Goal: Transaction & Acquisition: Purchase product/service

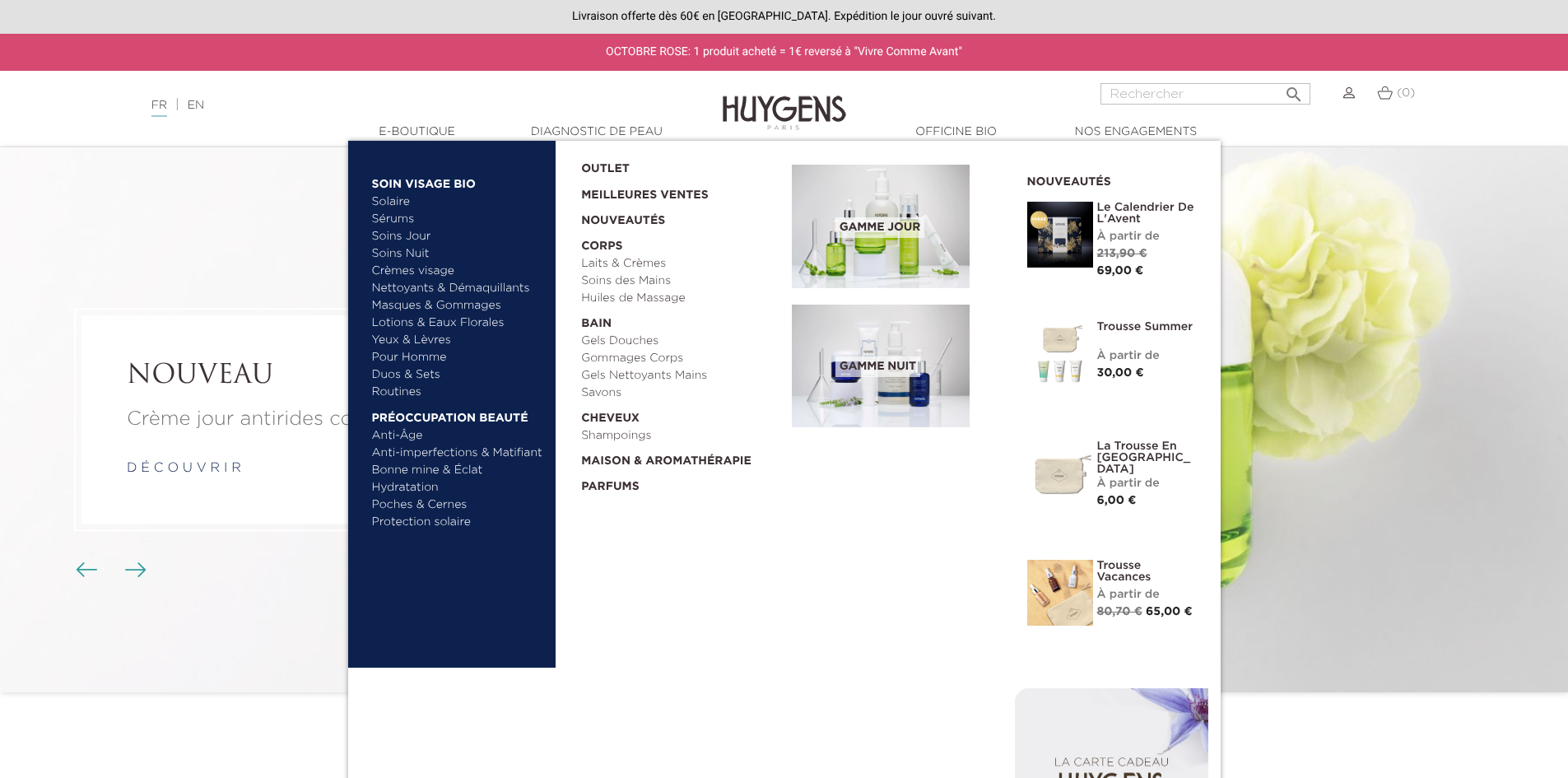
click at [592, 197] on link "Meilleures Ventes" at bounding box center [673, 190] width 184 height 26
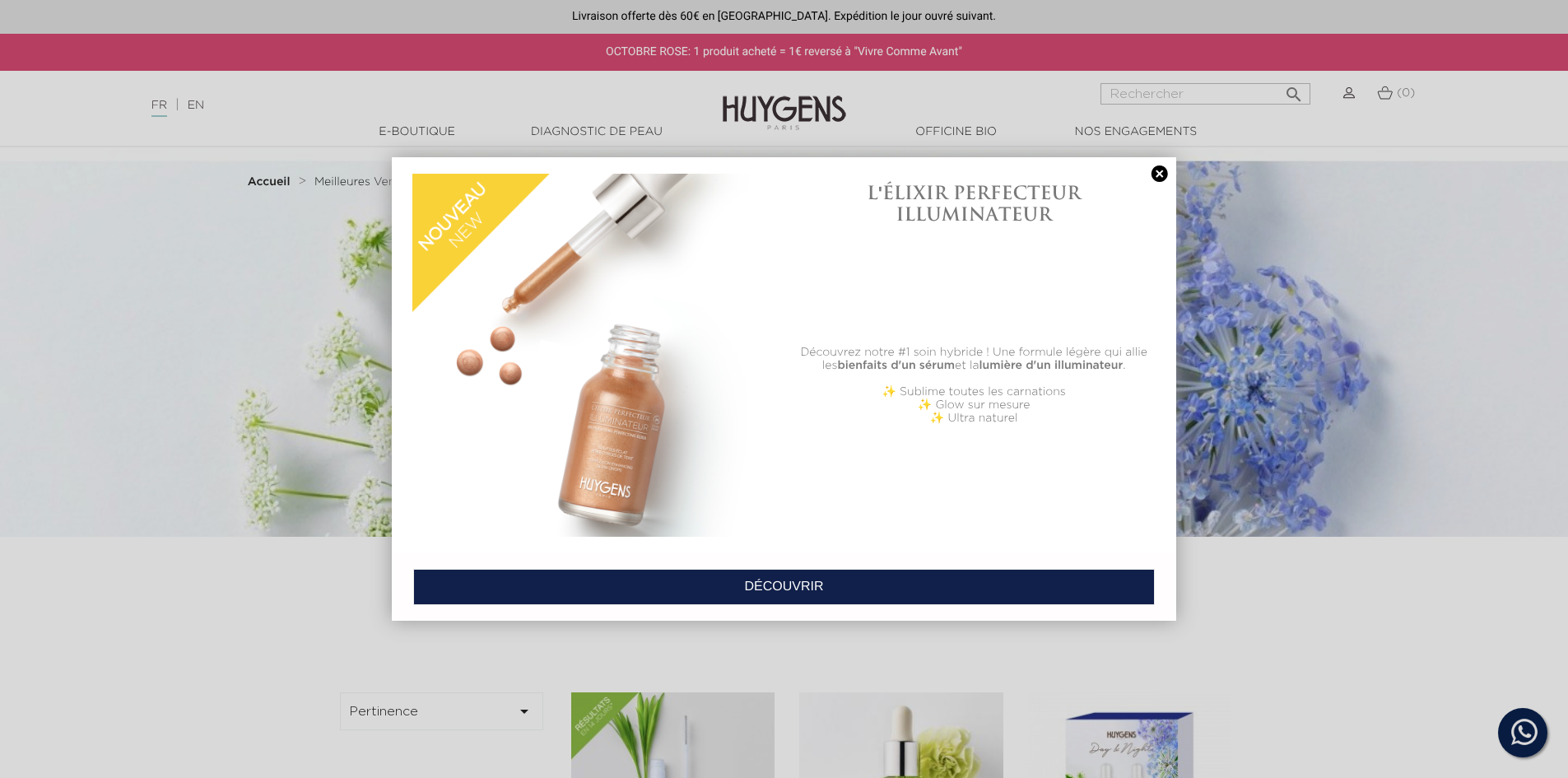
click at [1158, 172] on link at bounding box center [1160, 174] width 23 height 17
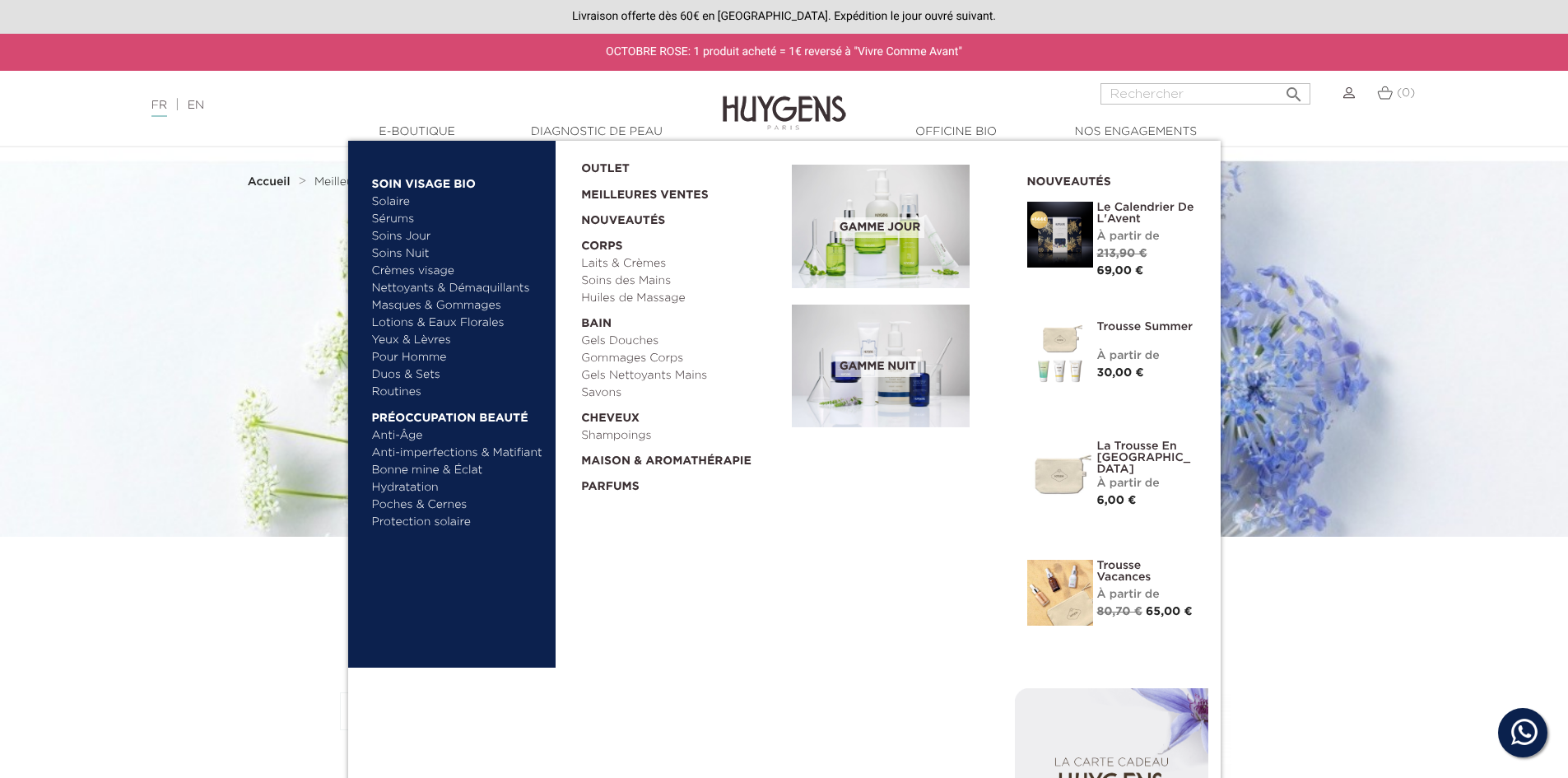
click at [402, 357] on link "Pour Homme" at bounding box center [458, 358] width 172 height 17
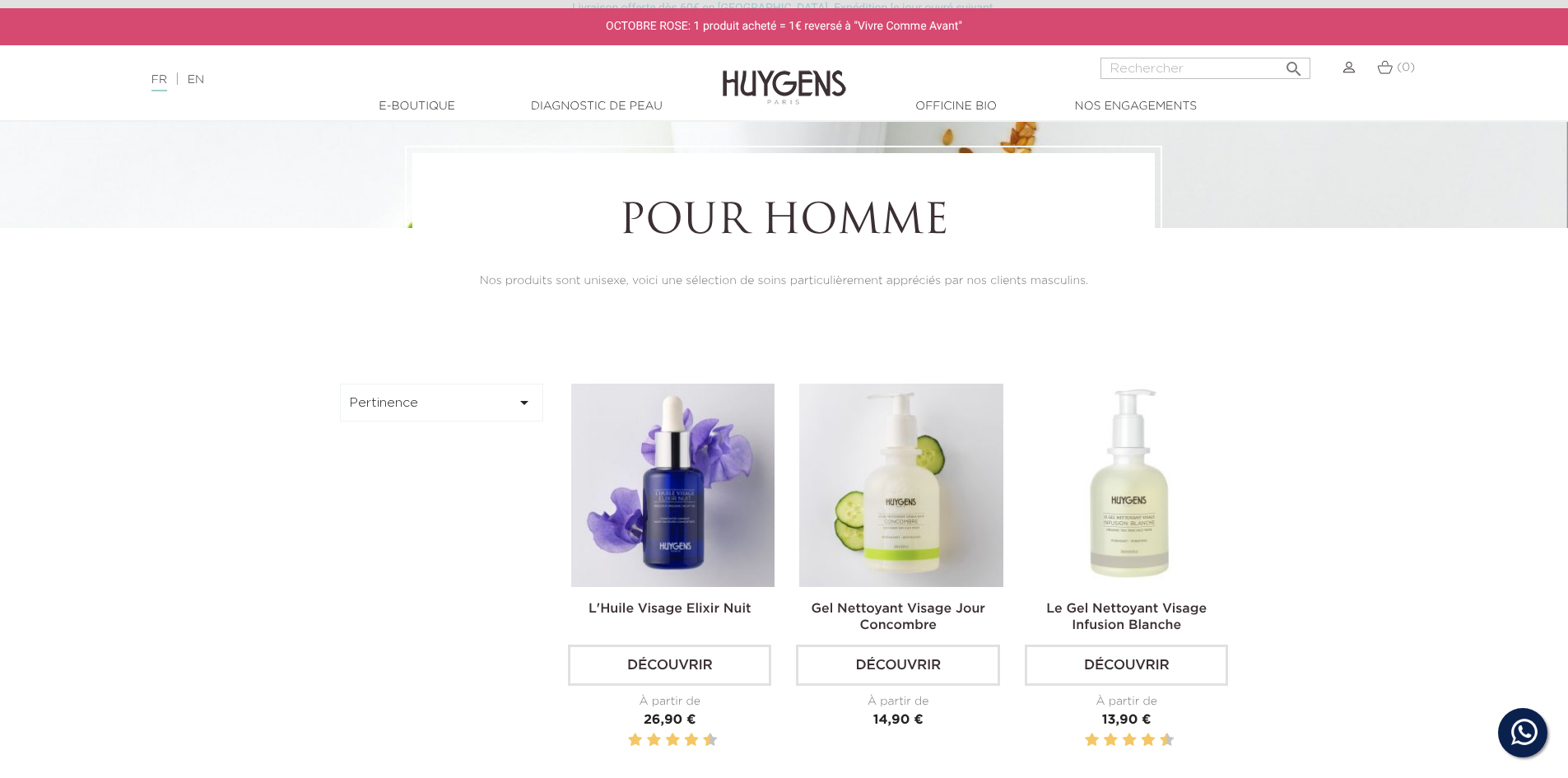
scroll to position [330, 0]
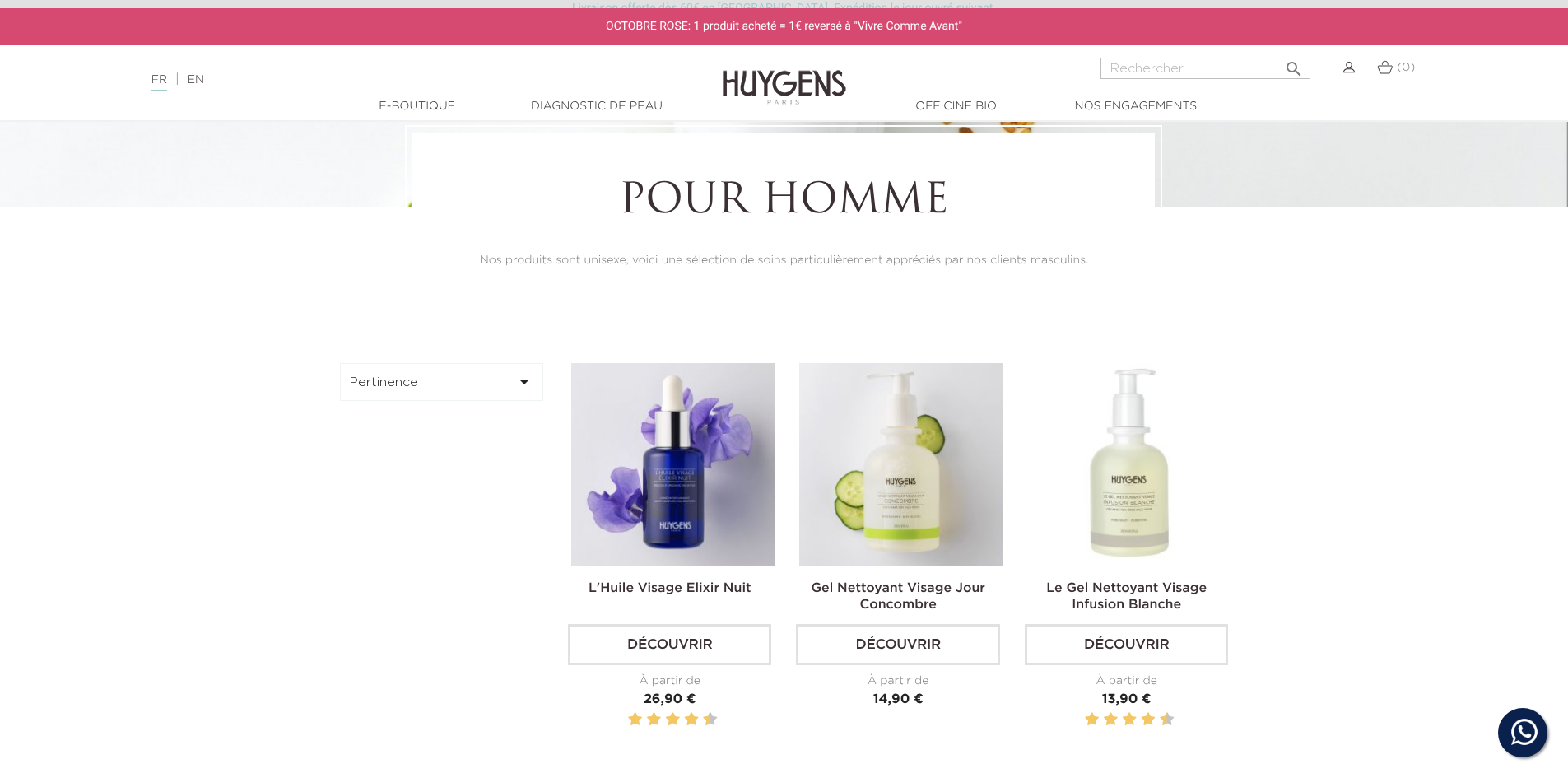
click at [529, 385] on icon "" at bounding box center [524, 382] width 20 height 20
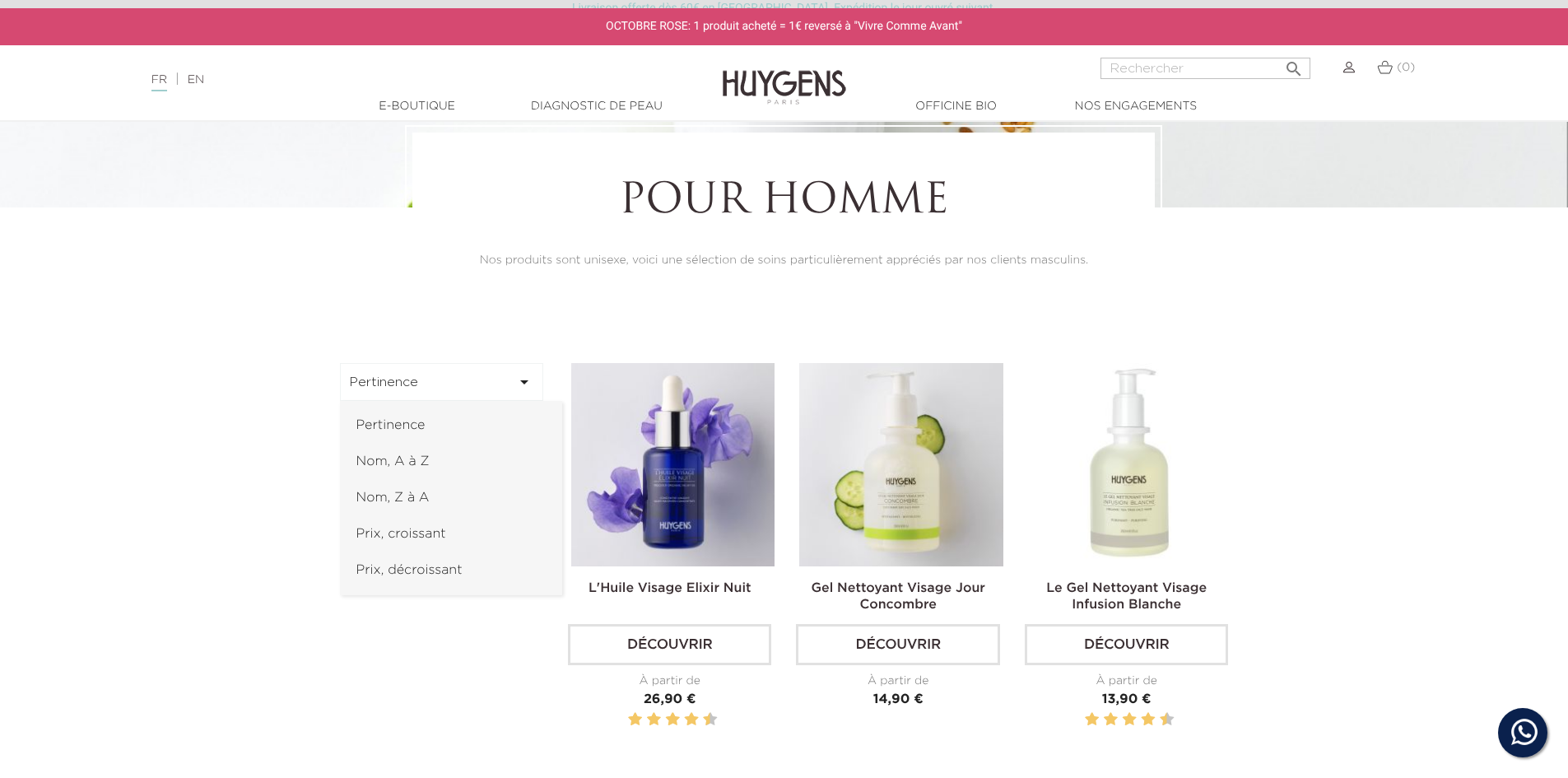
click at [418, 462] on link "Nom, A à Z" at bounding box center [451, 462] width 222 height 36
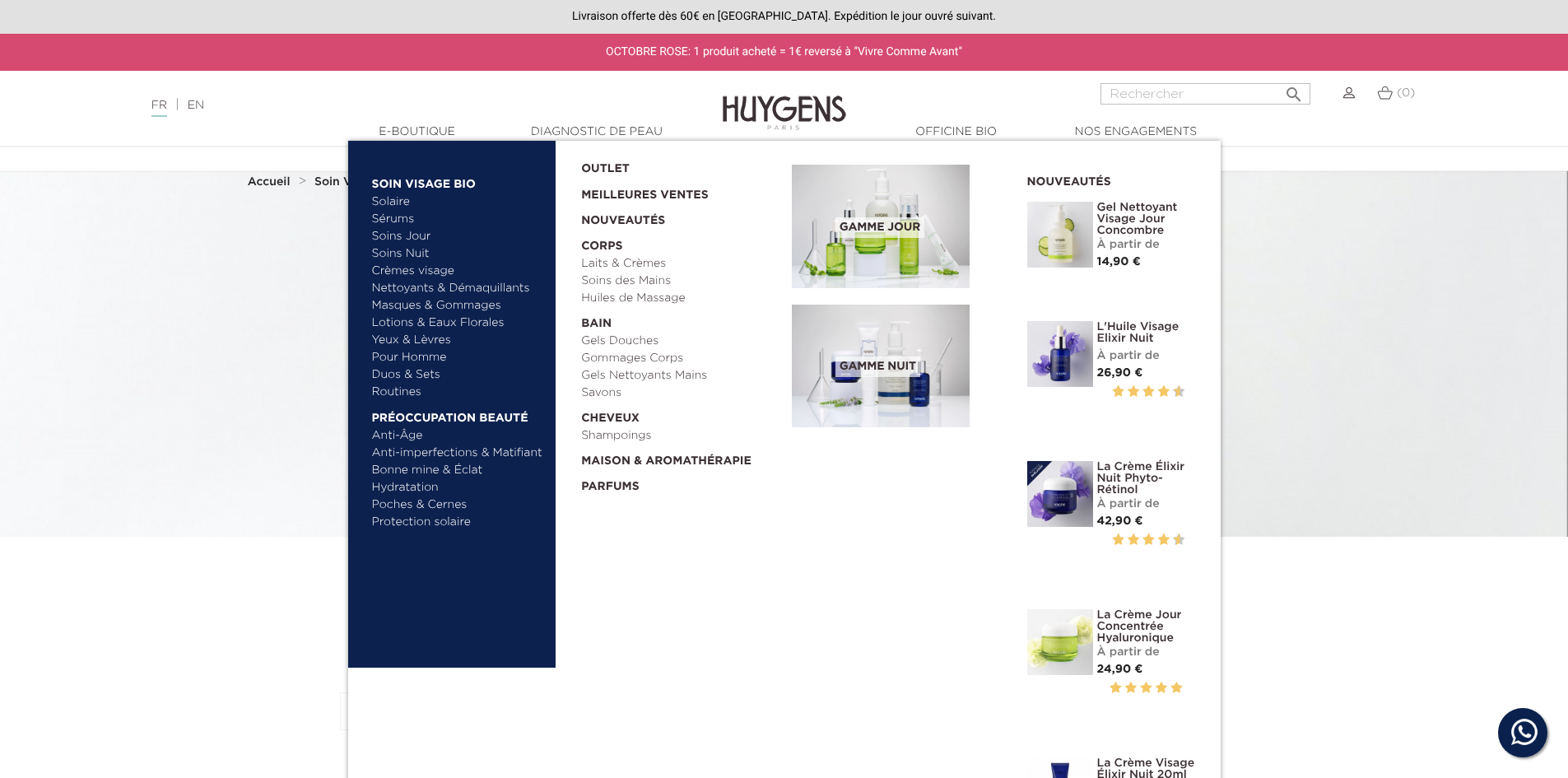
click at [641, 339] on link "Gels Douches" at bounding box center [680, 342] width 199 height 17
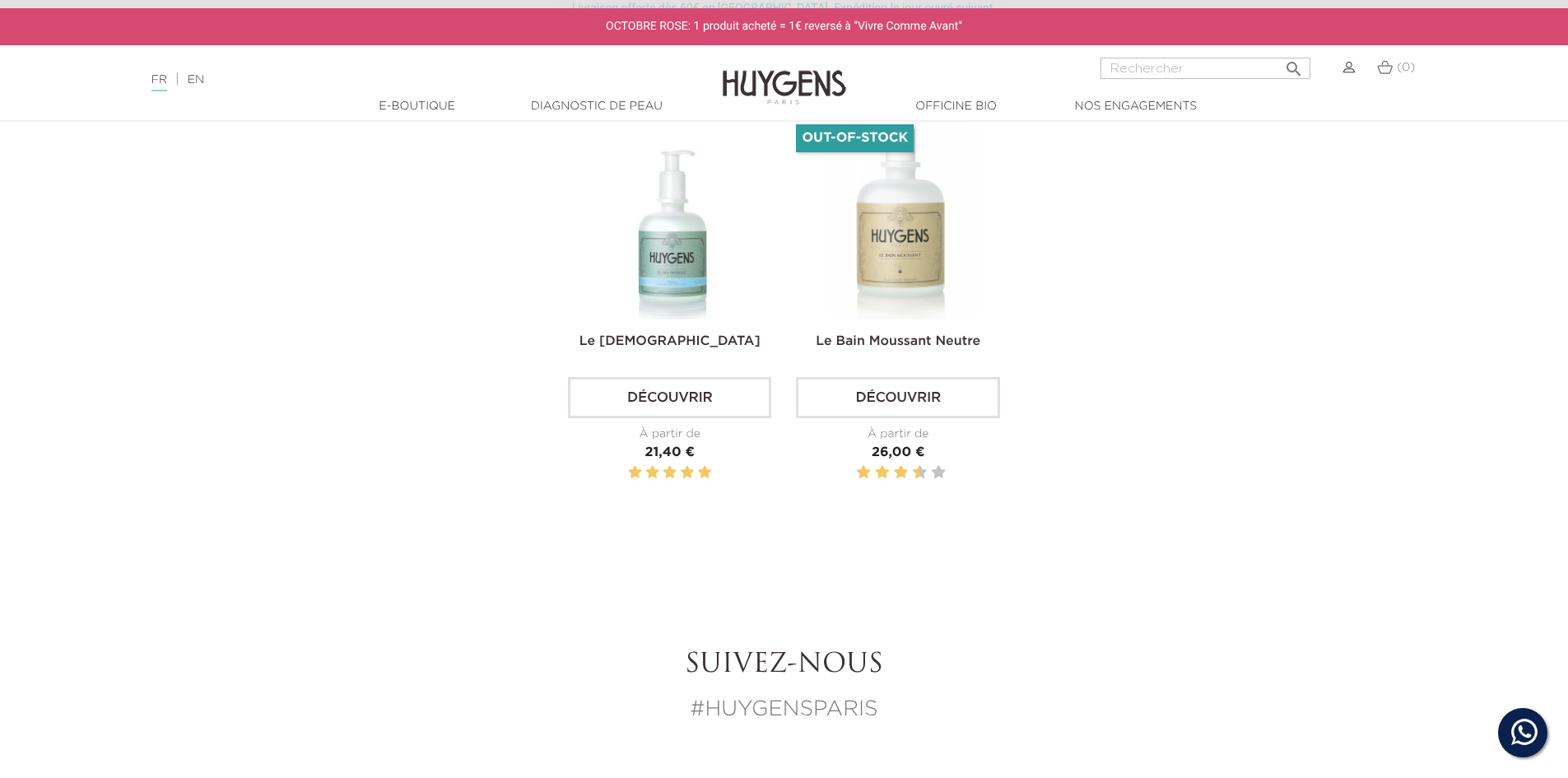
scroll to position [1071, 0]
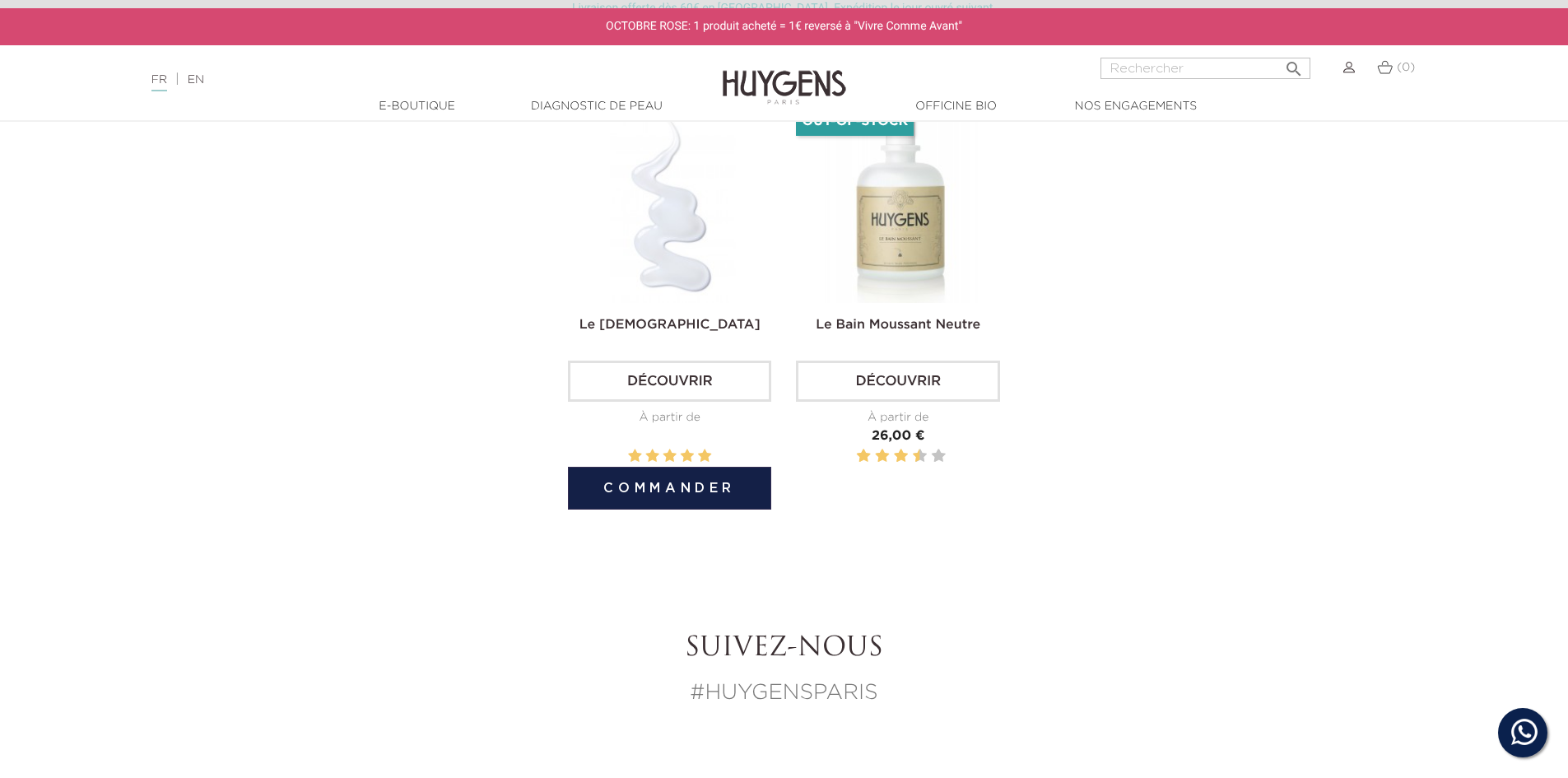
click at [649, 377] on link "Découvrir" at bounding box center [670, 381] width 203 height 41
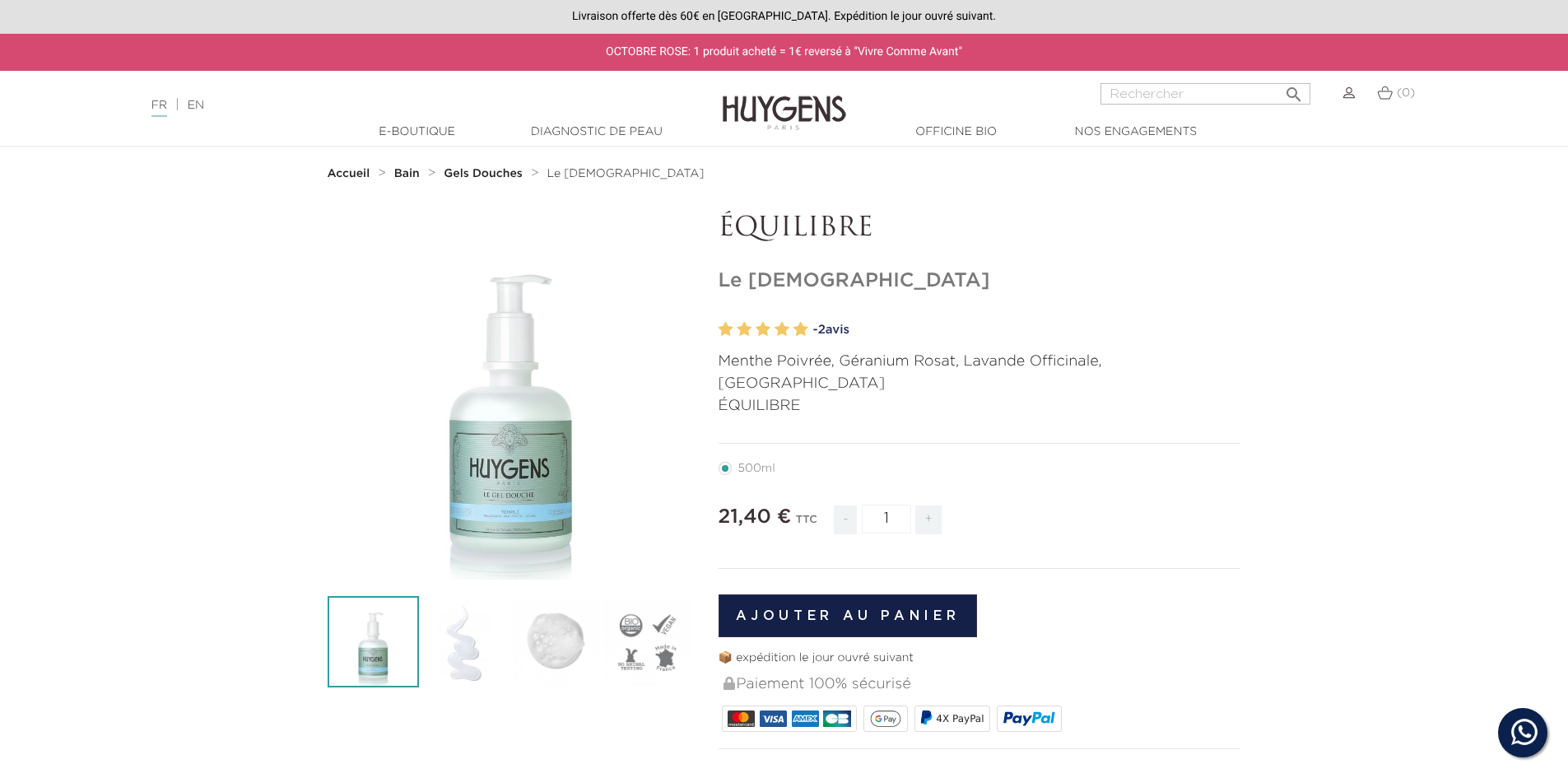
click at [836, 329] on link "- 2 avis" at bounding box center [1028, 330] width 428 height 25
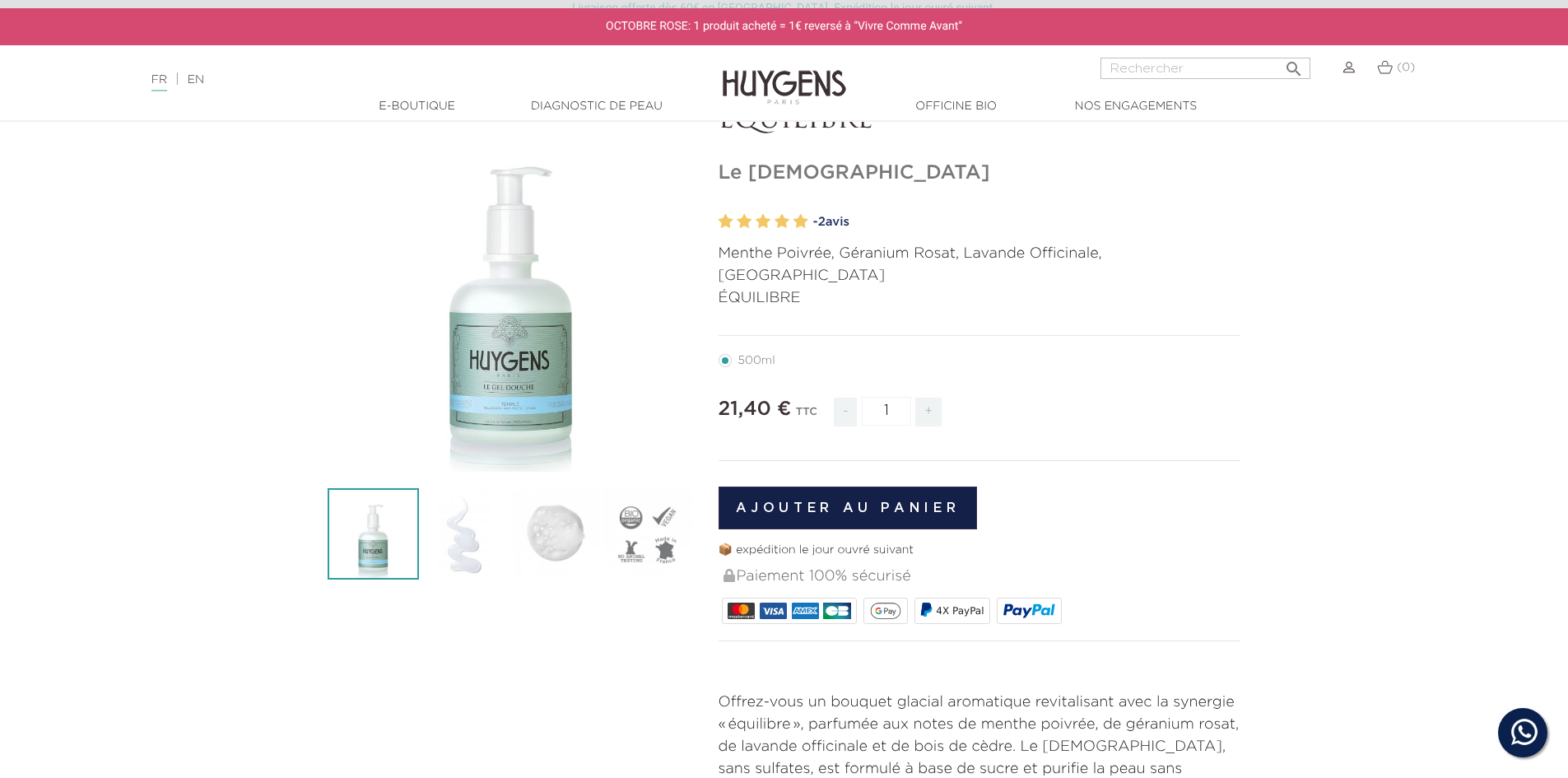
scroll to position [12, 0]
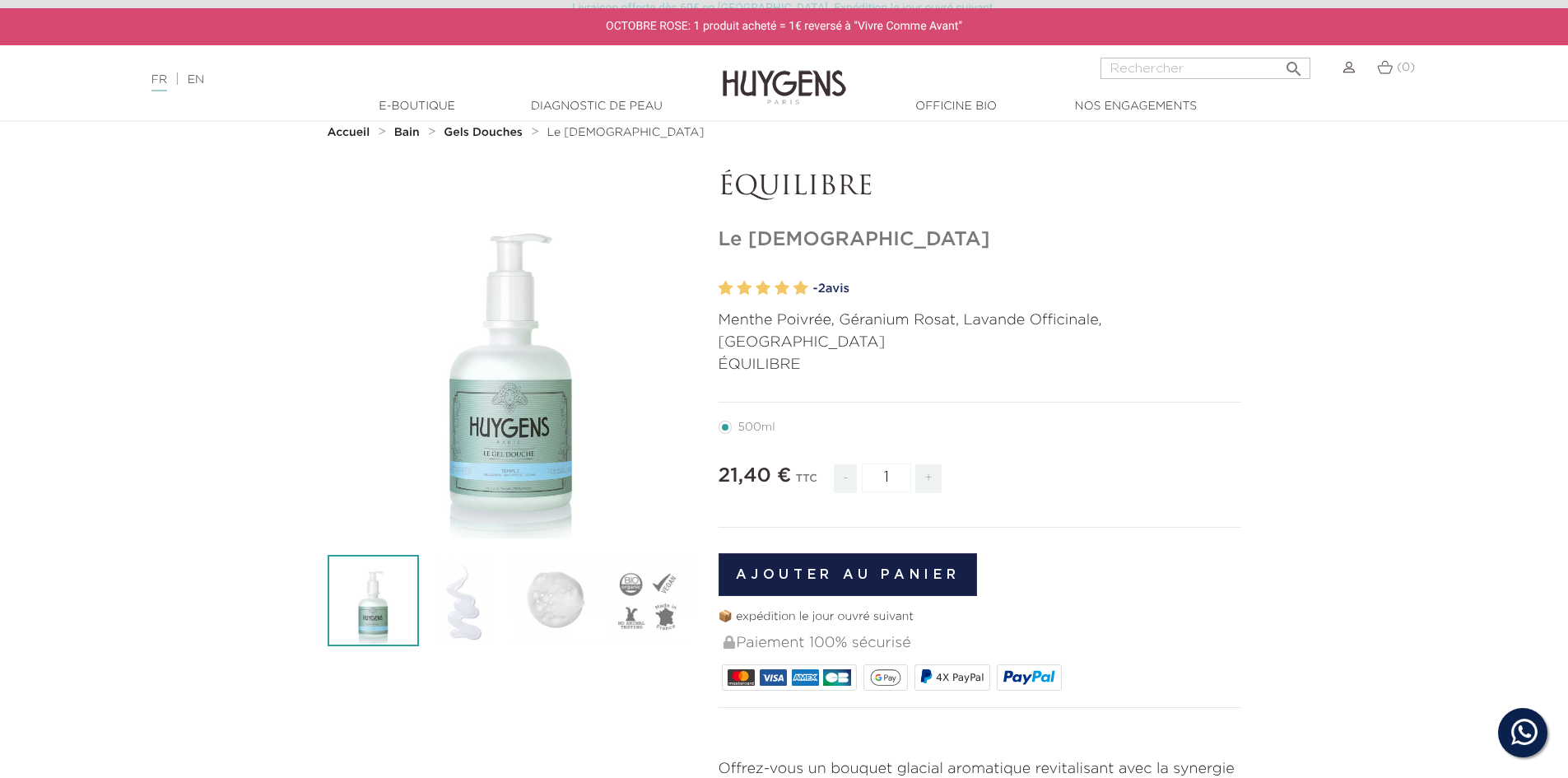
click at [1353, 69] on img at bounding box center [1349, 67] width 12 height 12
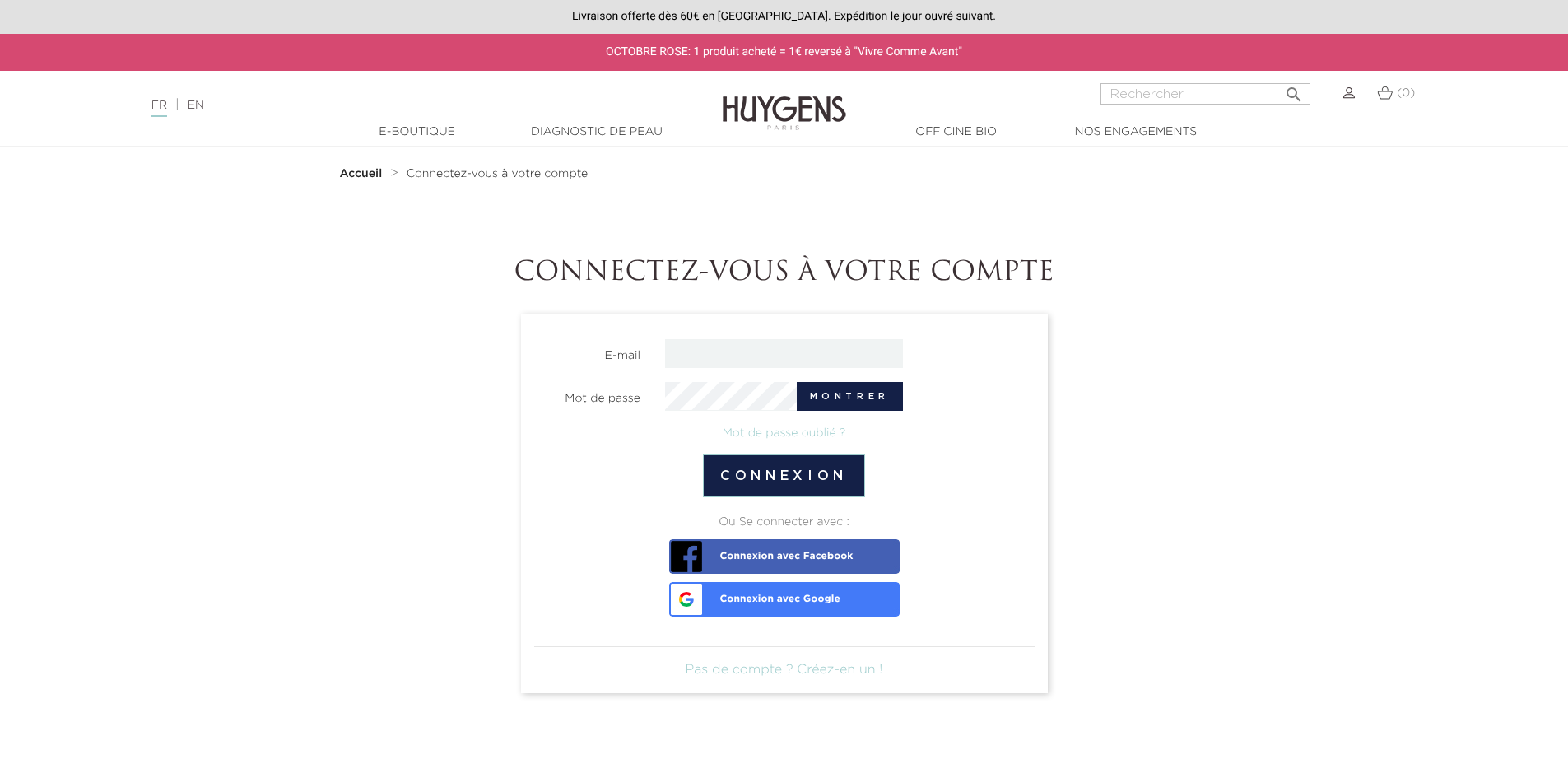
type input "[EMAIL_ADDRESS][DOMAIN_NAME]"
click at [775, 471] on button "Connexion" at bounding box center [784, 476] width 162 height 43
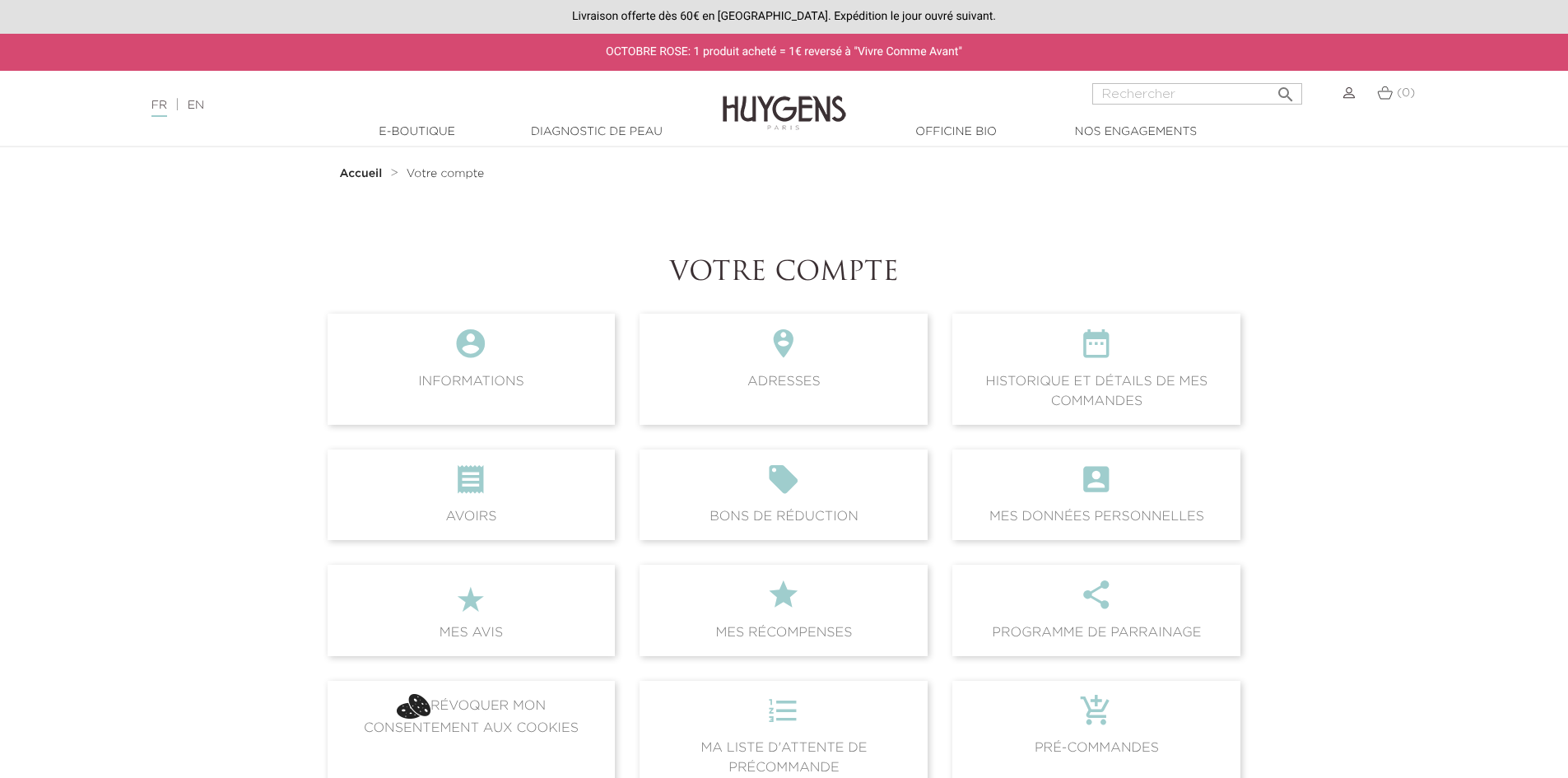
click at [1045, 373] on span " Historique et détails de mes commandes" at bounding box center [1097, 368] width 289 height 110
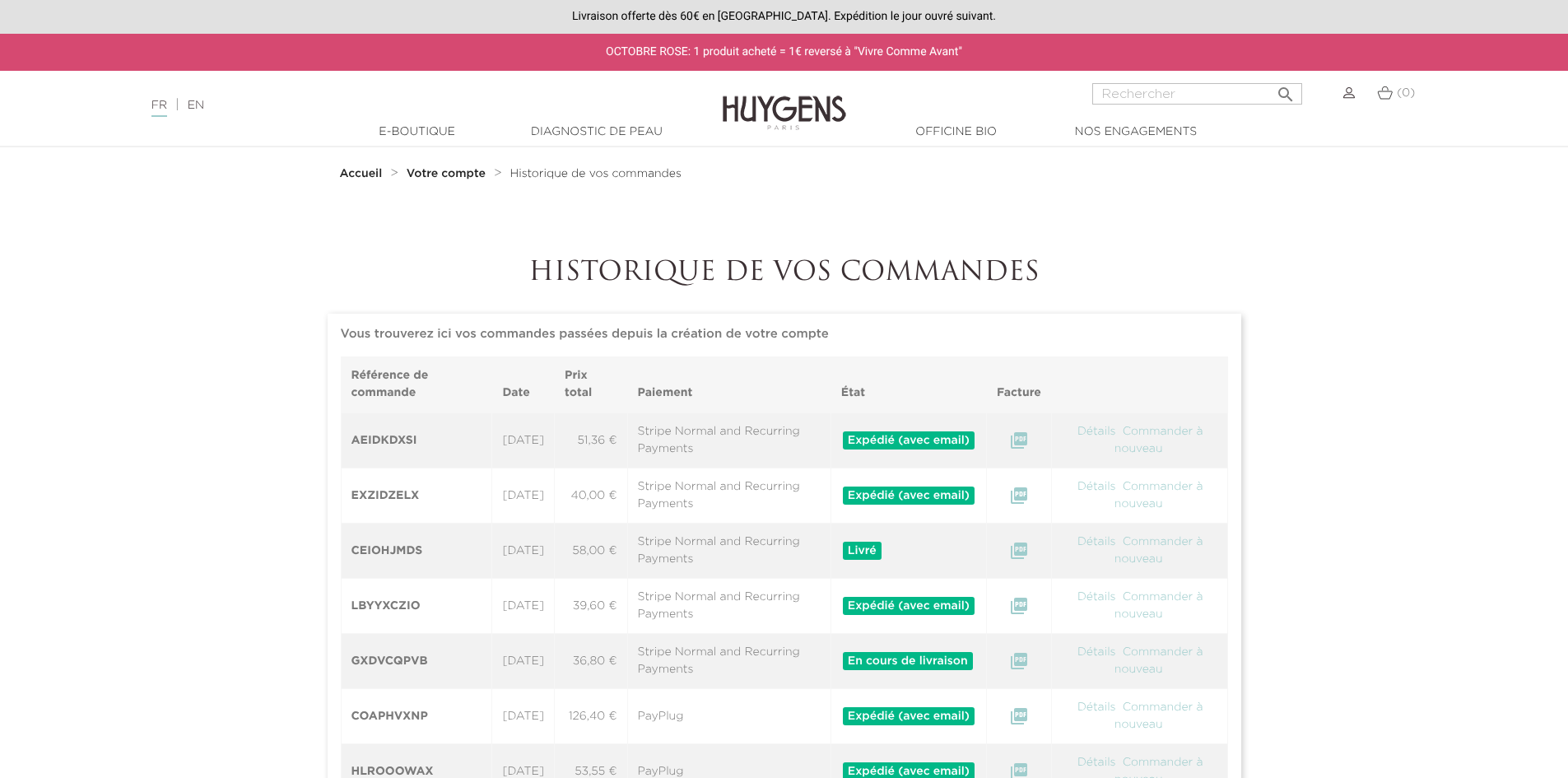
click at [1116, 436] on link "Détails" at bounding box center [1097, 432] width 42 height 12
click at [1100, 540] on link "Détails" at bounding box center [1097, 542] width 42 height 12
click at [1102, 485] on link "Détails" at bounding box center [1097, 487] width 42 height 12
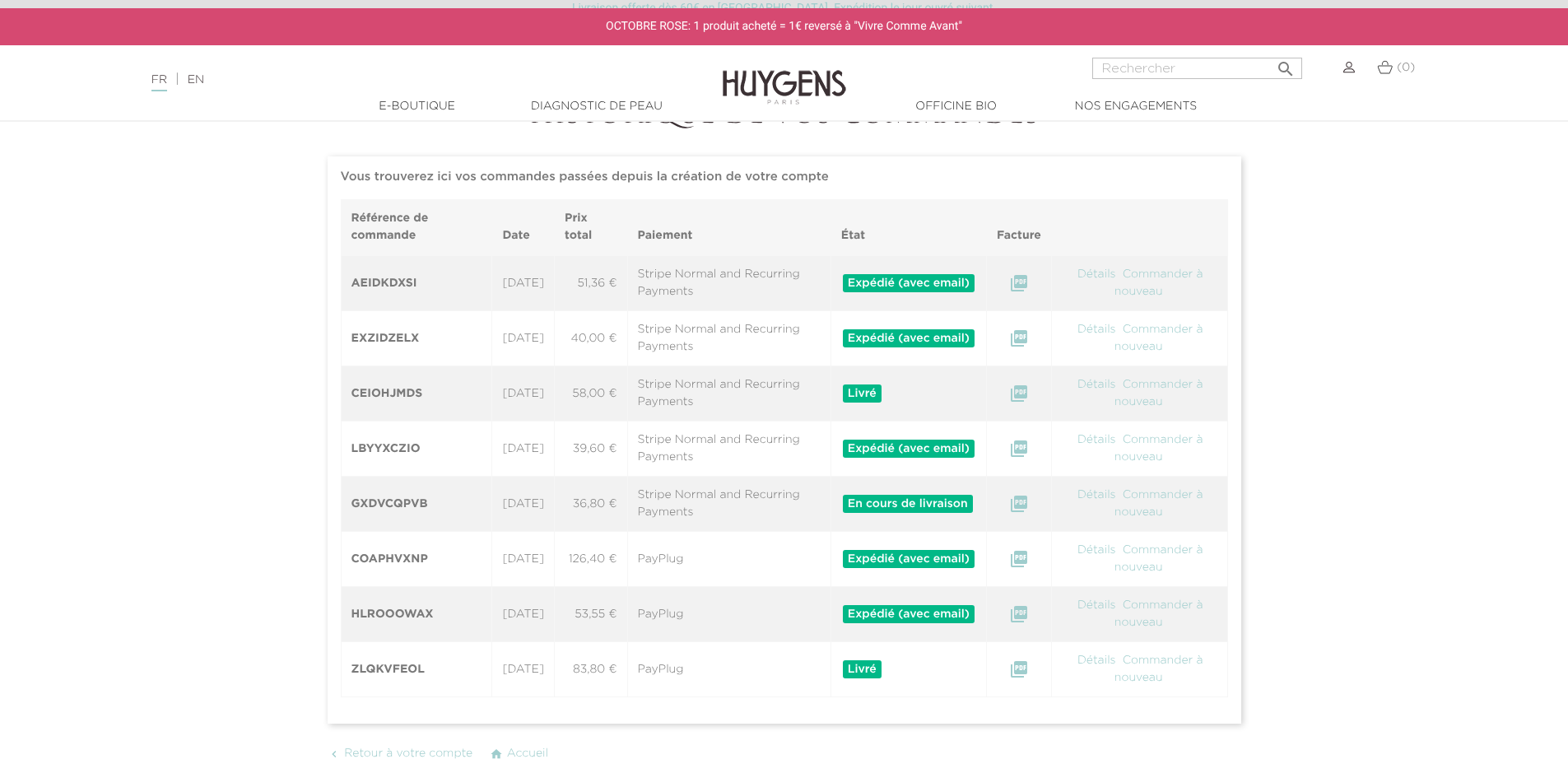
scroll to position [165, 0]
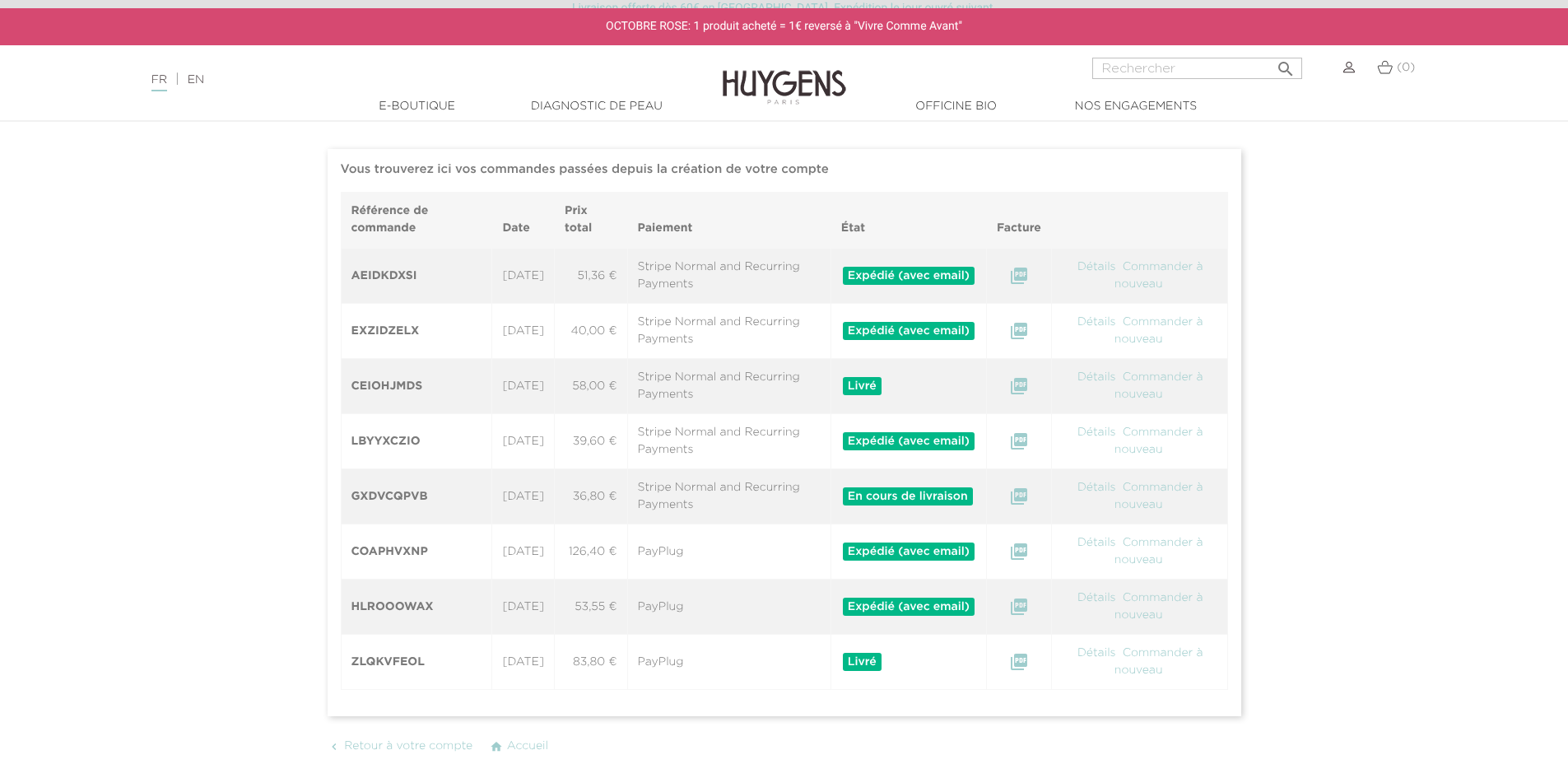
click at [1100, 435] on link "Détails" at bounding box center [1097, 433] width 42 height 12
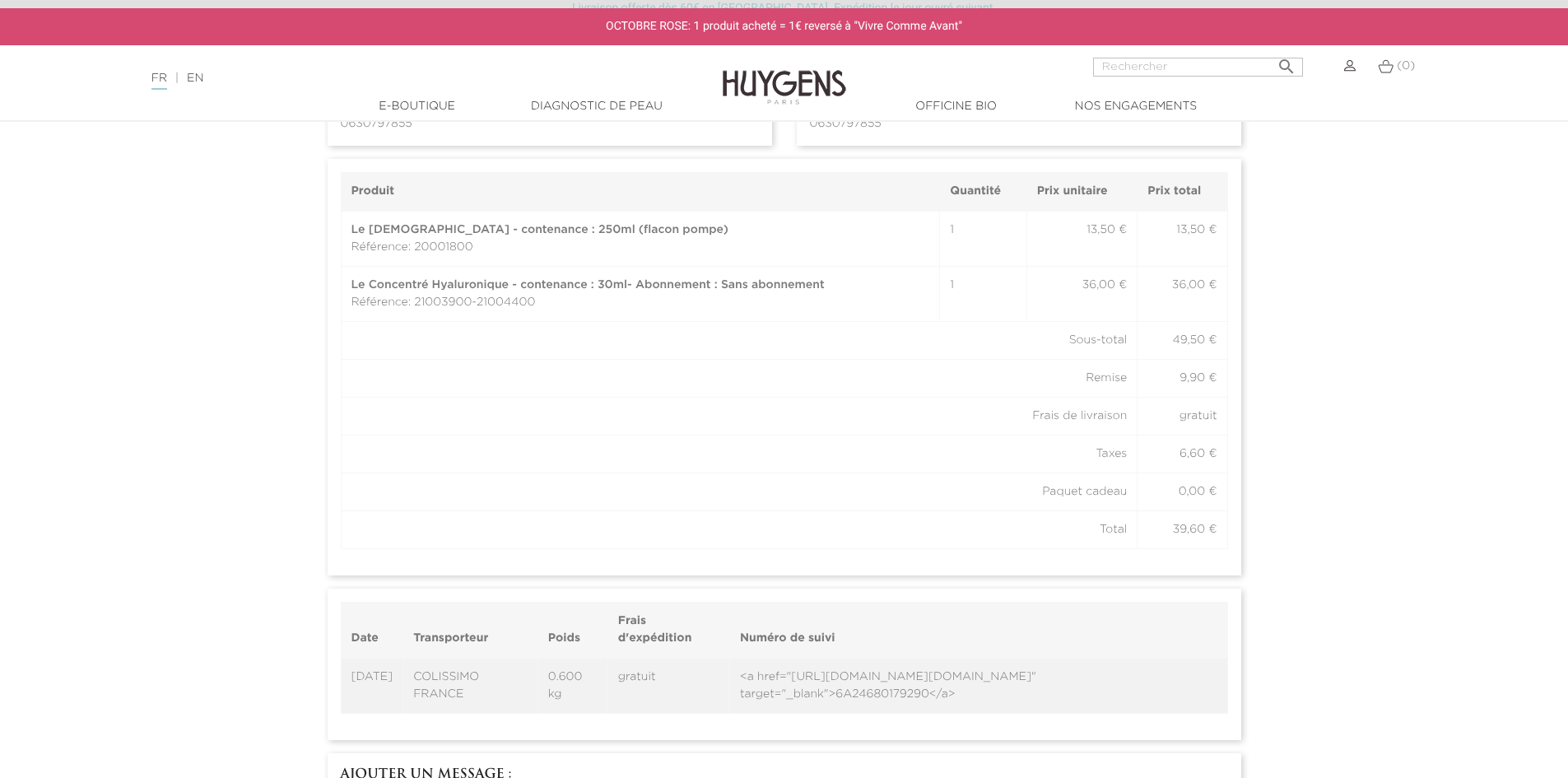
scroll to position [659, 0]
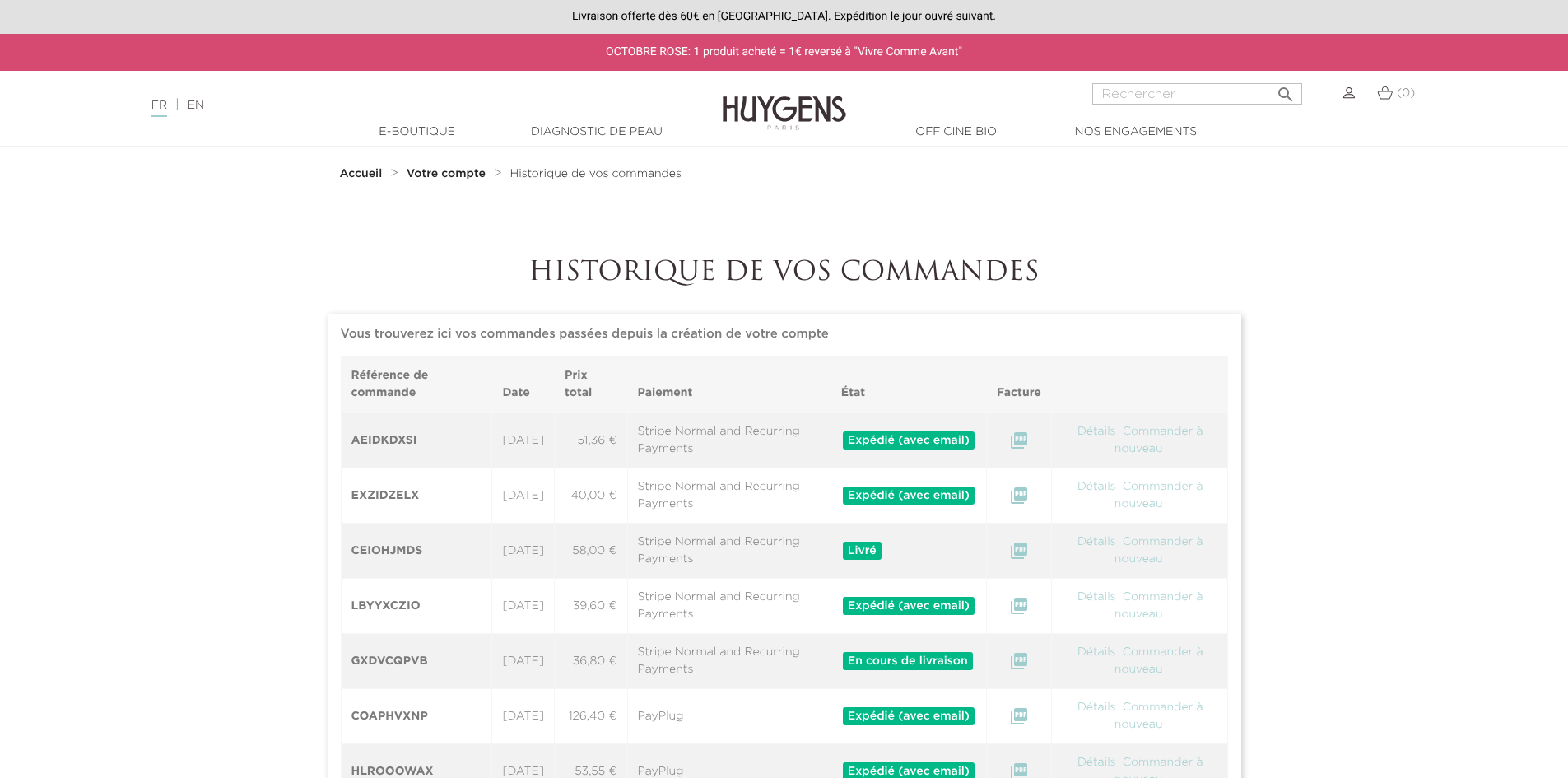
scroll to position [165, 0]
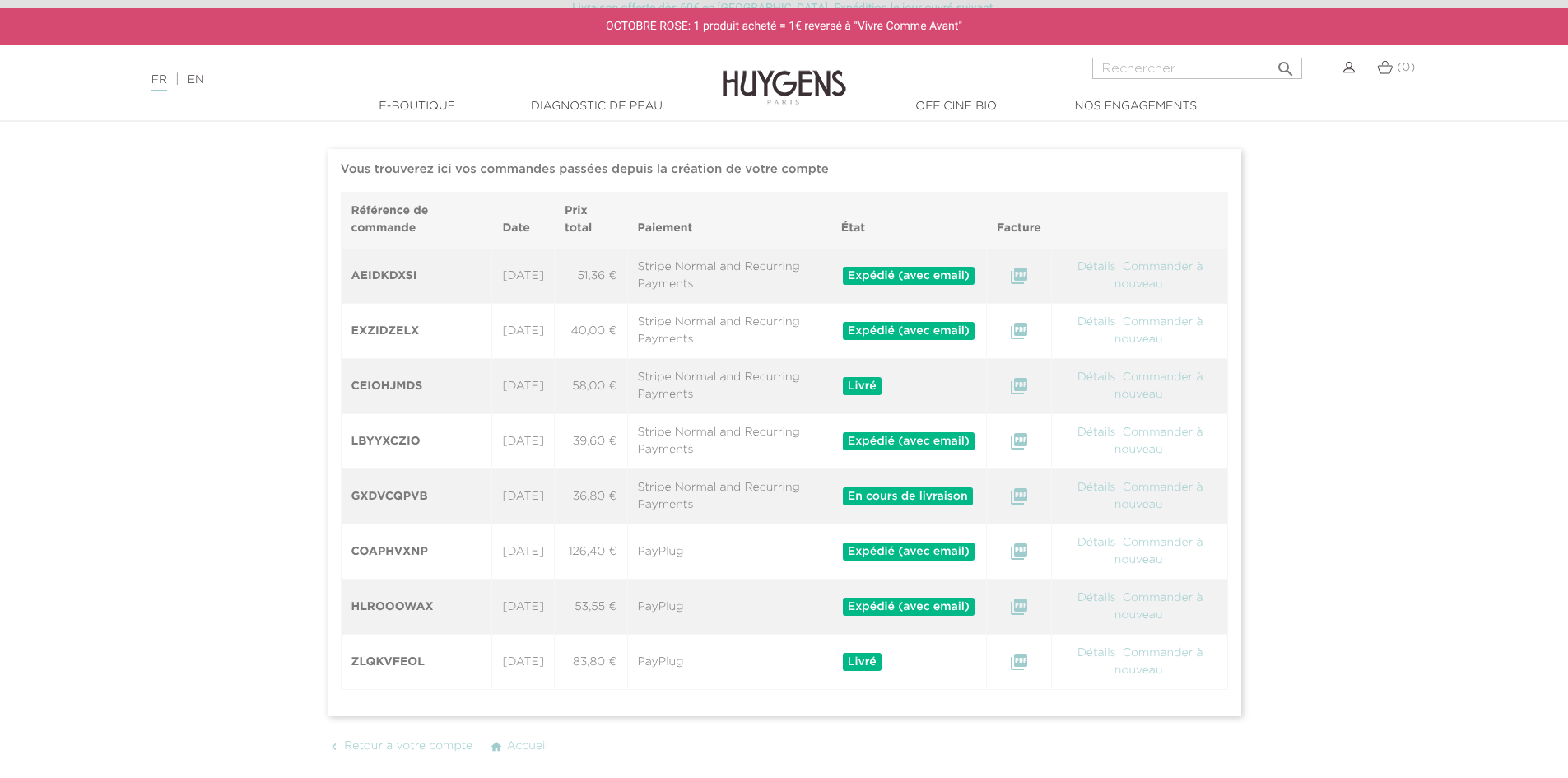
click at [1100, 490] on link "Détails" at bounding box center [1097, 488] width 42 height 12
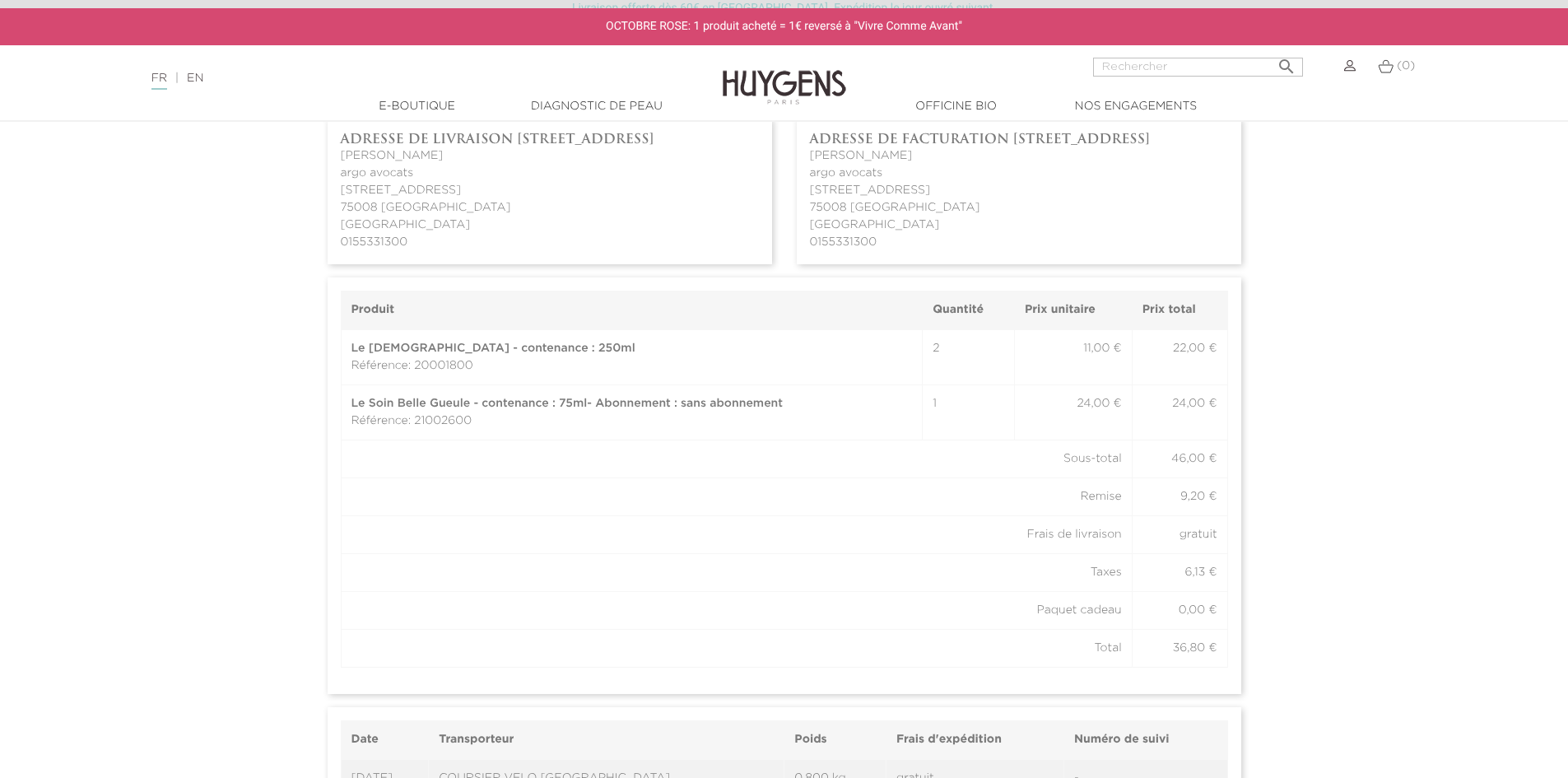
scroll to position [576, 0]
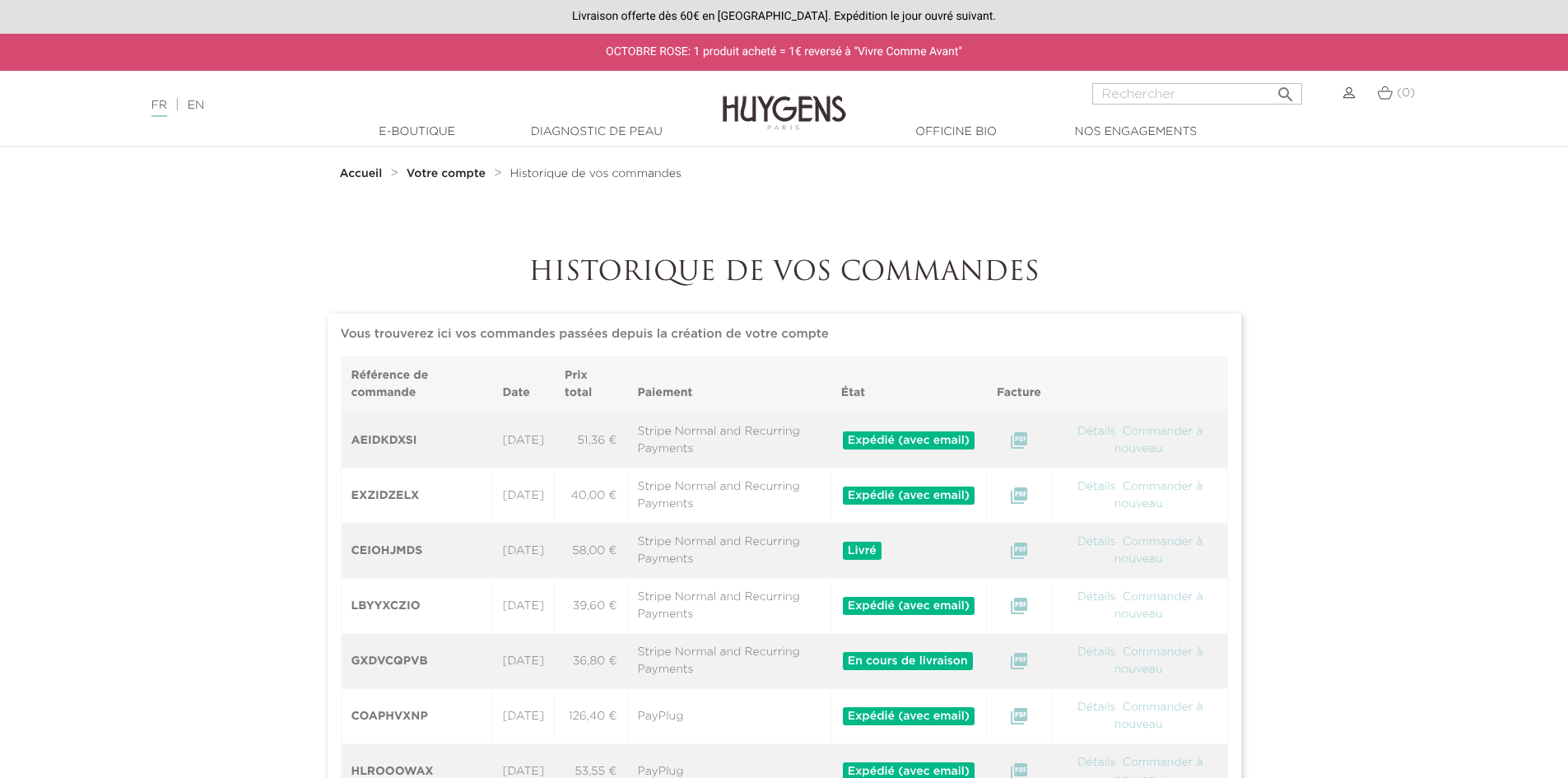
click at [1029, 439] on icon "" at bounding box center [1019, 440] width 20 height 20
click at [1154, 430] on link "Commander à nouveau" at bounding box center [1159, 441] width 89 height 29
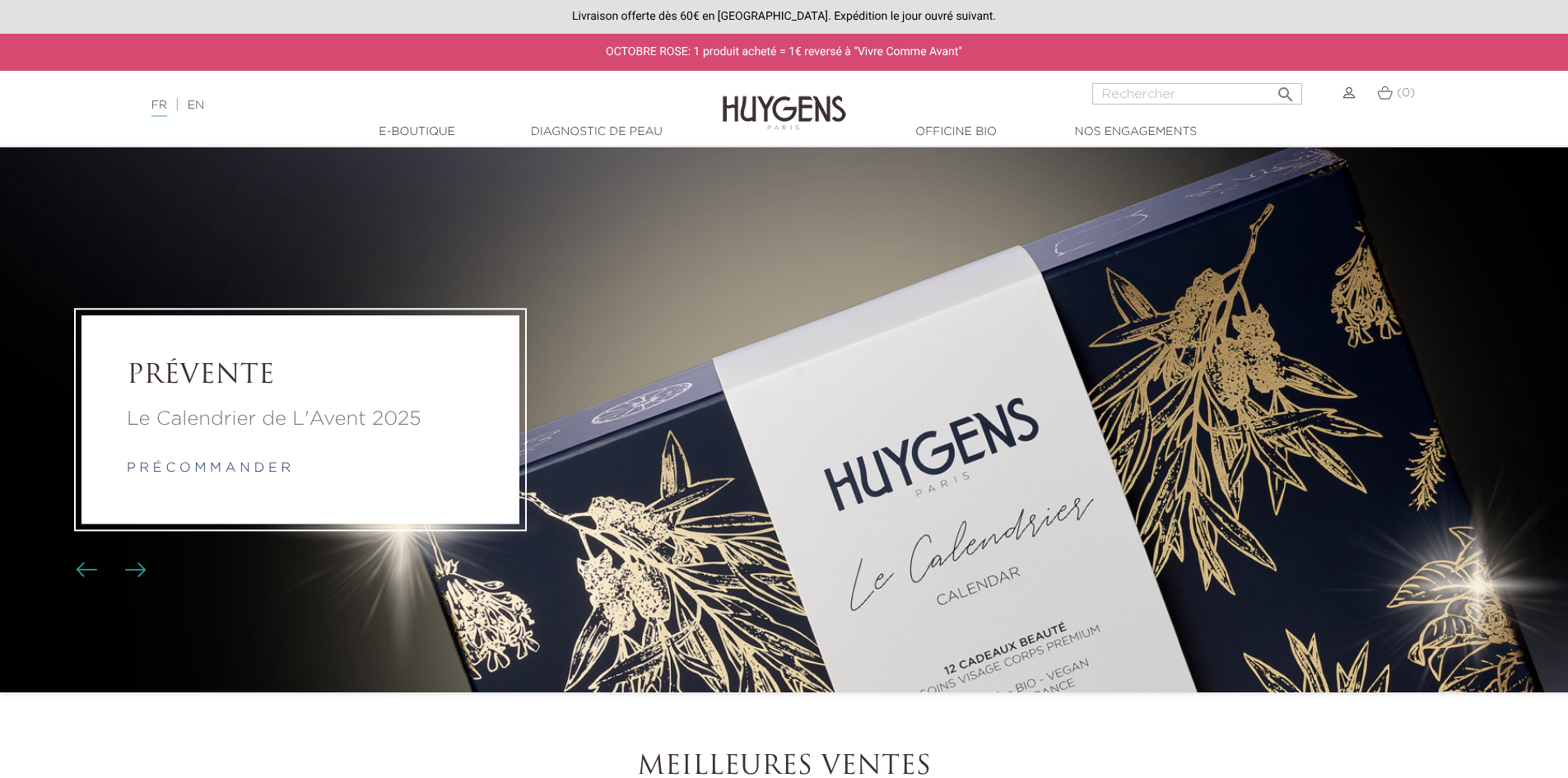
click at [1349, 91] on img at bounding box center [1349, 93] width 12 height 12
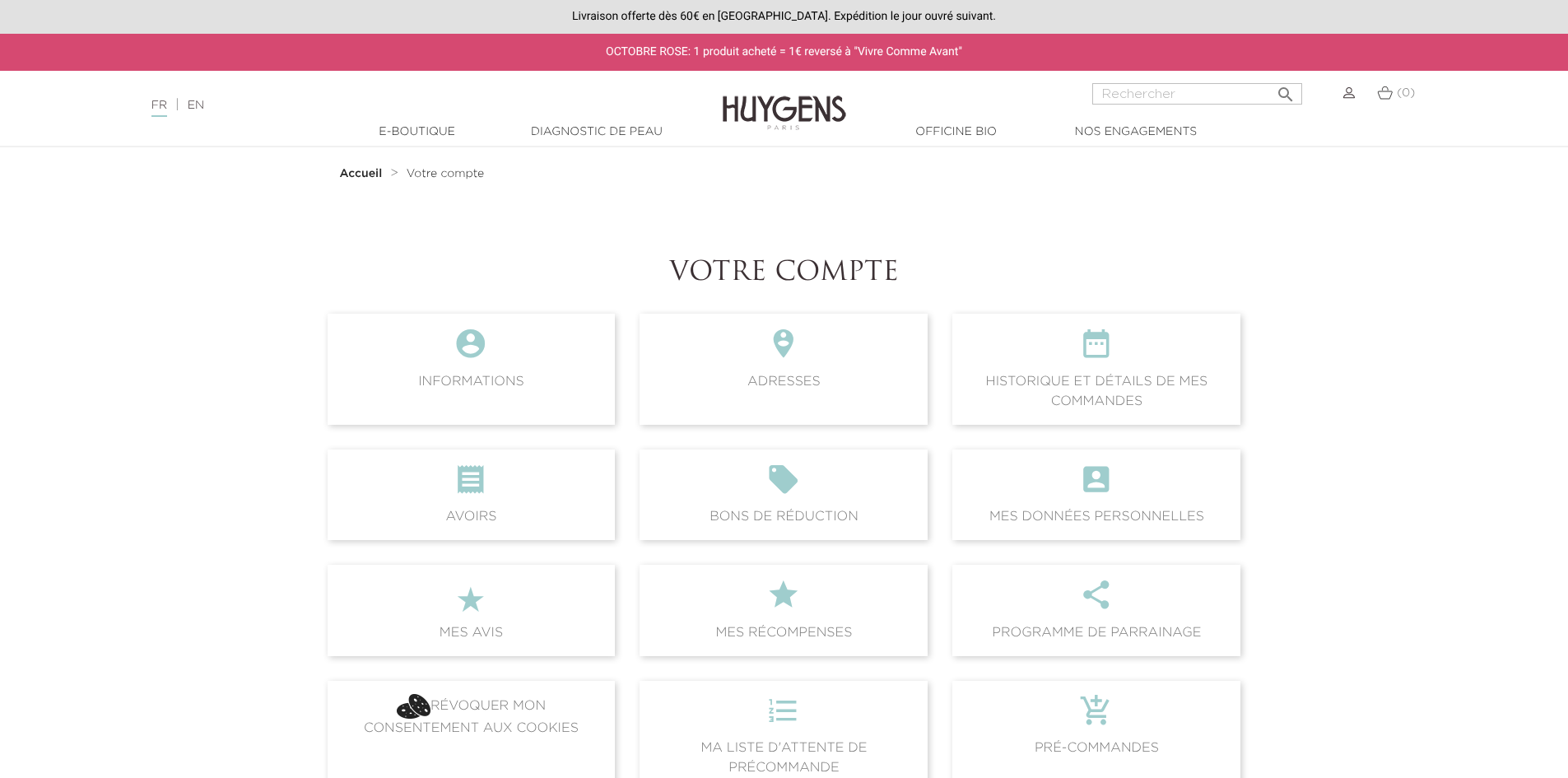
click at [1099, 371] on icon "" at bounding box center [1096, 349] width 262 height 44
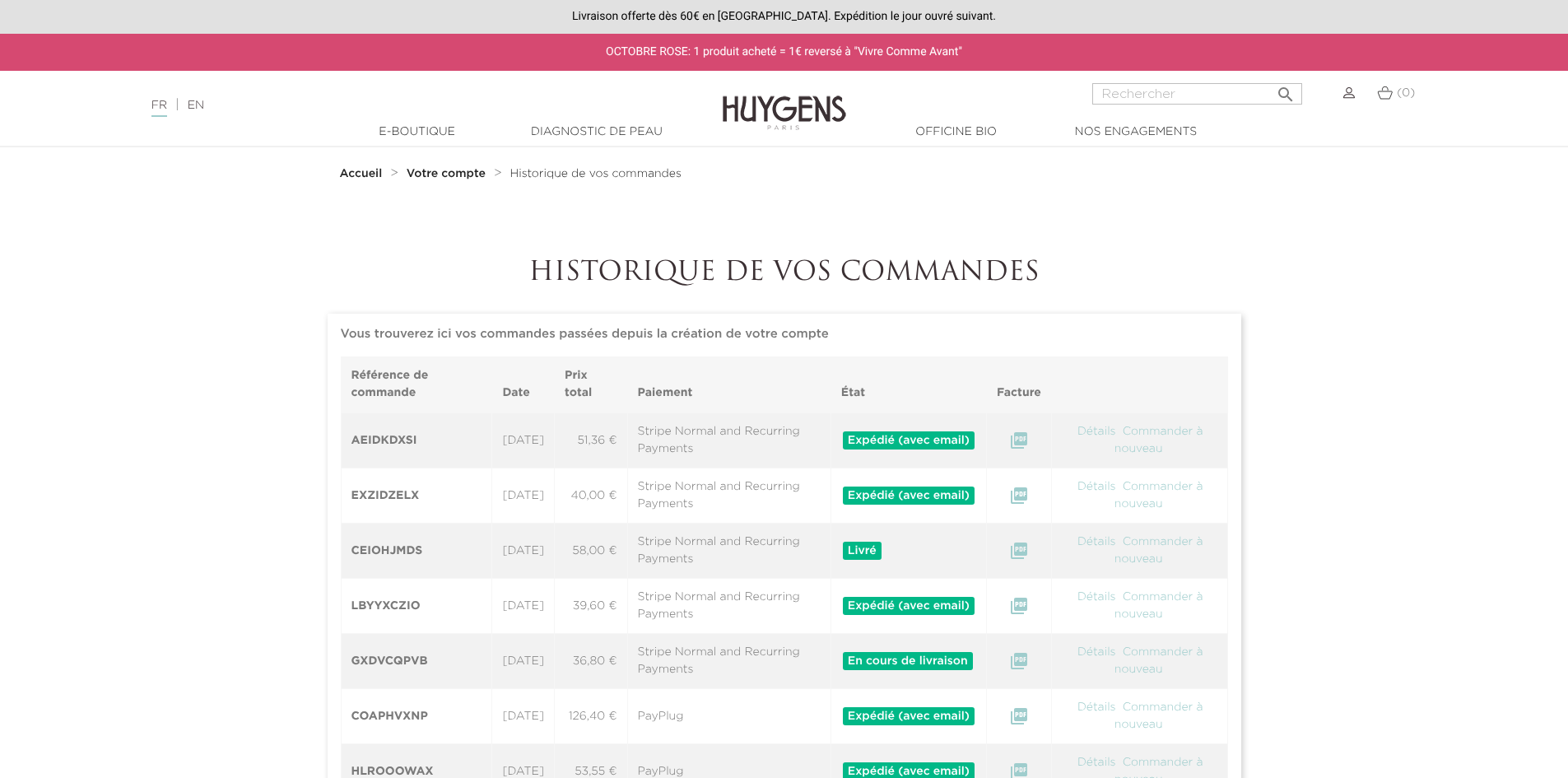
click at [1141, 430] on link "Commander à nouveau" at bounding box center [1159, 441] width 89 height 29
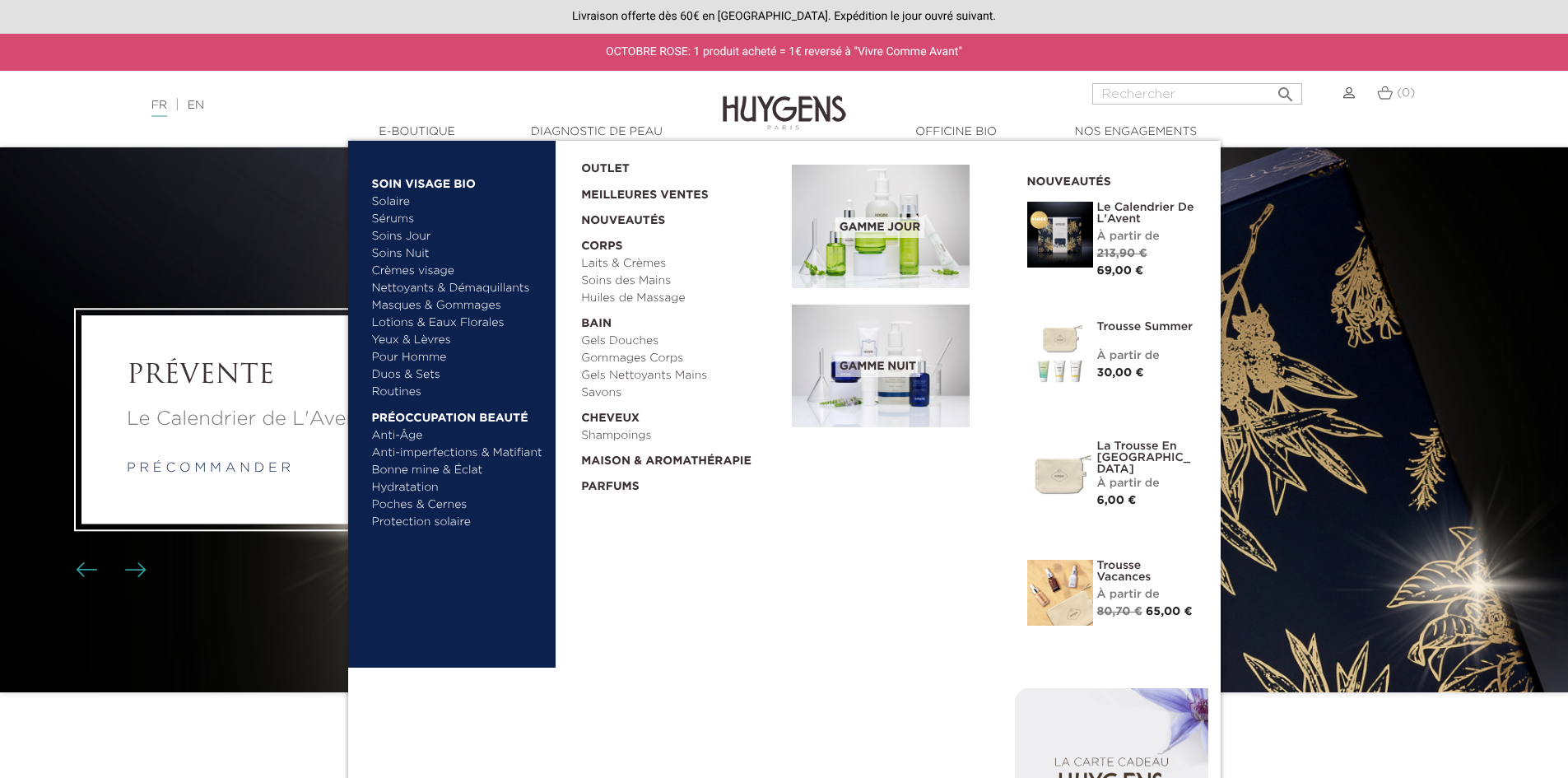
click at [610, 338] on link "Gels Douches" at bounding box center [680, 342] width 199 height 17
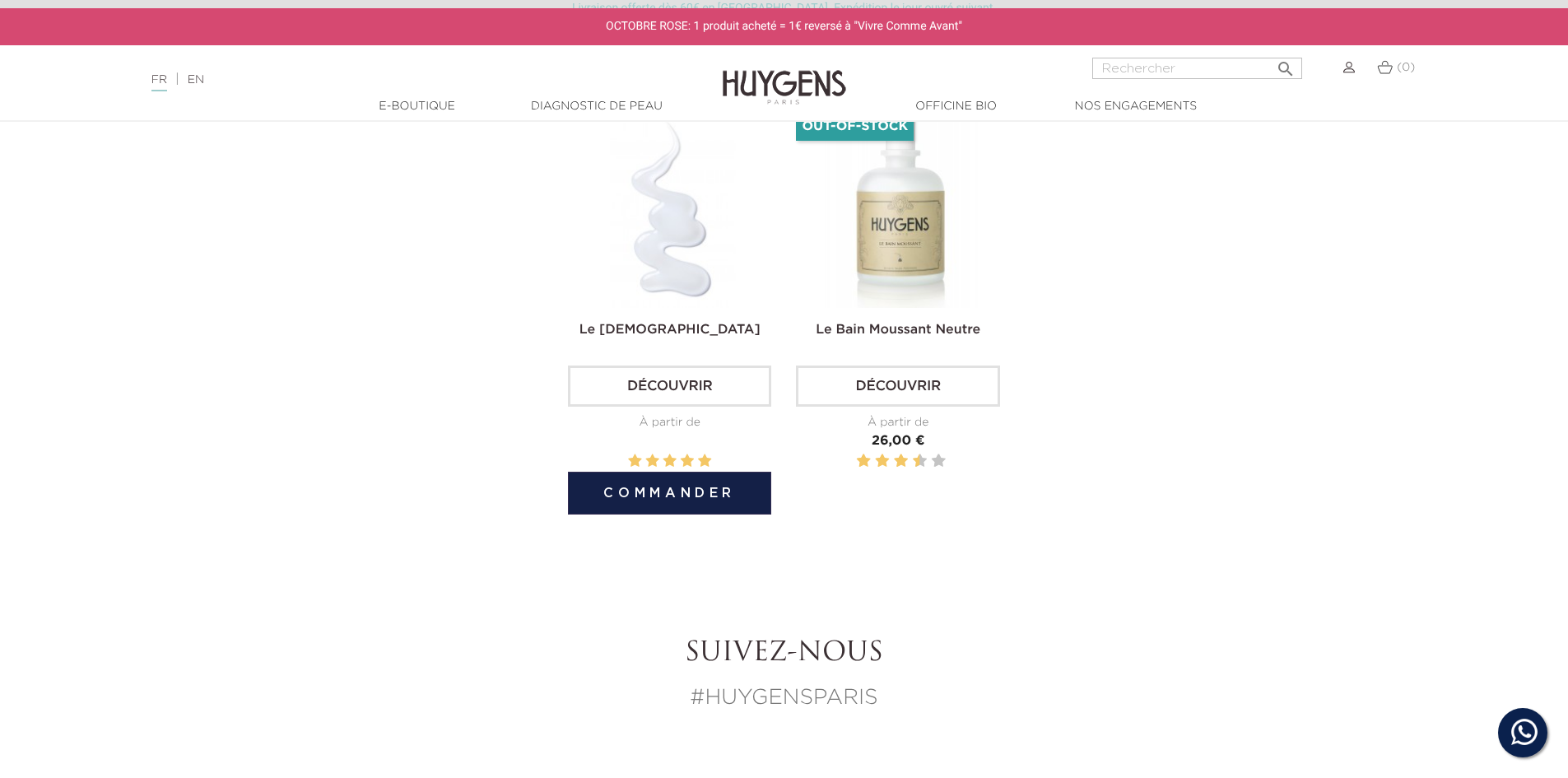
scroll to position [1071, 0]
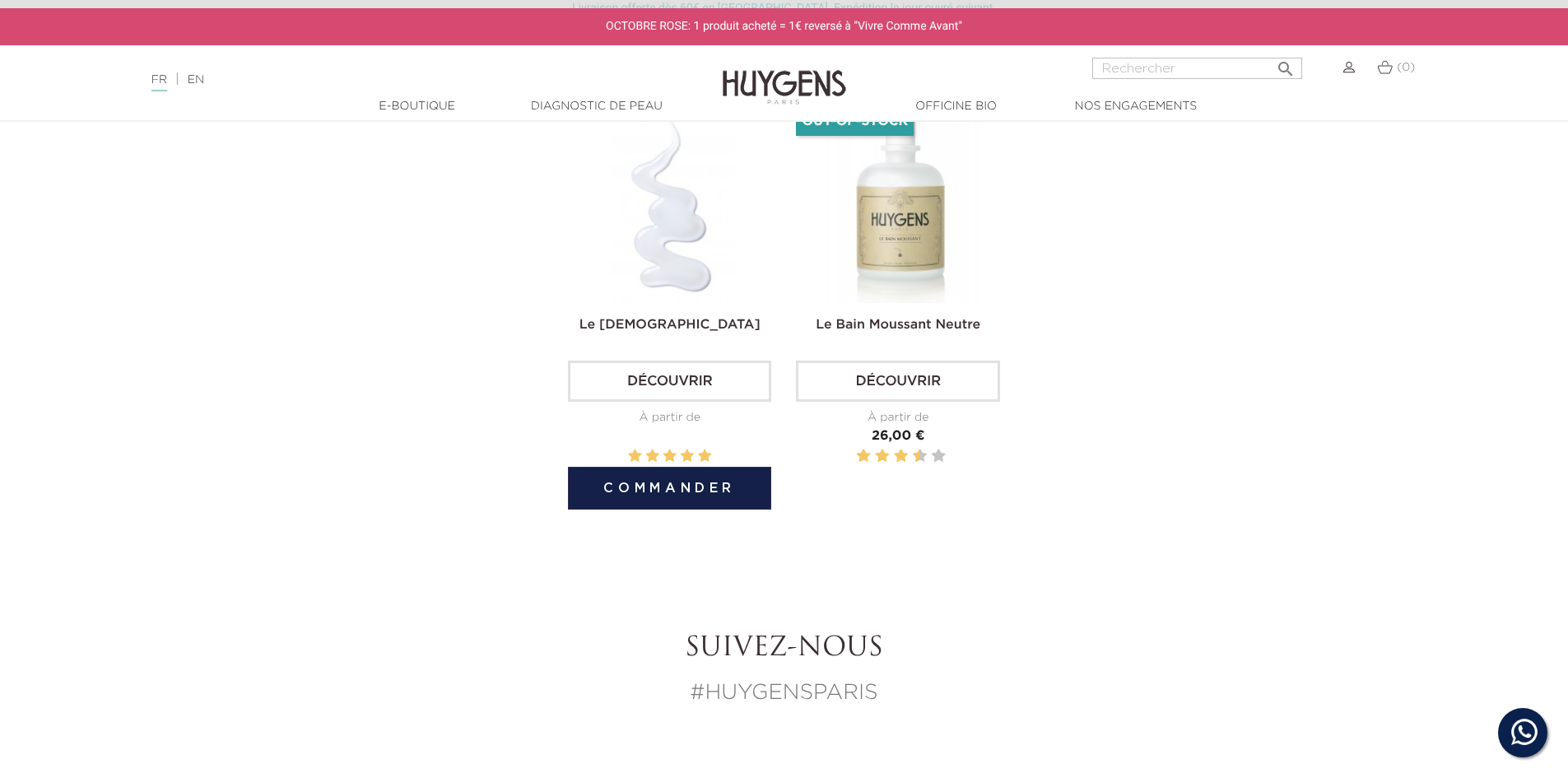
click at [673, 480] on button "Commander" at bounding box center [670, 488] width 203 height 43
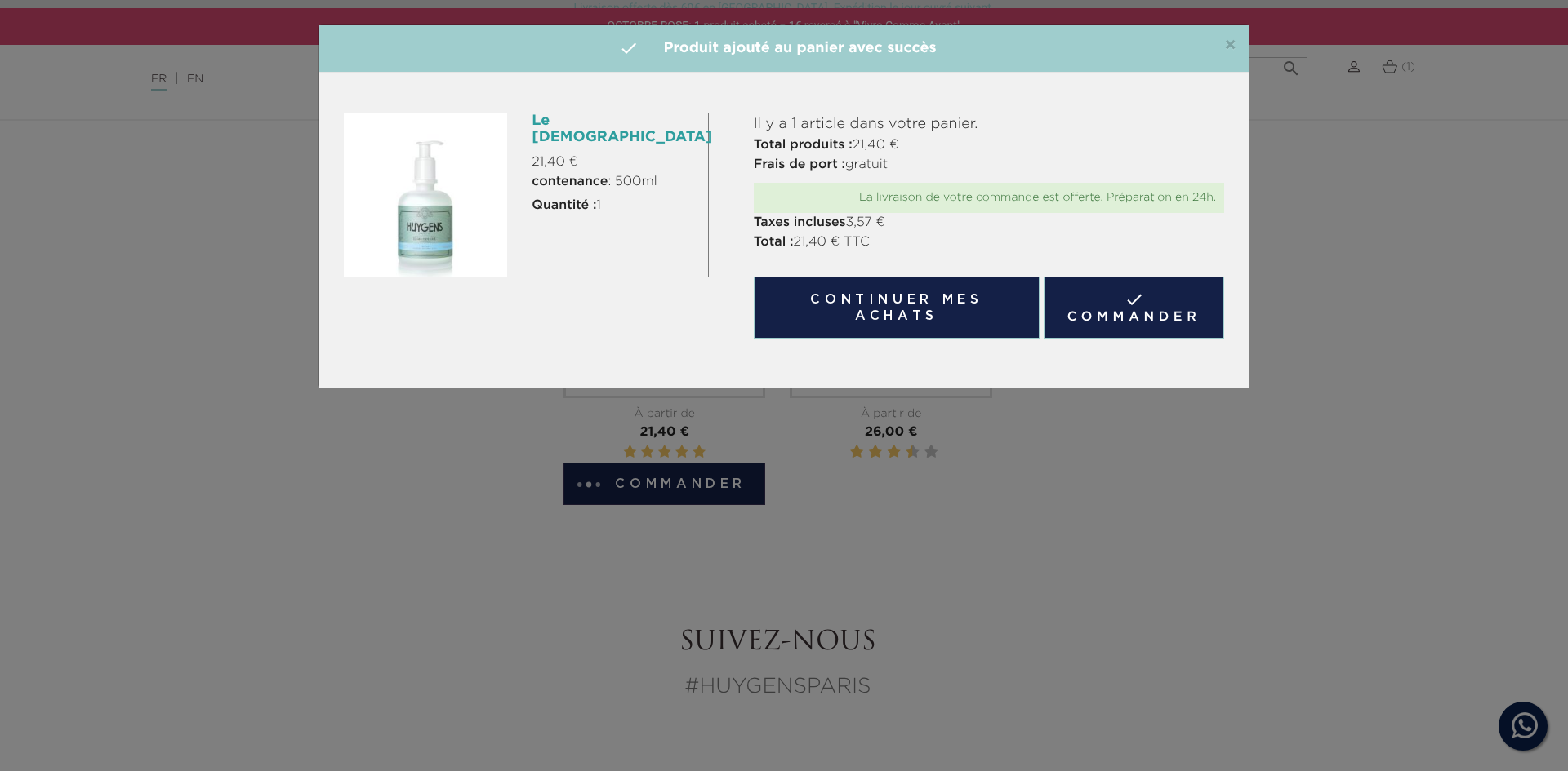
click at [897, 303] on button "Continuer mes achats" at bounding box center [897, 307] width 286 height 62
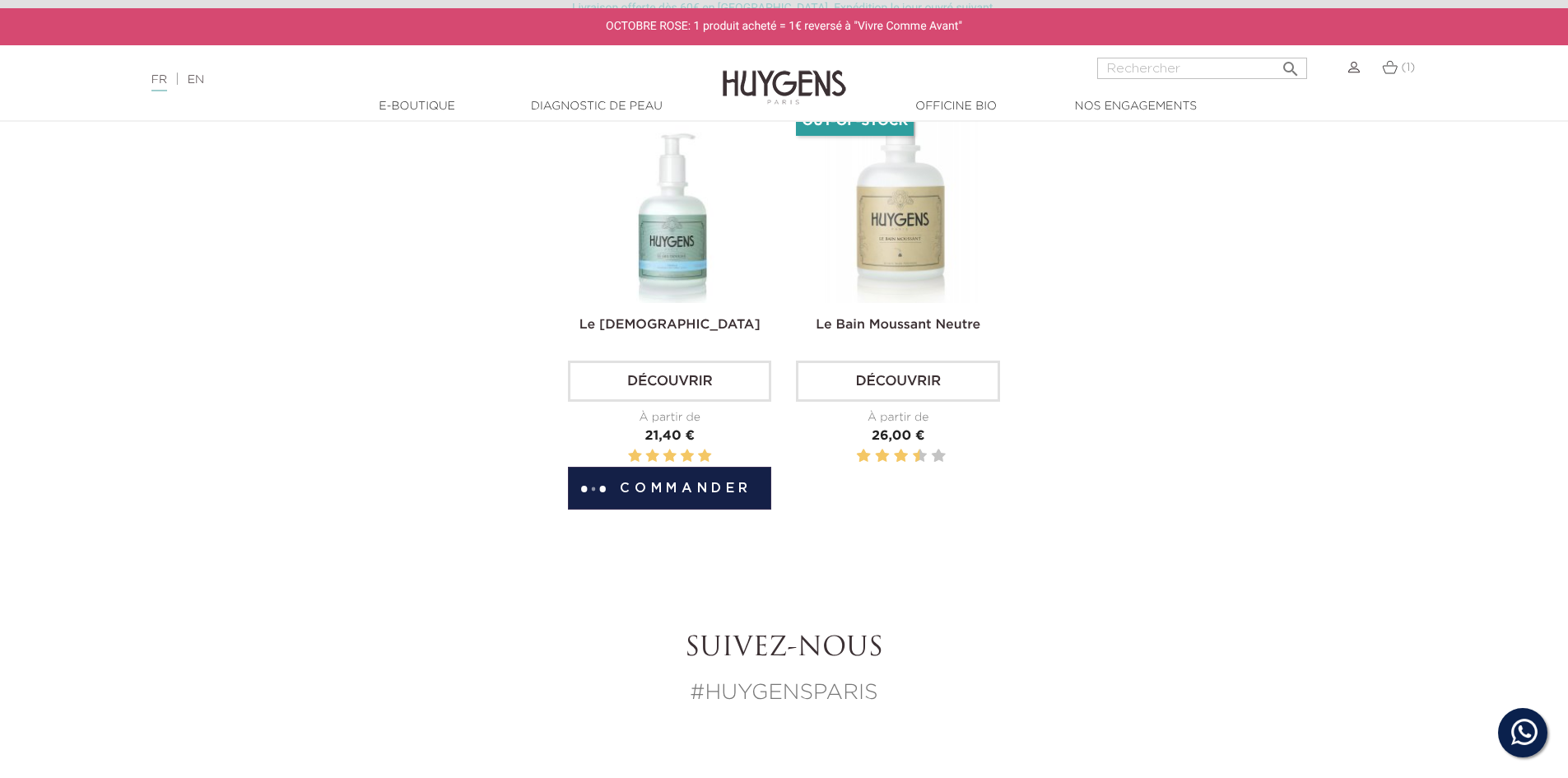
click at [1149, 75] on input "Rechercher" at bounding box center [1203, 68] width 210 height 21
type input "belle geule"
click at [1288, 69] on icon "" at bounding box center [1291, 64] width 20 height 20
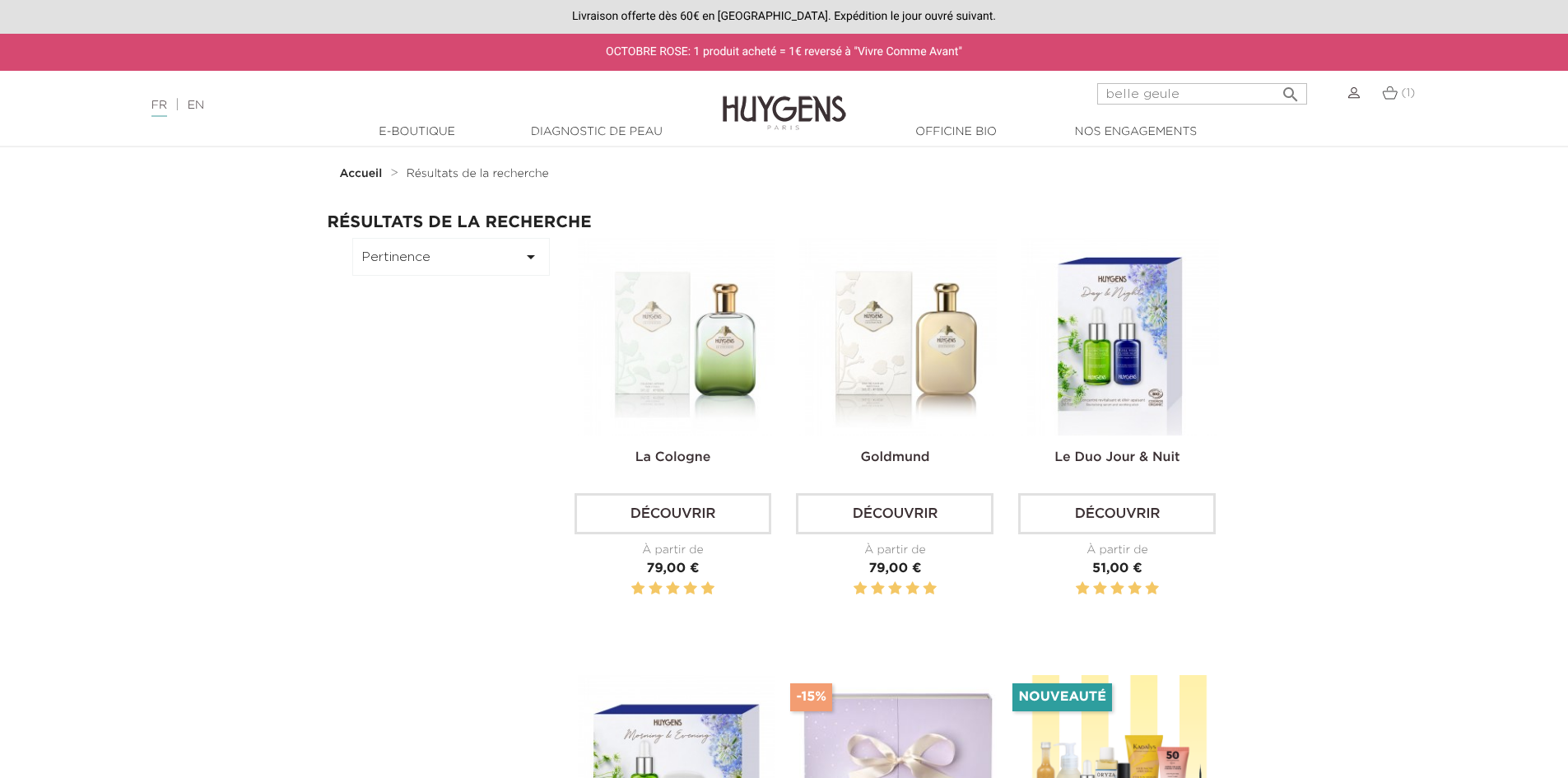
click at [1134, 94] on input "belle geule" at bounding box center [1203, 93] width 210 height 21
click at [1169, 91] on input "belle geule" at bounding box center [1203, 93] width 210 height 21
drag, startPoint x: 1169, startPoint y: 91, endPoint x: 1102, endPoint y: 97, distance: 67.3
click at [1102, 97] on input "belle geule" at bounding box center [1203, 93] width 210 height 21
click at [1201, 94] on input "belle geule" at bounding box center [1203, 93] width 210 height 21
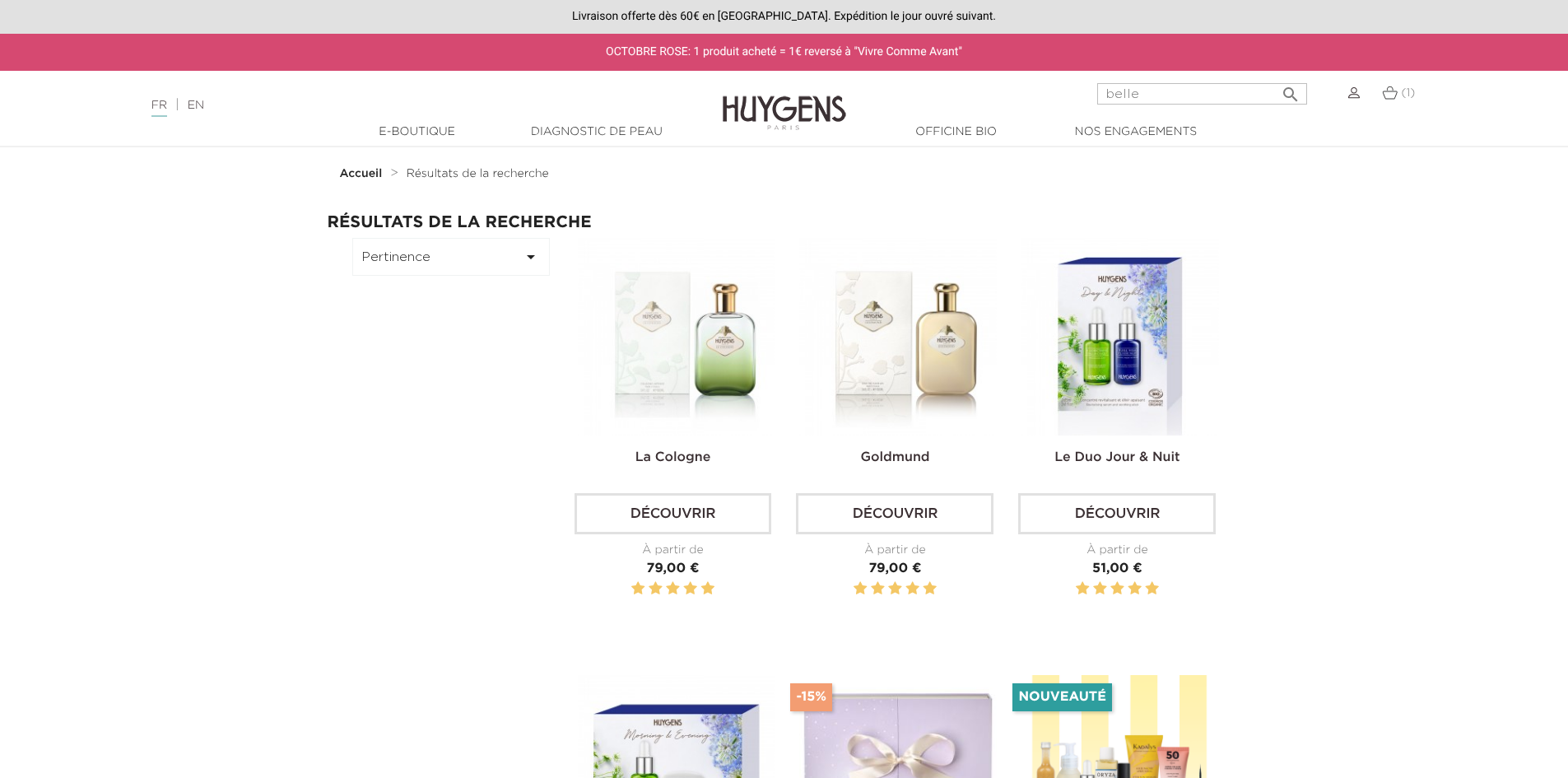
type input "belle"
click at [1276, 79] on button " Rechercher" at bounding box center [1291, 90] width 30 height 22
click at [1290, 92] on icon "" at bounding box center [1291, 90] width 20 height 20
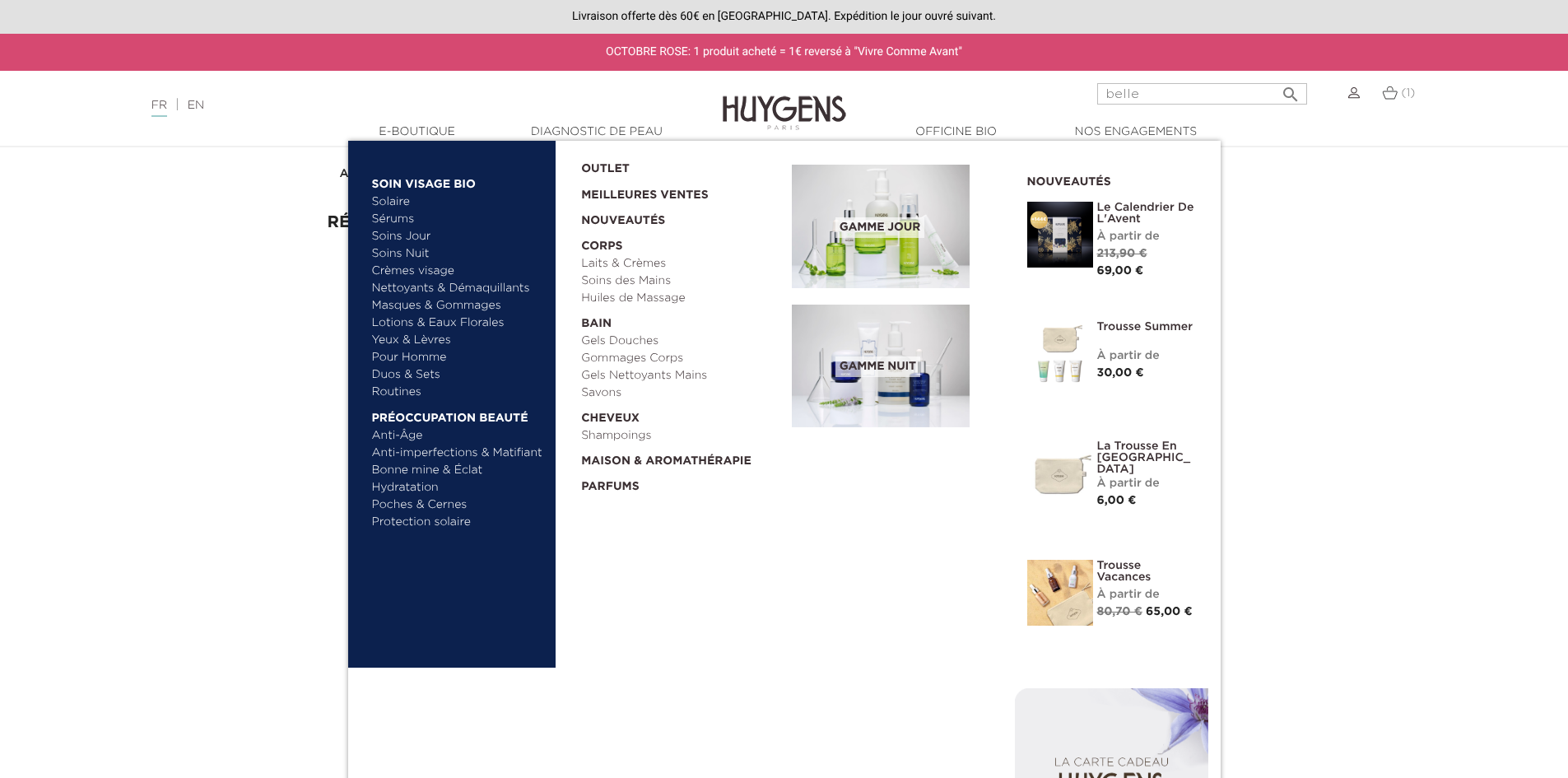
click at [612, 261] on link "Laits & Crèmes" at bounding box center [680, 264] width 199 height 17
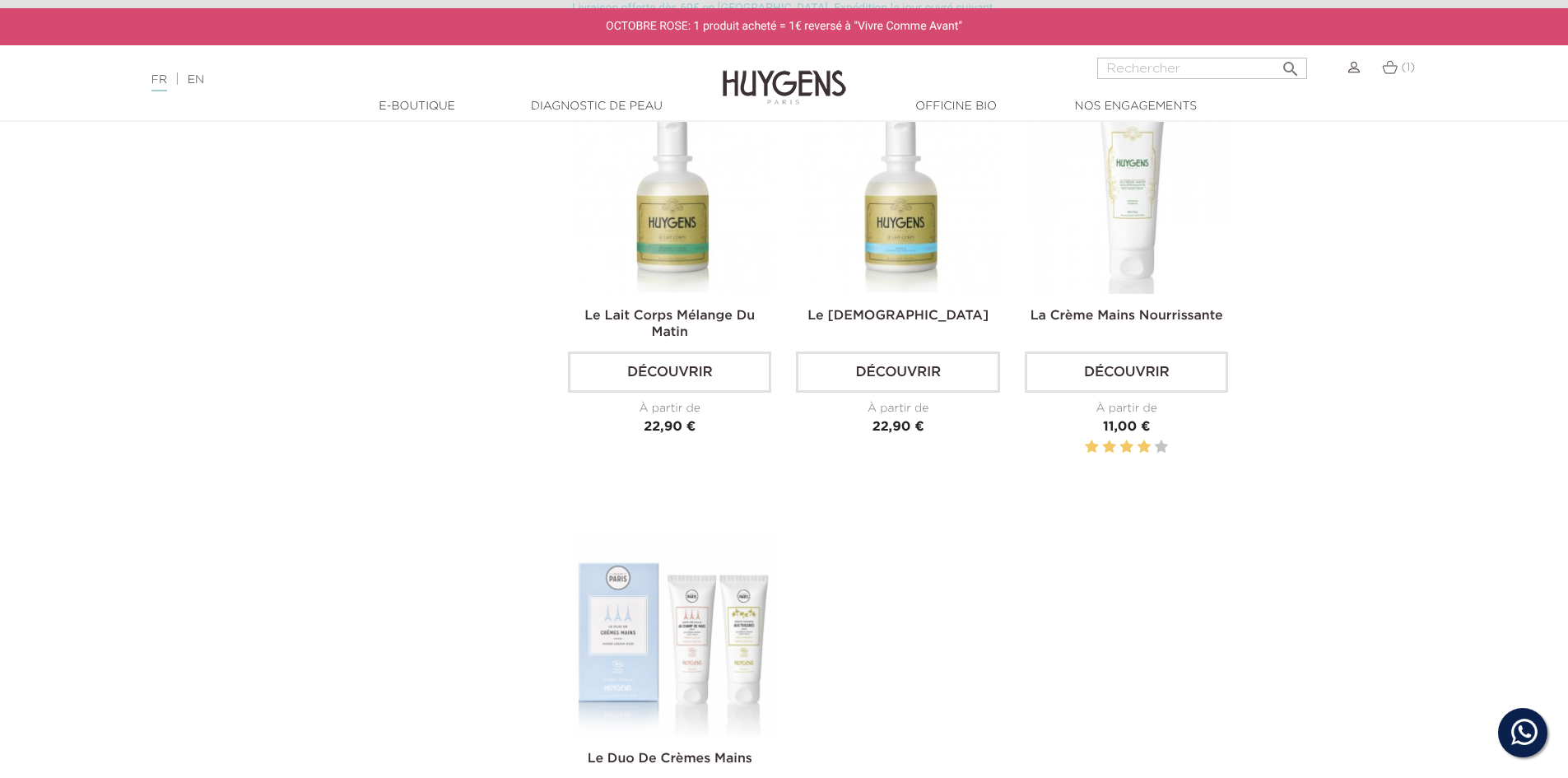
scroll to position [1153, 0]
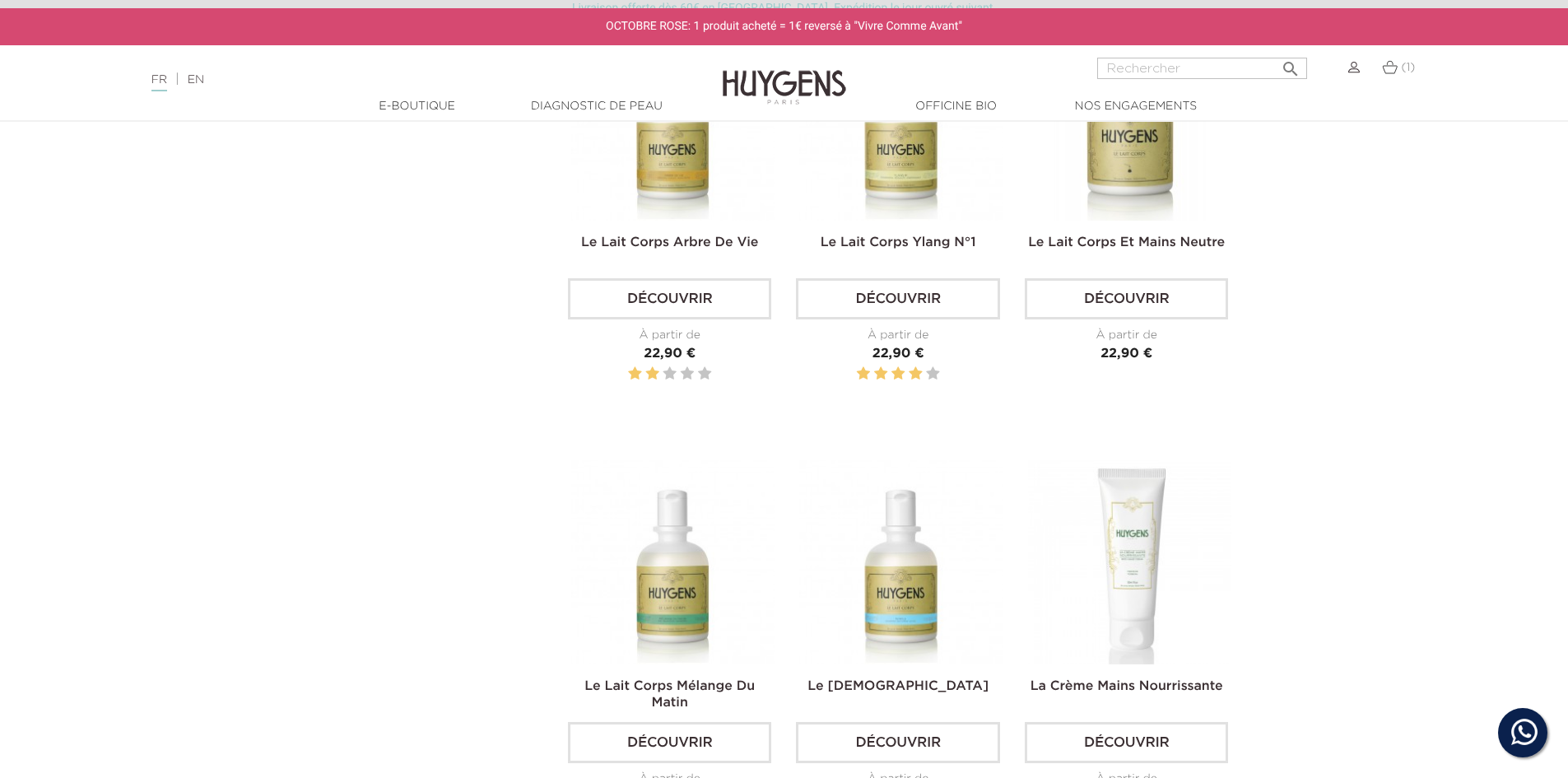
click at [1402, 64] on span "(1)" at bounding box center [1408, 67] width 14 height 12
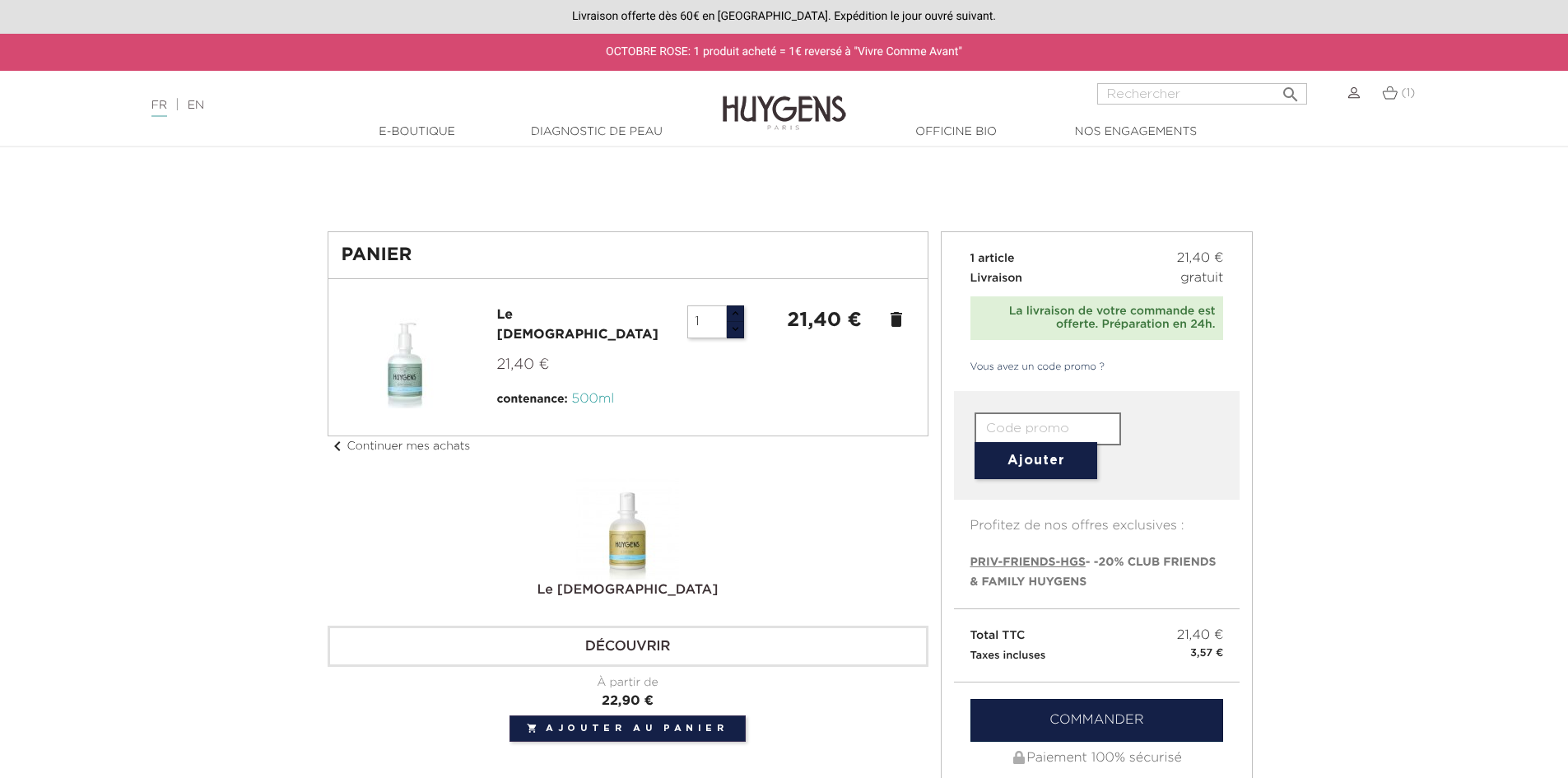
click at [1017, 426] on input "text" at bounding box center [1048, 429] width 147 height 33
paste input "VIFF-HGS-24"
type input "VIFF-HGS-24"
click at [1027, 459] on button "Ajouter" at bounding box center [1036, 460] width 123 height 37
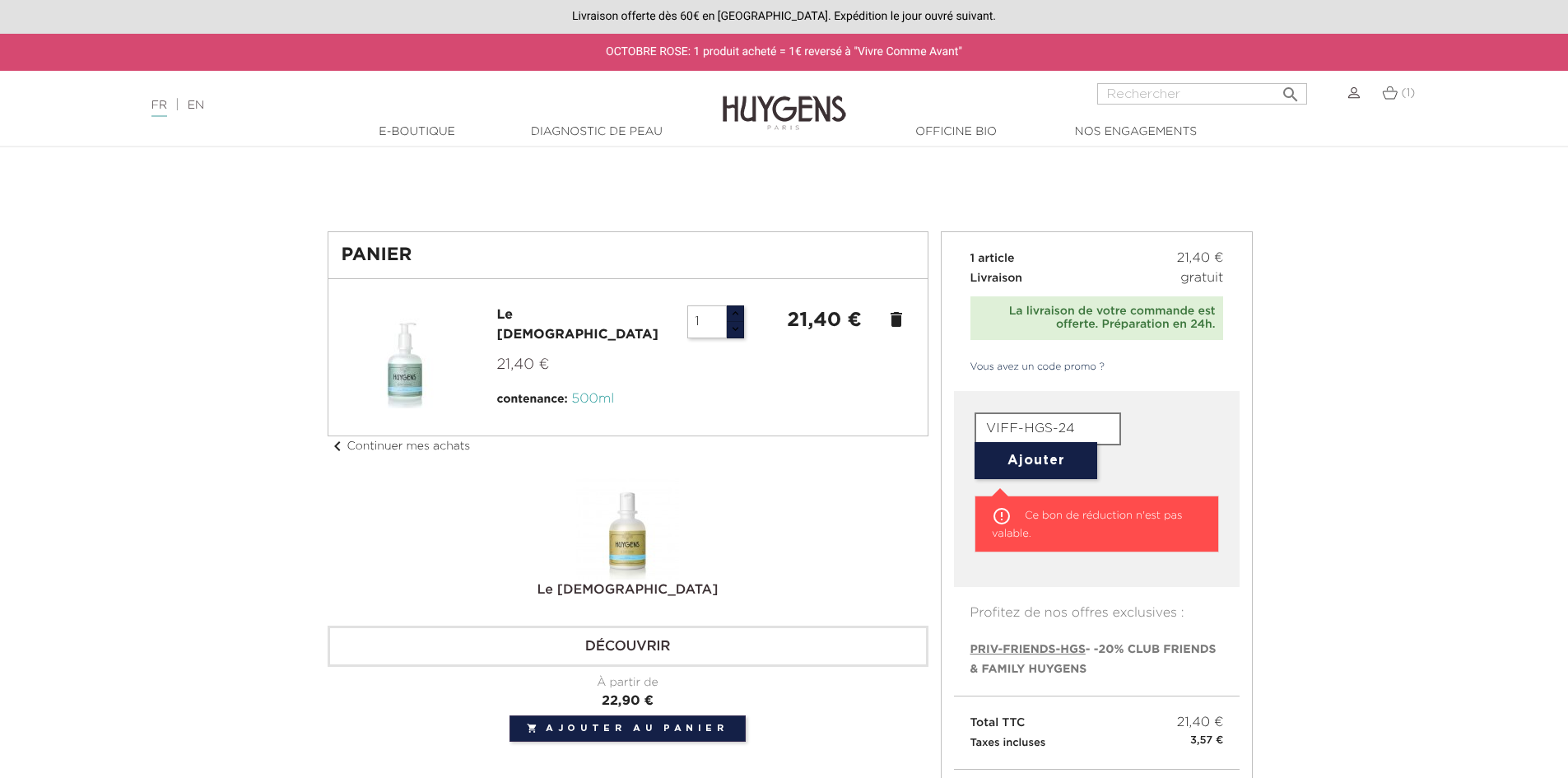
click at [1032, 464] on button "Ajouter" at bounding box center [1036, 460] width 123 height 37
drag, startPoint x: 1081, startPoint y: 430, endPoint x: 595, endPoint y: 453, distance: 486.5
click at [595, 453] on div "Panier Le Gel Douche Temple 21,40 € contenance: 500ml 1 21,40 € delete chevron_…" at bounding box center [784, 759] width 939 height 1056
click at [856, 534] on div "Le Lait Corps Temple Découvrir À partir de Prix 22,90 € " at bounding box center [628, 610] width 601 height 265
click at [998, 646] on span "PRIV-FRIENDS-HGS" at bounding box center [1028, 650] width 115 height 12
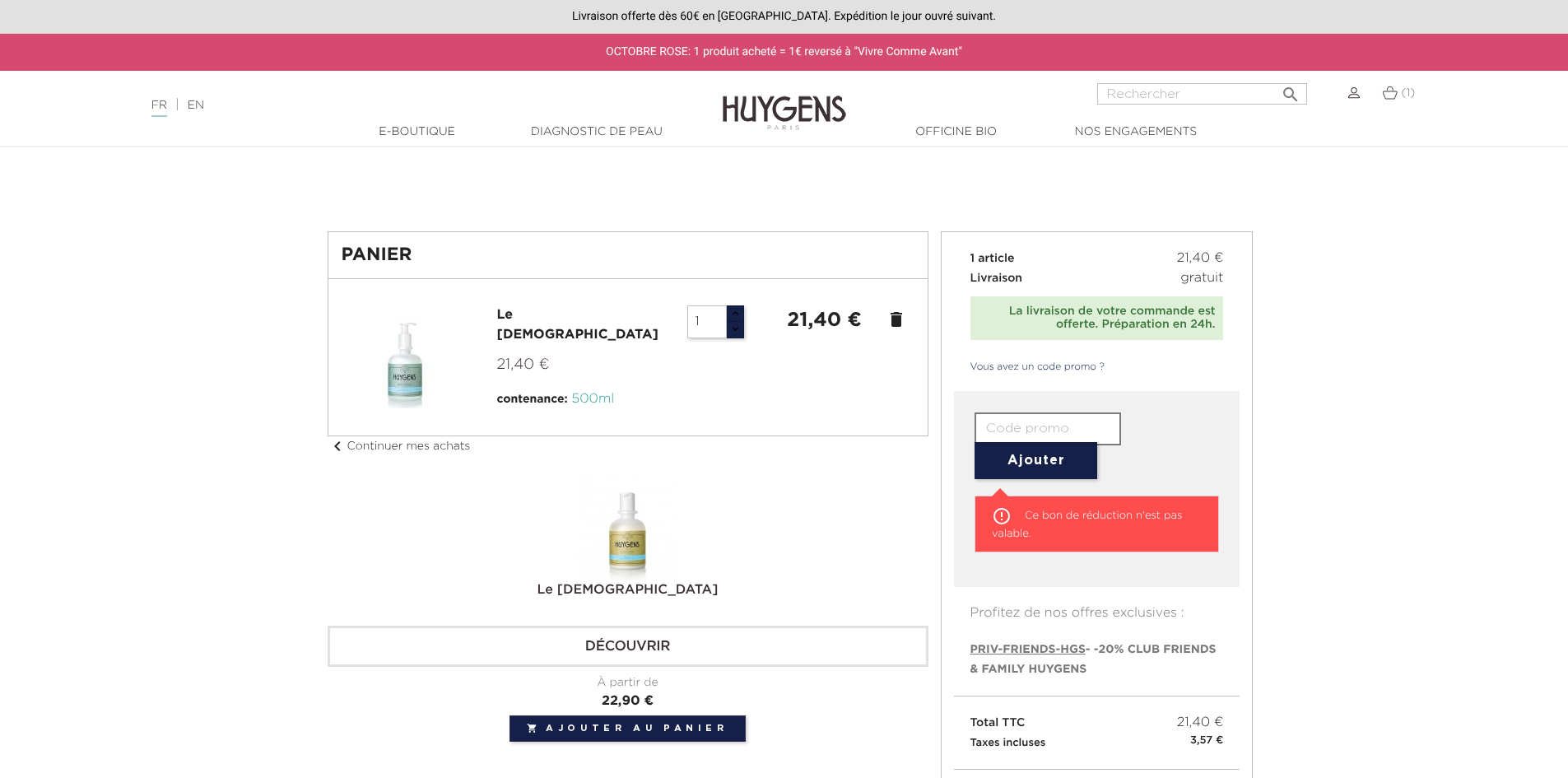
type input "PRIV-FRIENDS-HGS"
click at [1133, 655] on span "PRIV-FRIENDS-HGS - -20% CLUB FRIENDS & FAMILY HUYGENS" at bounding box center [1093, 659] width 246 height 32
click at [845, 535] on div "Le Lait Corps Temple Découvrir À partir de Prix 22,90 € " at bounding box center [628, 610] width 601 height 265
click at [1041, 467] on button "Ajouter" at bounding box center [1036, 460] width 123 height 37
click at [1083, 650] on span "PRIV-FRIENDS-HGS" at bounding box center [1028, 650] width 115 height 12
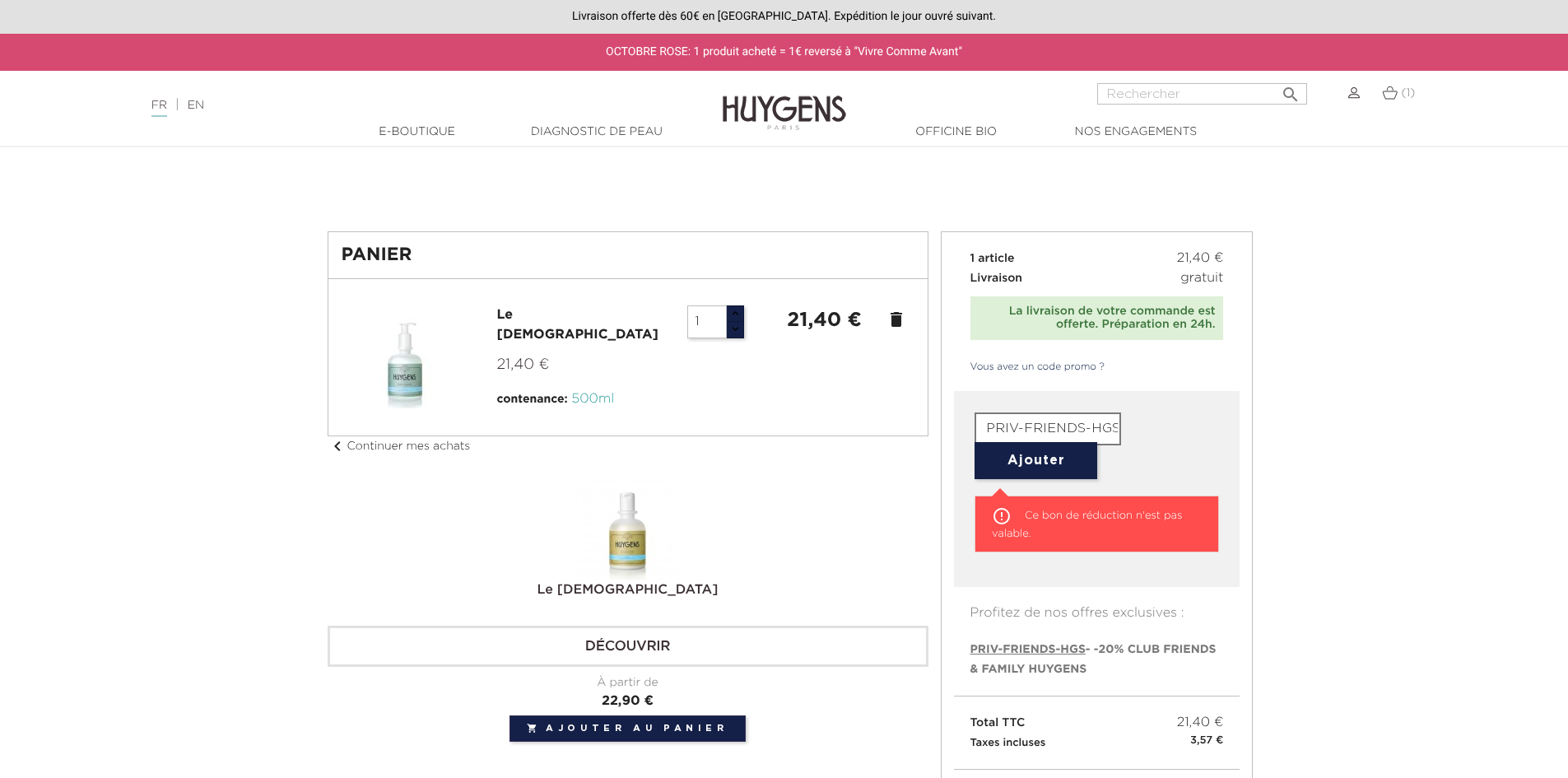
click at [1050, 650] on span "PRIV-FRIENDS-HGS" at bounding box center [1028, 650] width 115 height 12
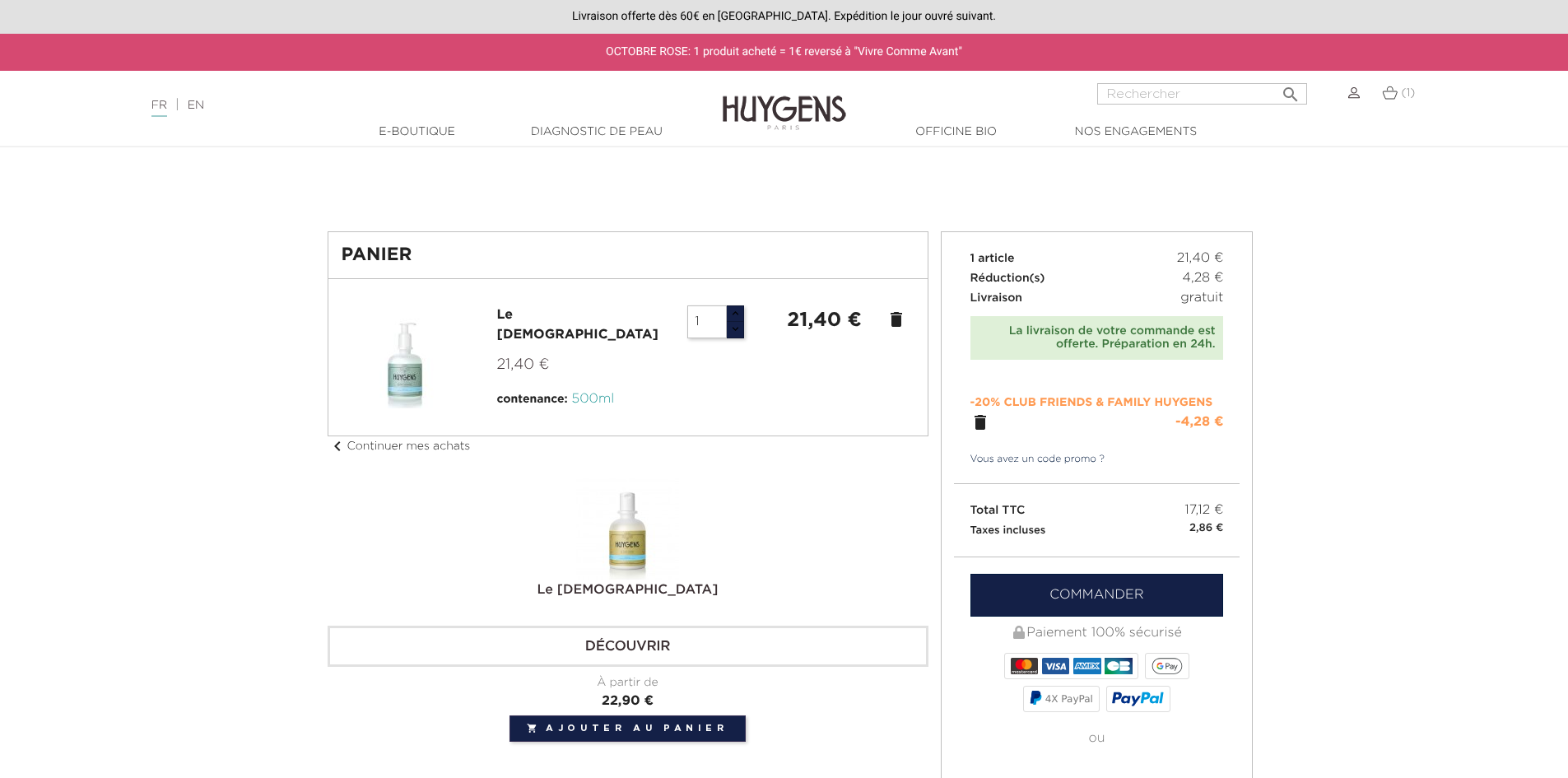
click at [732, 325] on button "button" at bounding box center [735, 330] width 18 height 17
drag, startPoint x: 697, startPoint y: 324, endPoint x: 708, endPoint y: 331, distance: 13.0
click at [708, 331] on input "1" at bounding box center [707, 322] width 39 height 33
drag, startPoint x: 700, startPoint y: 319, endPoint x: 665, endPoint y: 313, distance: 35.5
click at [665, 313] on div "Le Gel Douche Temple 21,40 € contenance: 500ml 1 21,40 € delete" at bounding box center [627, 358] width 573 height 104
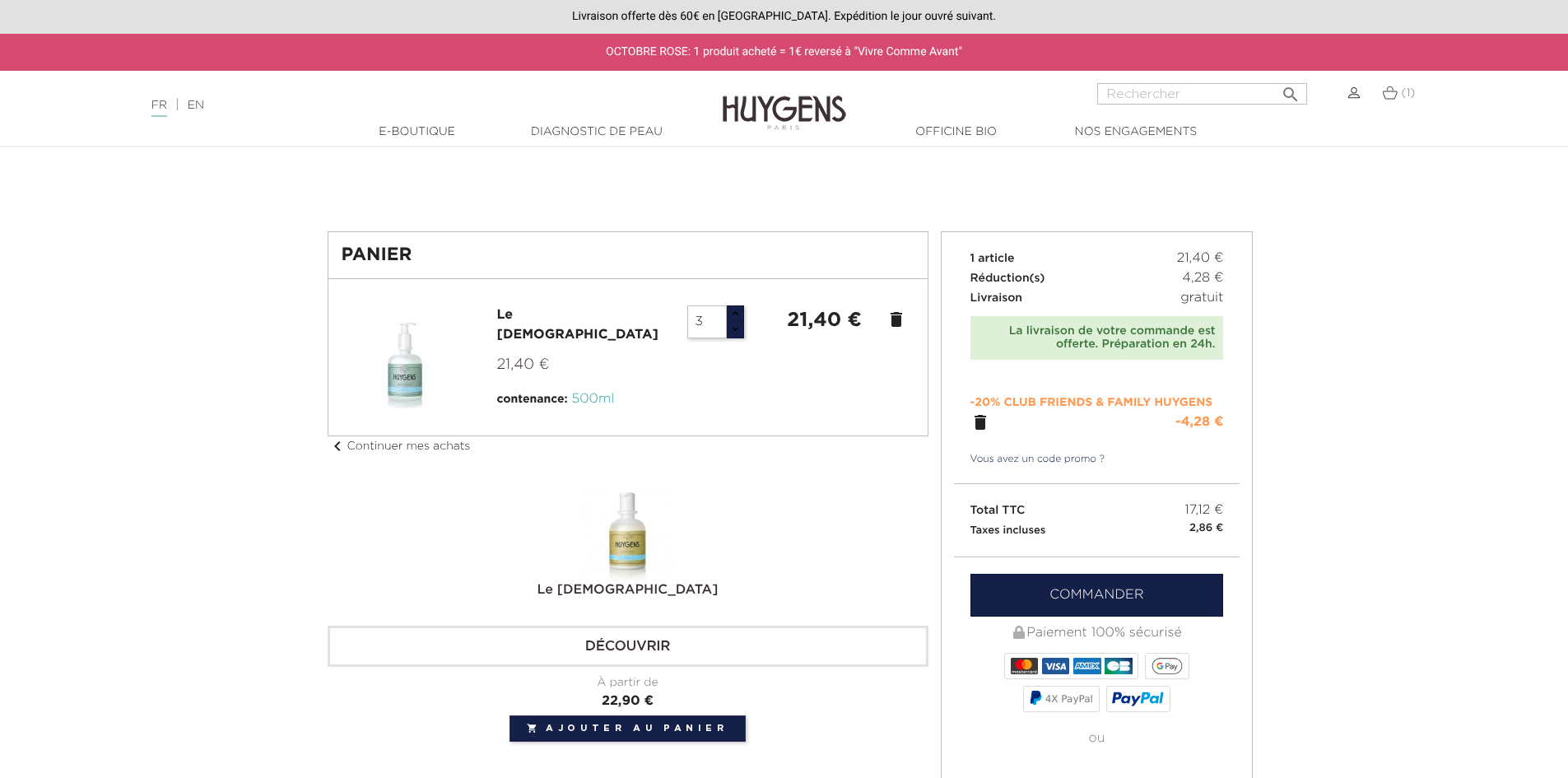
type input "3"
click at [701, 374] on div at bounding box center [627, 358] width 573 height 104
click at [742, 407] on div at bounding box center [627, 358] width 573 height 104
click at [394, 448] on link "chevron_left Continuer mes achats" at bounding box center [399, 447] width 143 height 12
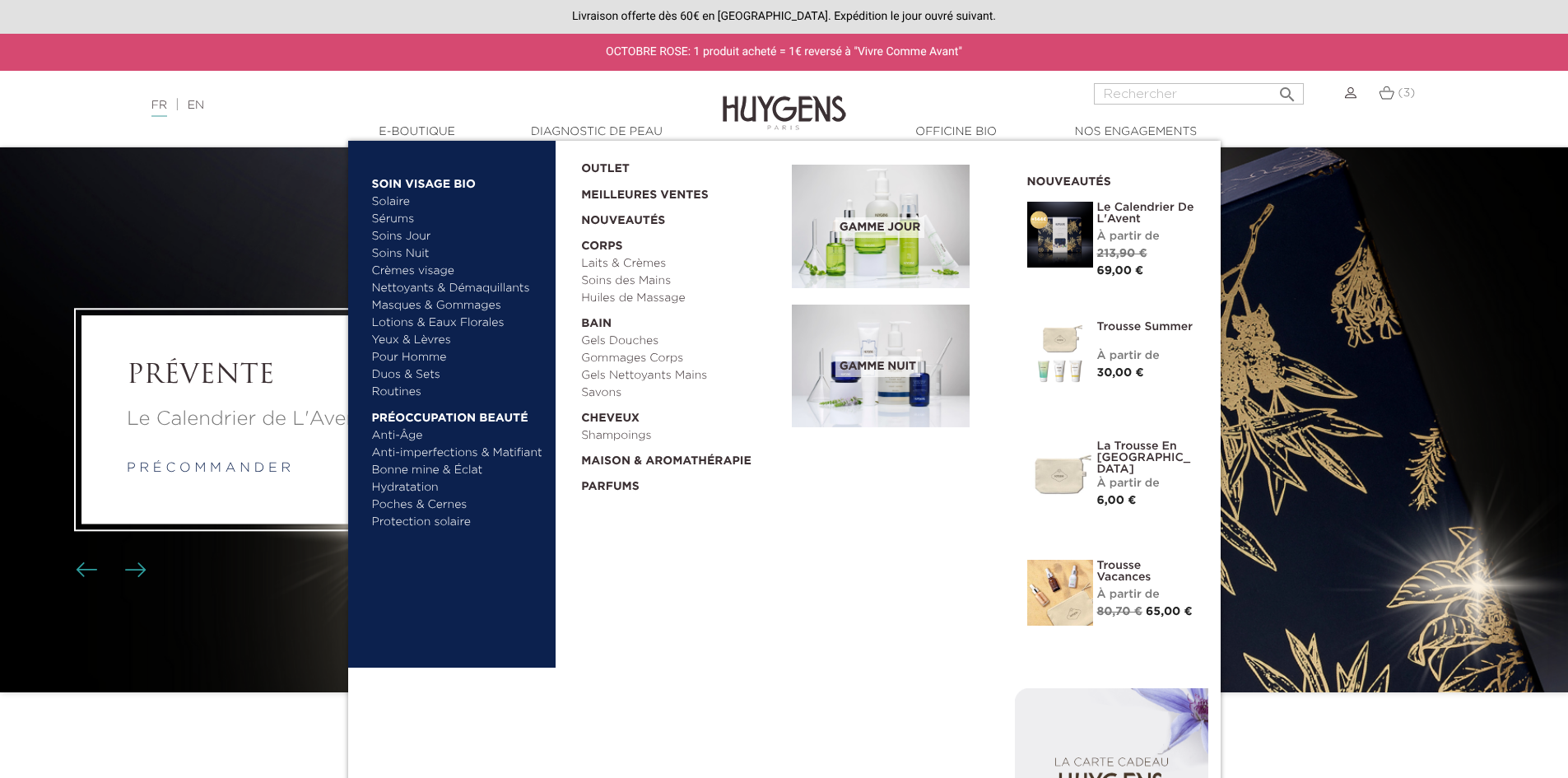
click at [426, 272] on link "Crèmes visage" at bounding box center [458, 272] width 172 height 17
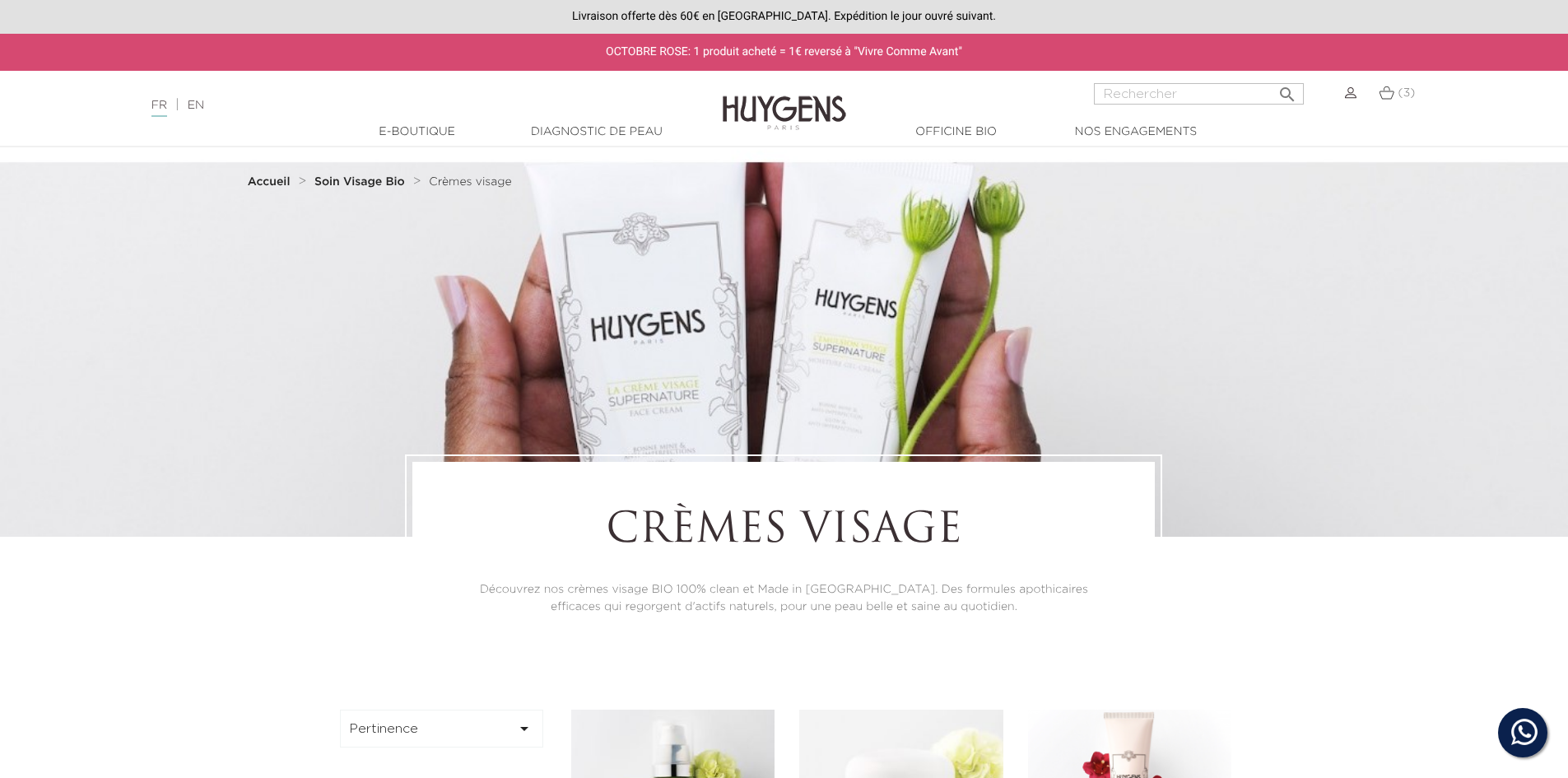
click at [275, 183] on strong "Accueil" at bounding box center [269, 182] width 43 height 12
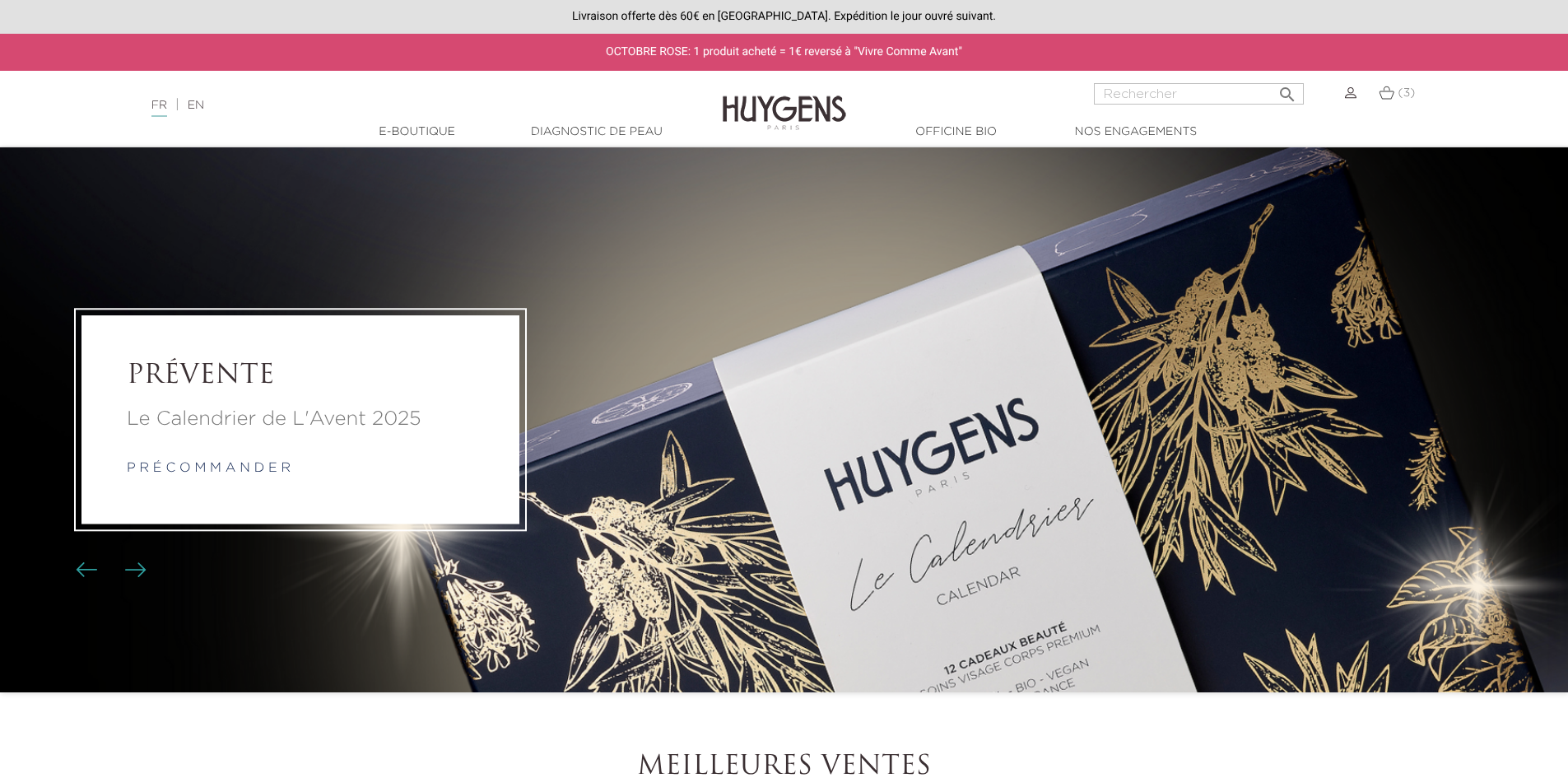
click at [1396, 93] on link "(3)" at bounding box center [1397, 92] width 36 height 13
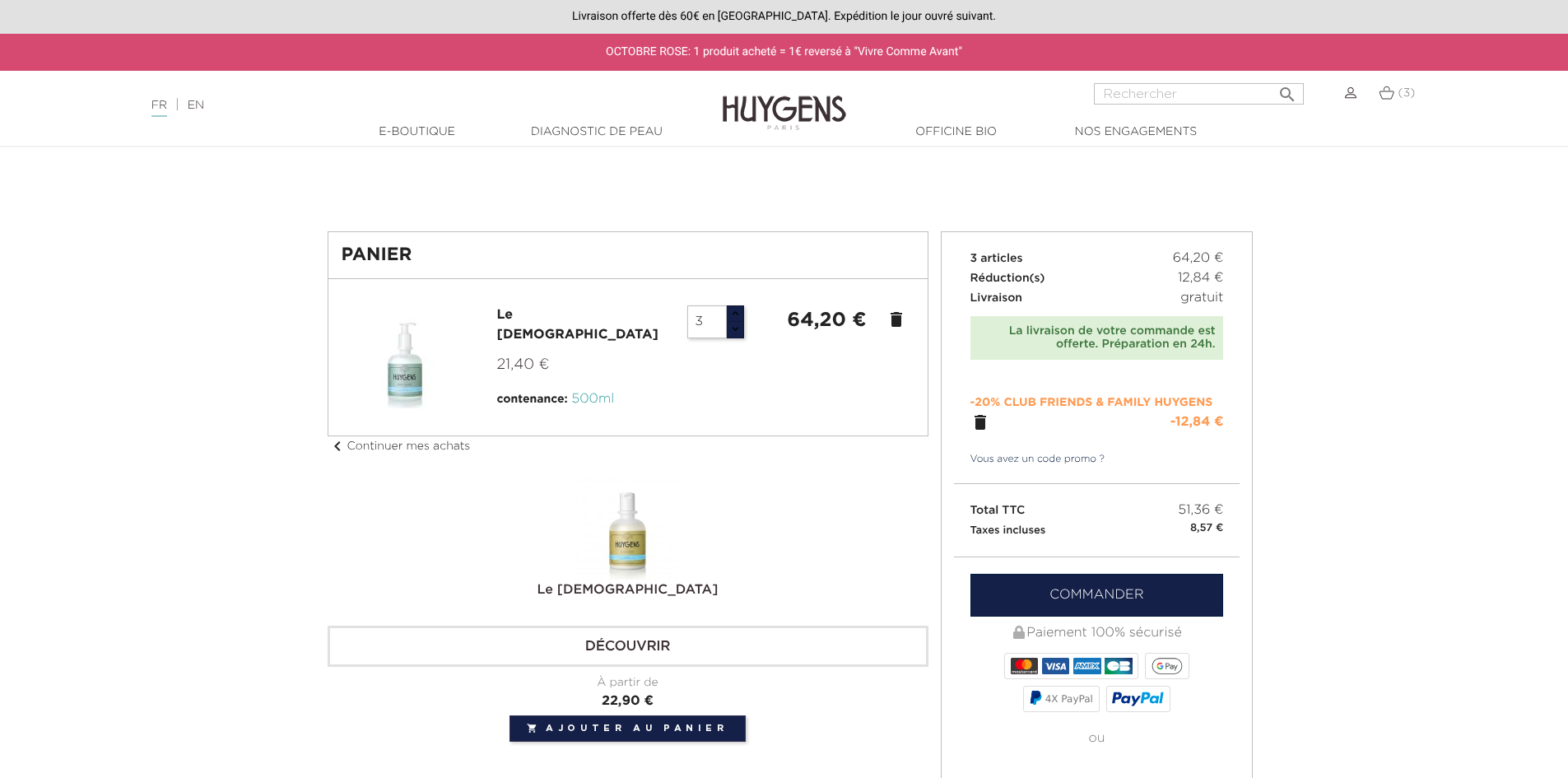
click at [1069, 592] on link "Commander" at bounding box center [1097, 595] width 254 height 43
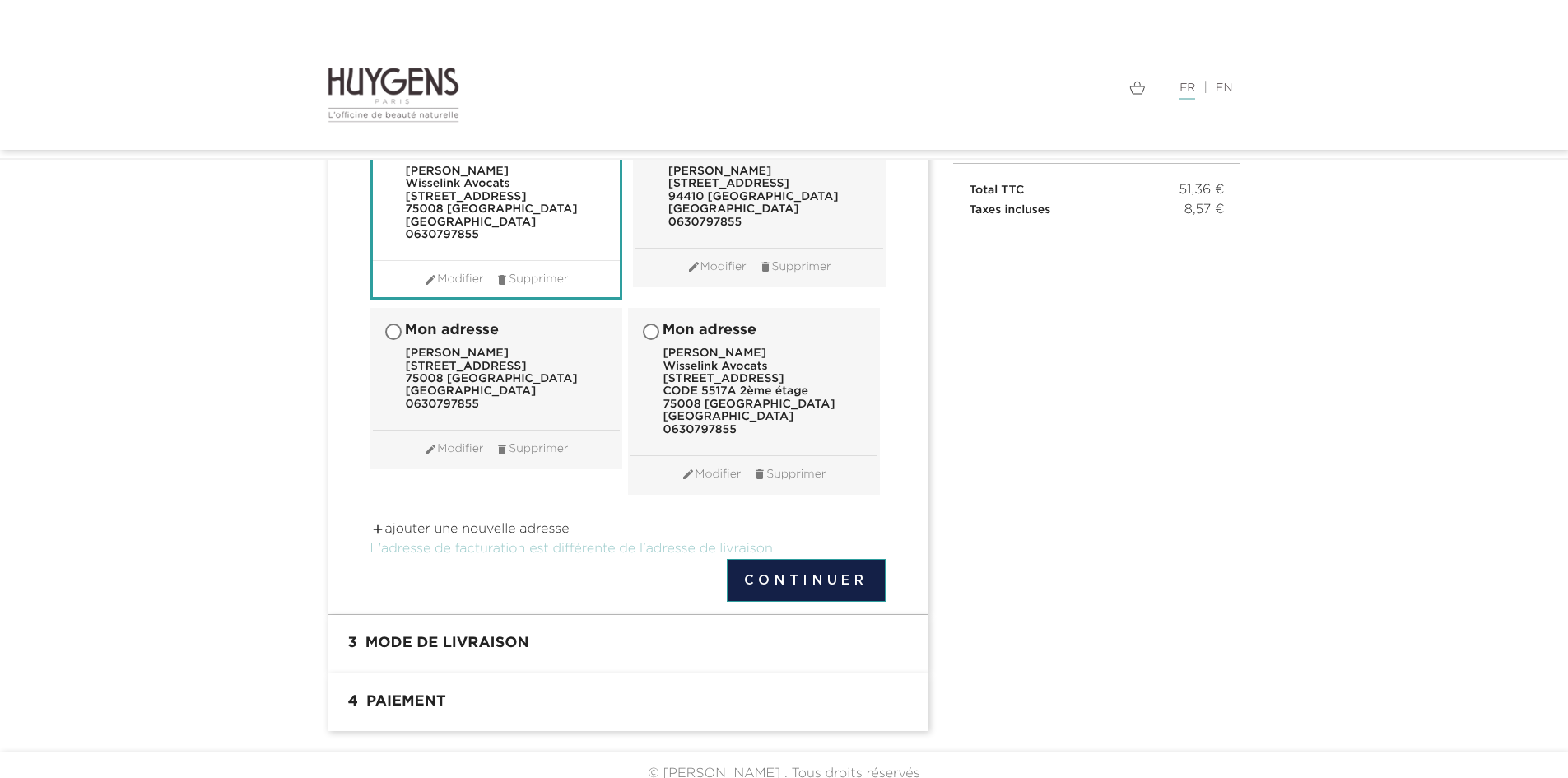
scroll to position [247, 0]
click at [426, 640] on h1 "3 Mode de livraison" at bounding box center [627, 643] width 576 height 33
click at [778, 574] on button "Continuer" at bounding box center [807, 580] width 159 height 43
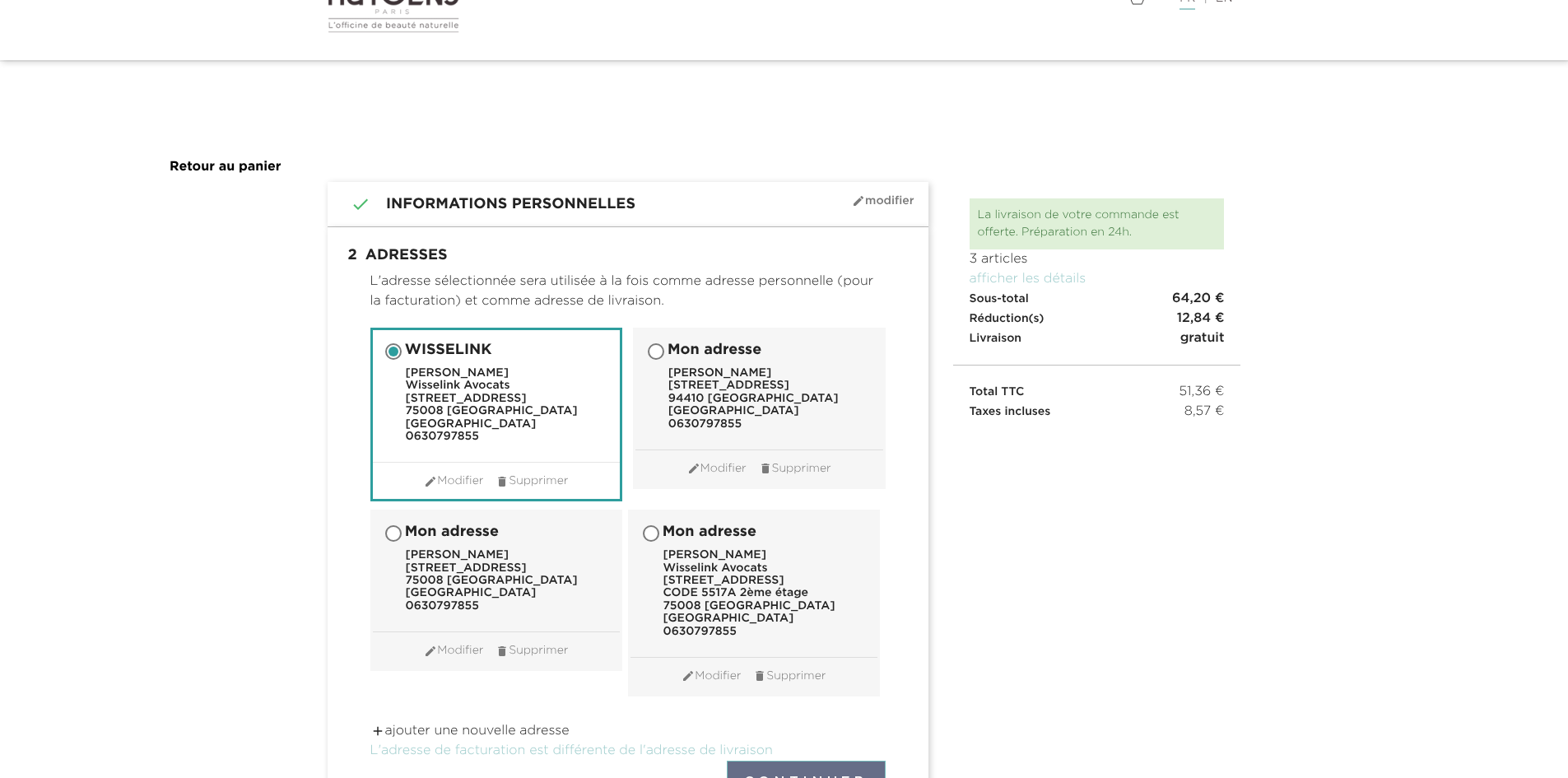
scroll to position [0, 0]
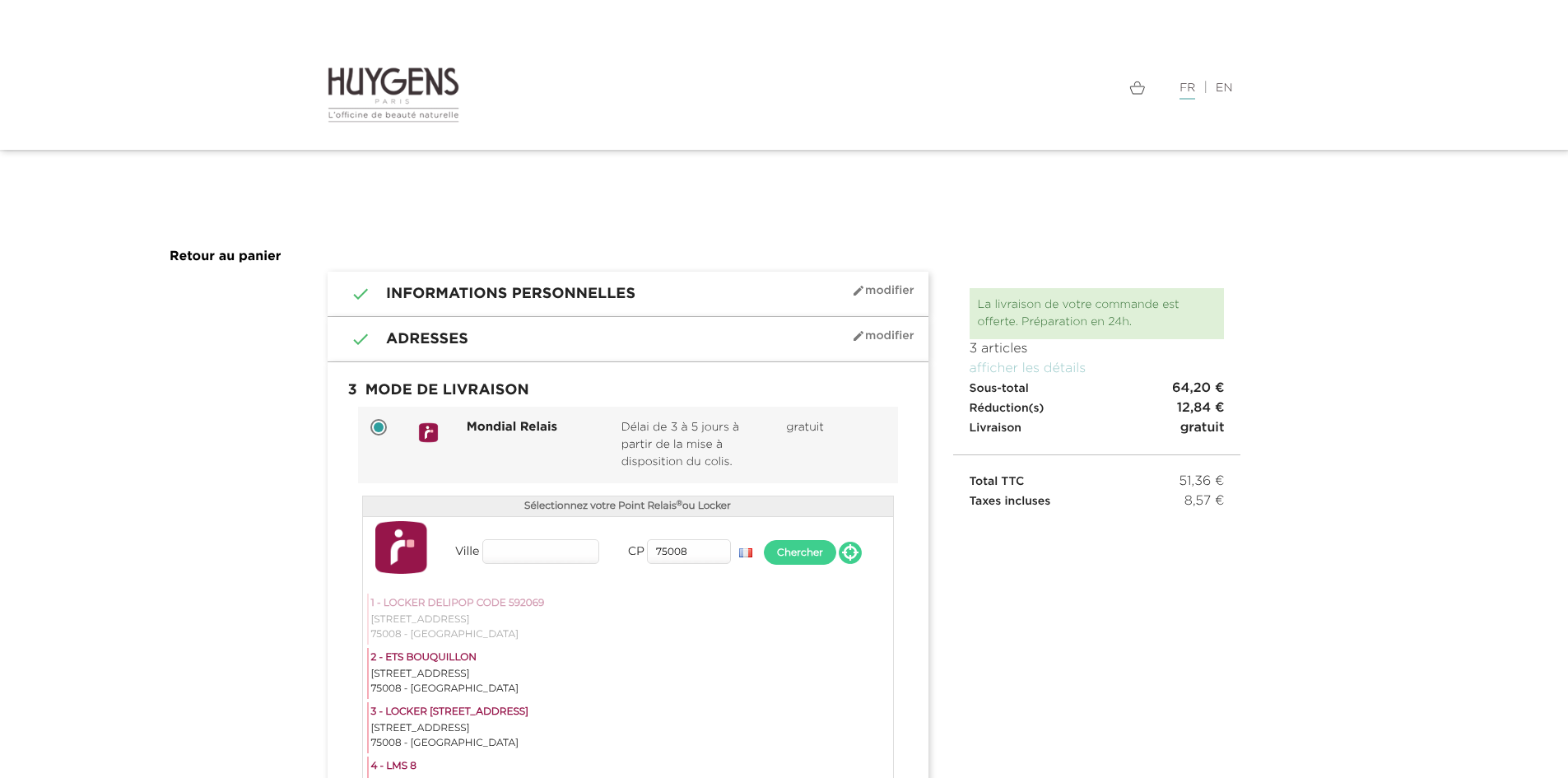
click at [377, 427] on span at bounding box center [379, 428] width 10 height 10
click at [472, 387] on h1 " 3 Mode de livraison mode_edit Modifier" at bounding box center [627, 391] width 576 height 33
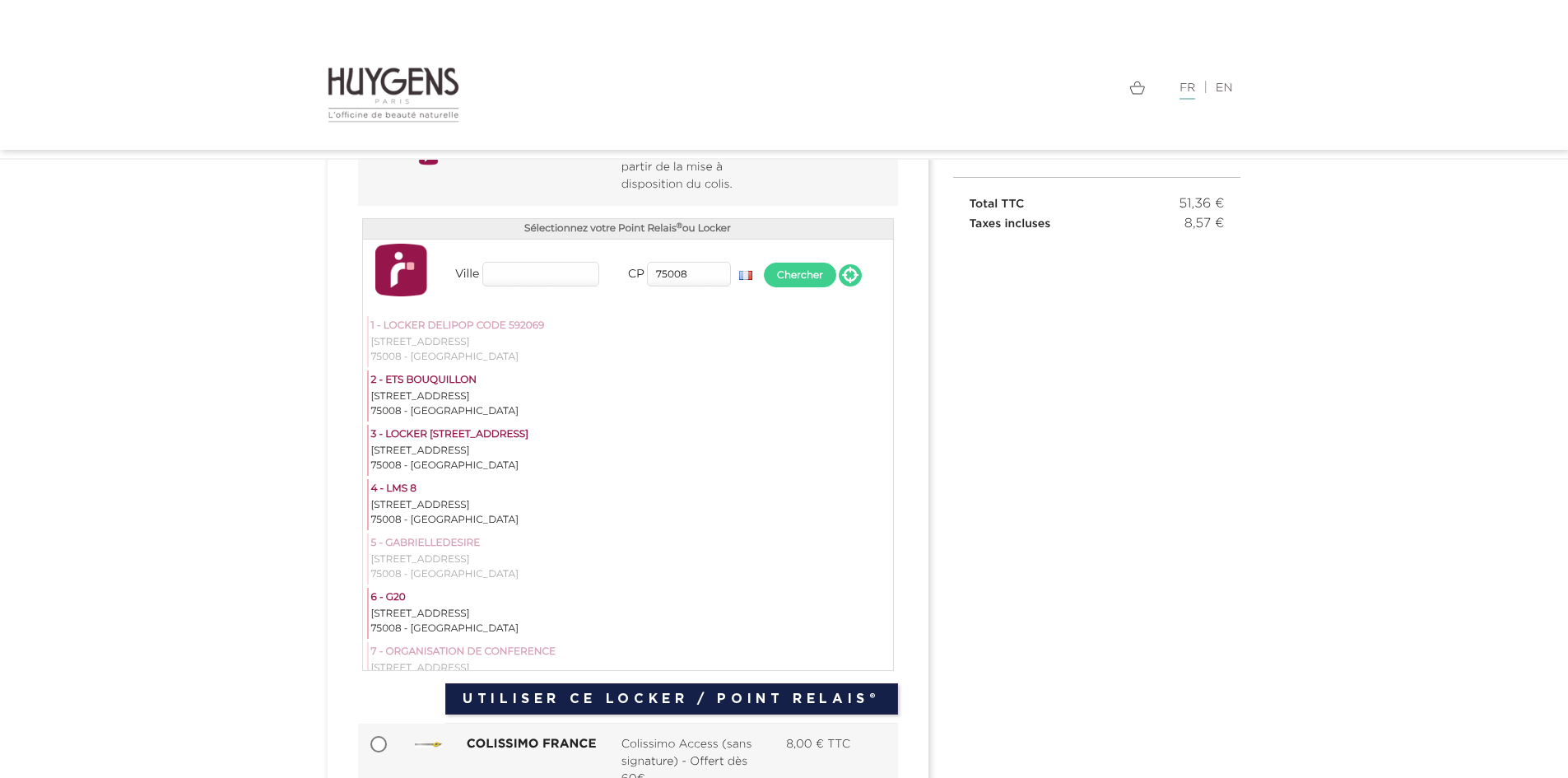
scroll to position [165, 0]
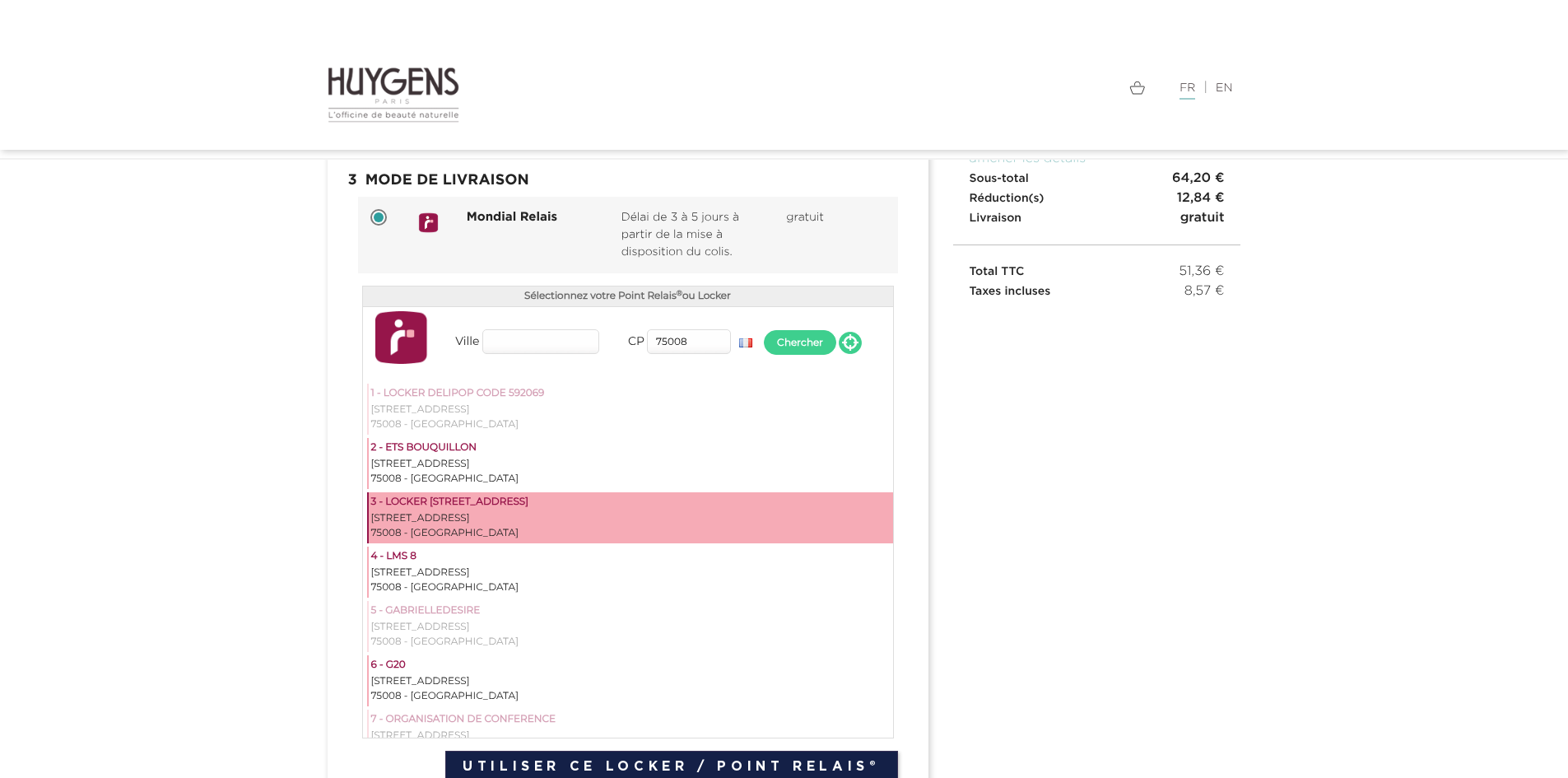
click at [419, 516] on div "9 RUE DE LABORDE" at bounding box center [631, 518] width 520 height 15
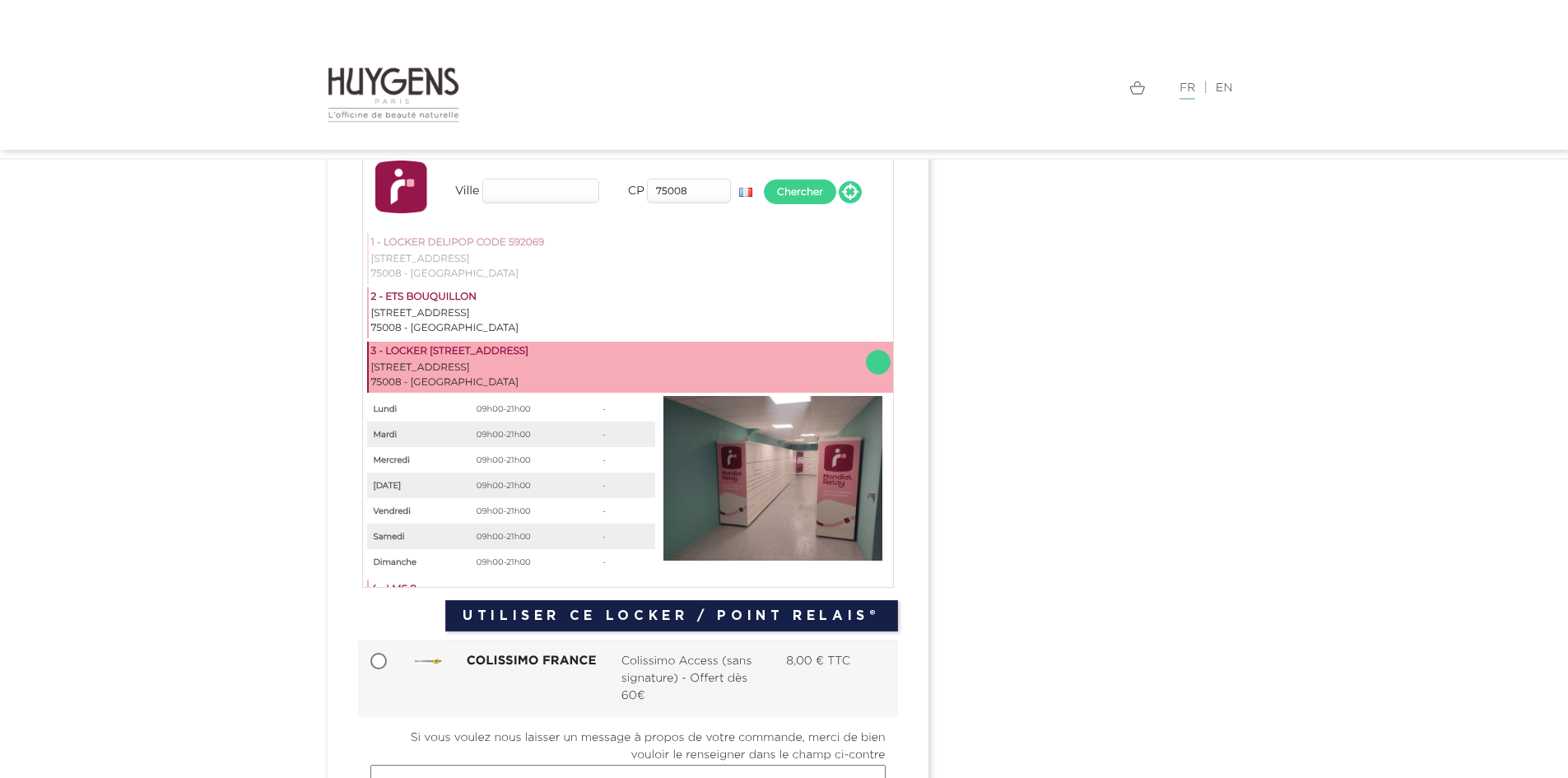
scroll to position [330, 0]
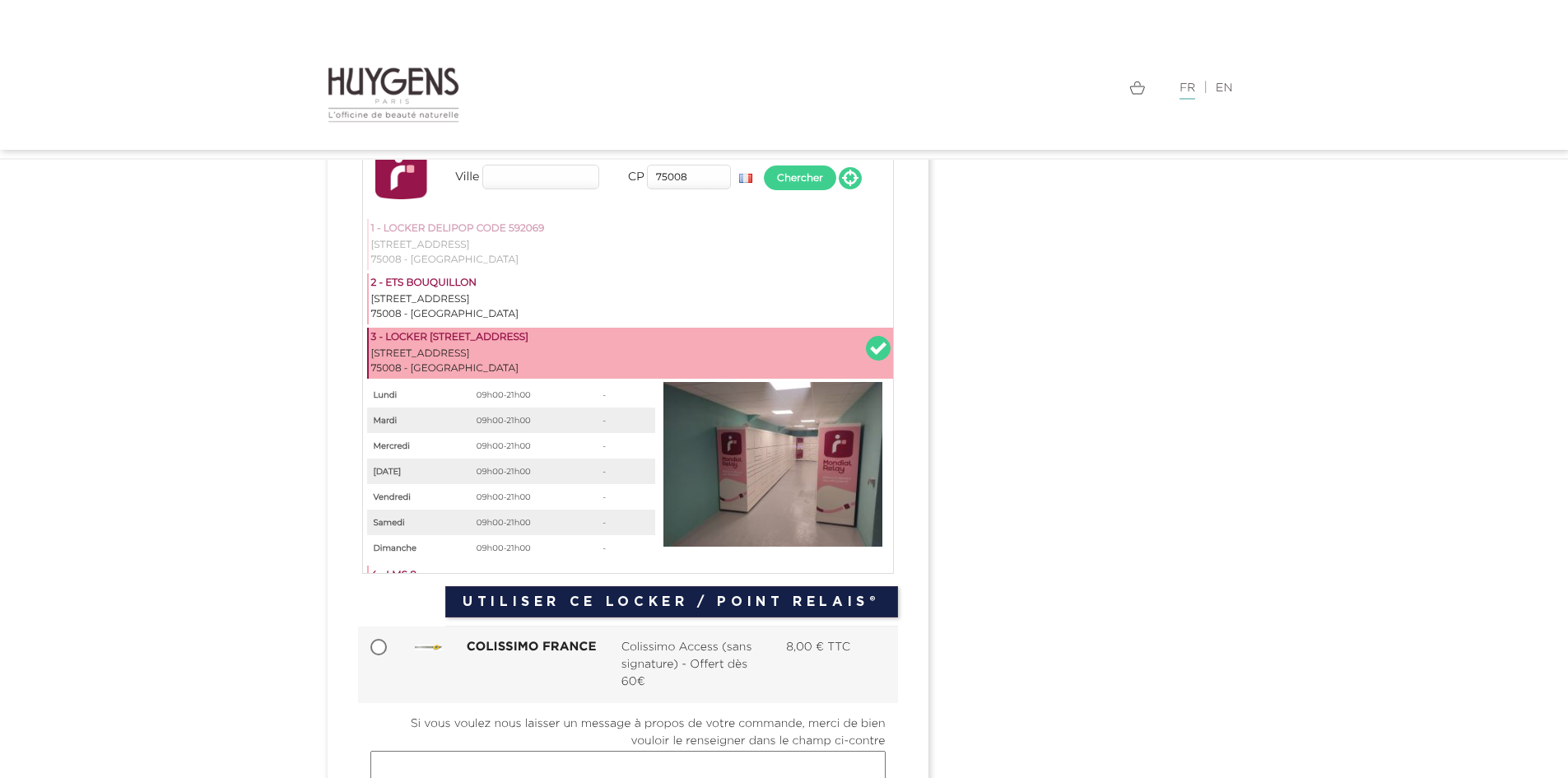
click at [619, 599] on button "Utiliser ce Locker / Point Relais®" at bounding box center [672, 602] width 452 height 32
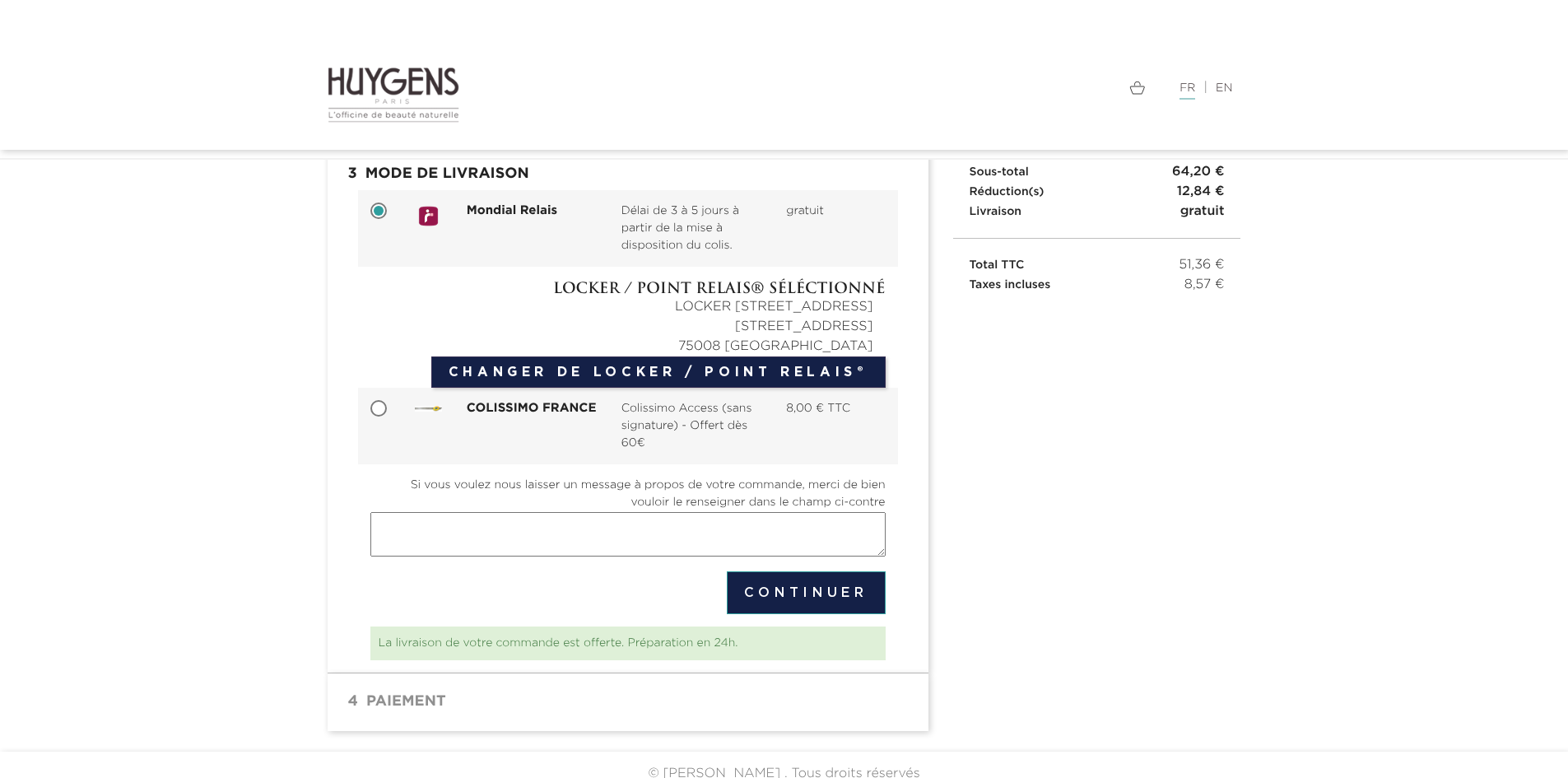
scroll to position [189, 0]
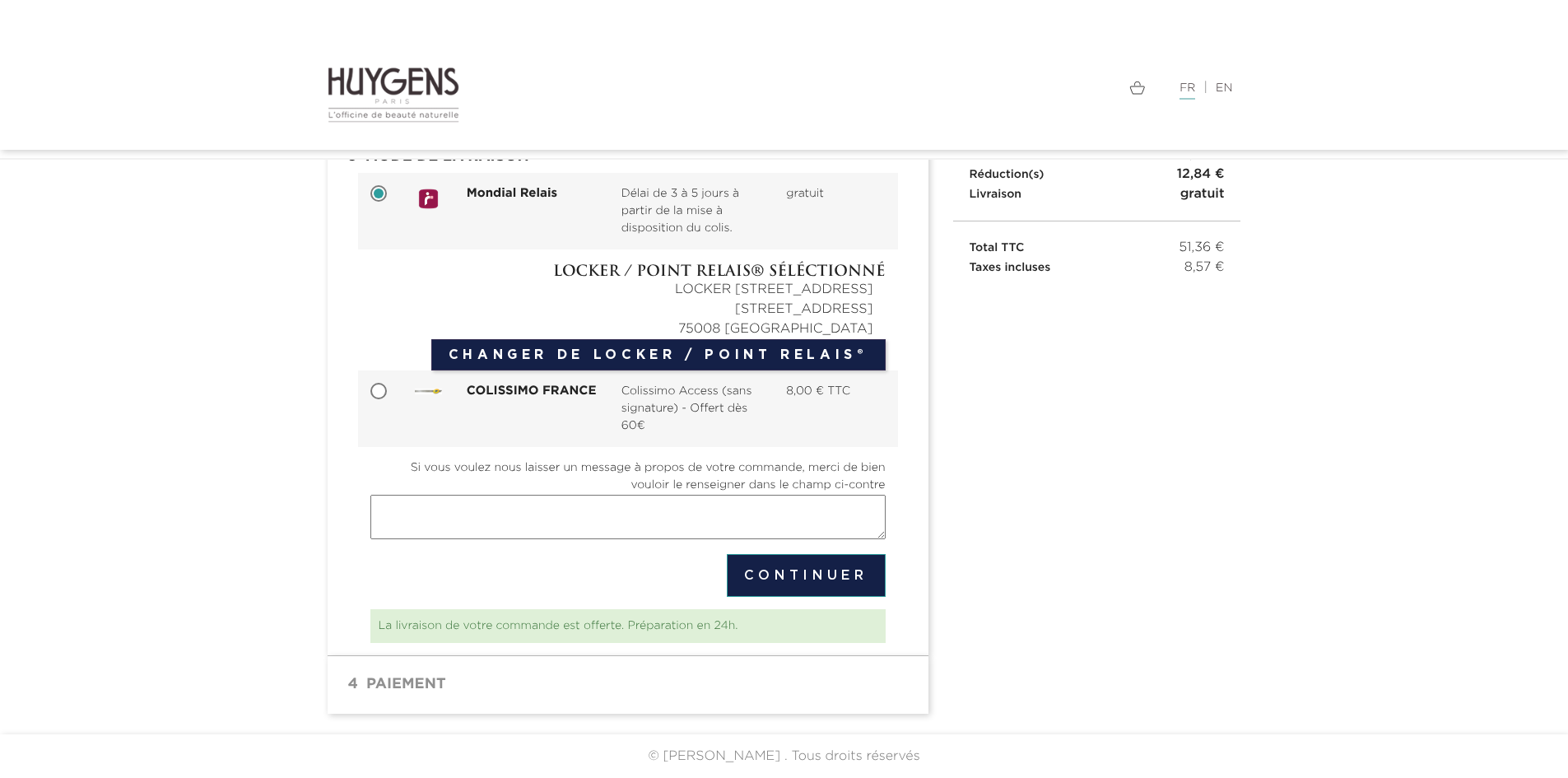
click at [428, 532] on textarea "Si vous voulez nous laisser un message à propos de votre commande, merci de bie…" at bounding box center [628, 518] width 516 height 44
drag, startPoint x: 596, startPoint y: 509, endPoint x: 592, endPoint y: 532, distance: 23.3
click at [592, 532] on textarea "Je veux aussi commander belle geulle, c'est possible?" at bounding box center [628, 518] width 516 height 44
click at [606, 507] on textarea "Je veux aussi commander belle geulle, c'est possible?" at bounding box center [628, 518] width 516 height 44
drag, startPoint x: 589, startPoint y: 510, endPoint x: 570, endPoint y: 523, distance: 23.0
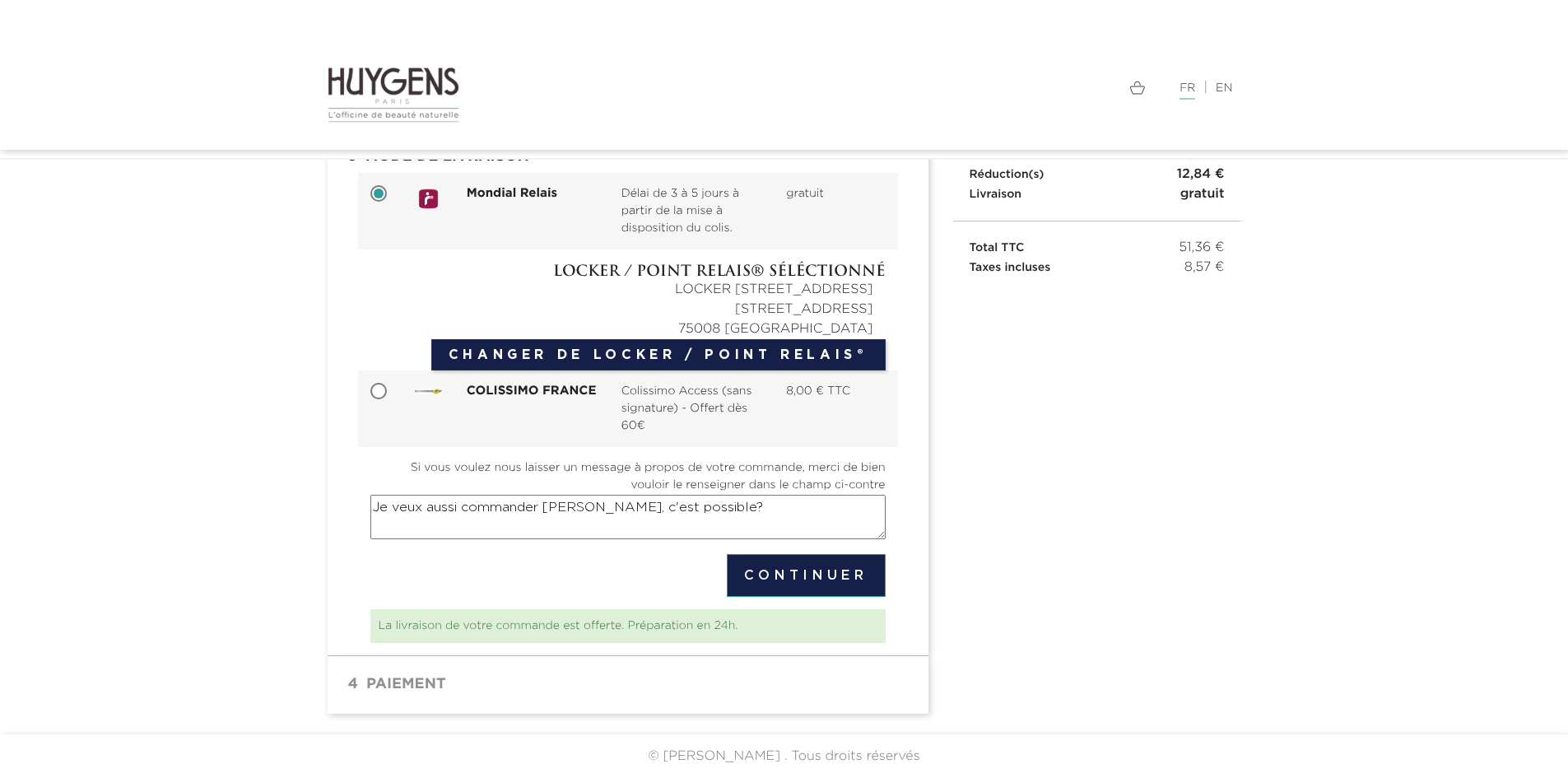
click at [570, 523] on textarea "Je veux aussi commander belle geule, c'est possible?" at bounding box center [628, 518] width 516 height 44
type textarea "Je veux aussi commander belle geule, c'est possible?"
click at [778, 569] on button "Continuer" at bounding box center [807, 576] width 159 height 43
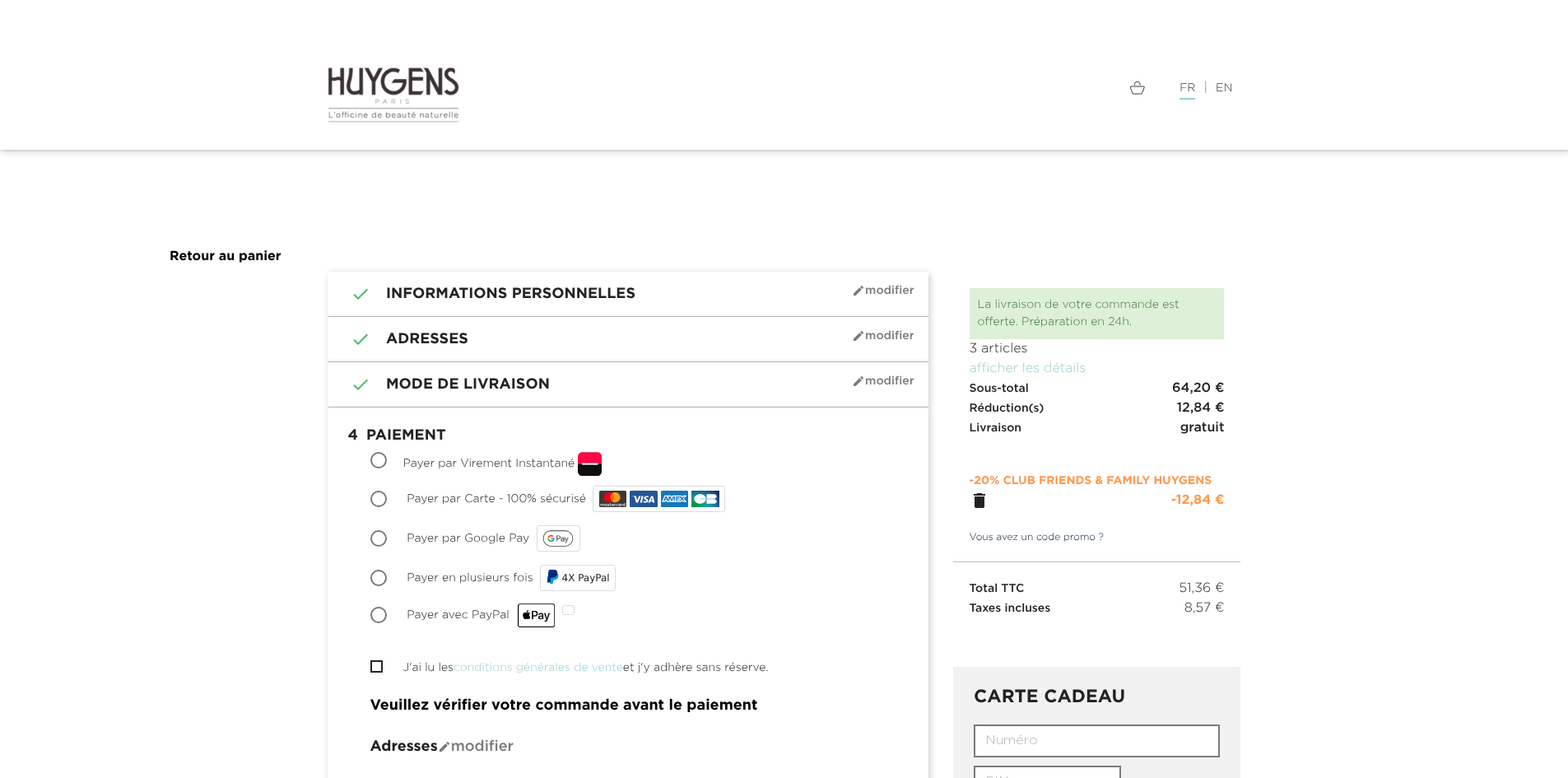
click at [378, 498] on input "Payer par Carte - 100% sécurisé" at bounding box center [380, 500] width 16 height 16
radio input "true"
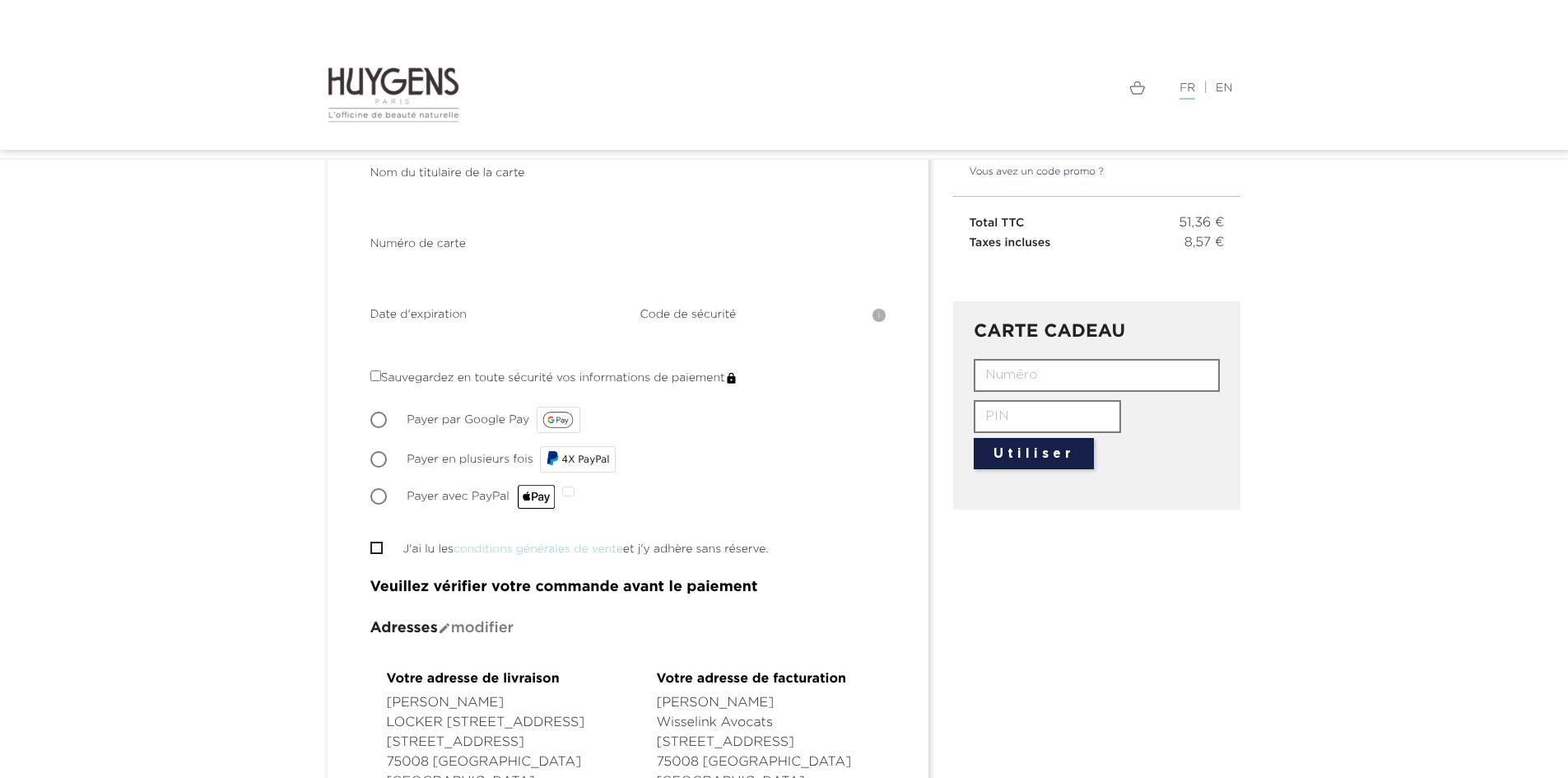
scroll to position [330, 0]
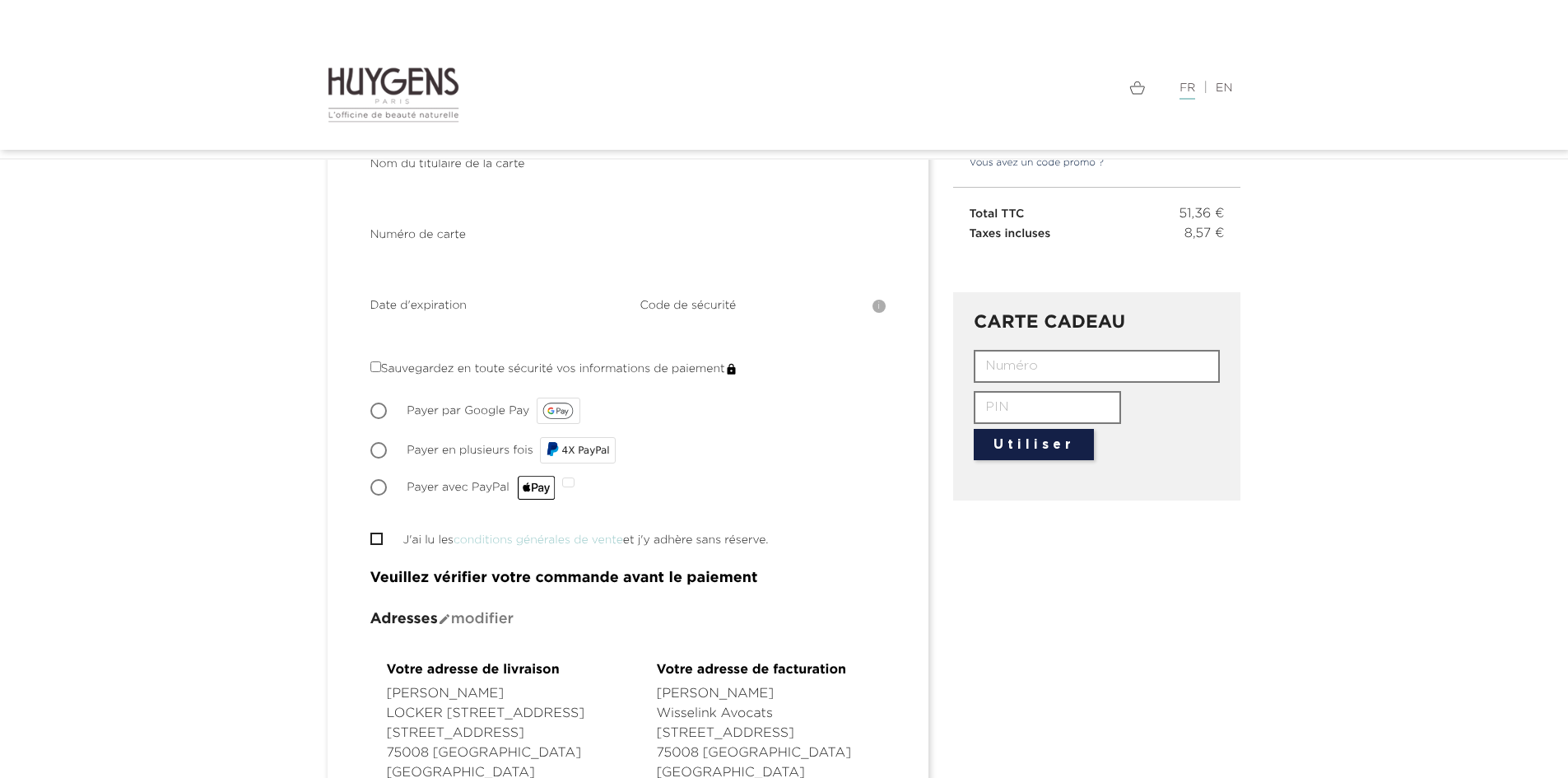
click at [377, 538] on input "J'ai lu les conditions générales de vente et j'y adhère sans réserve." at bounding box center [376, 539] width 11 height 11
checkbox input "true"
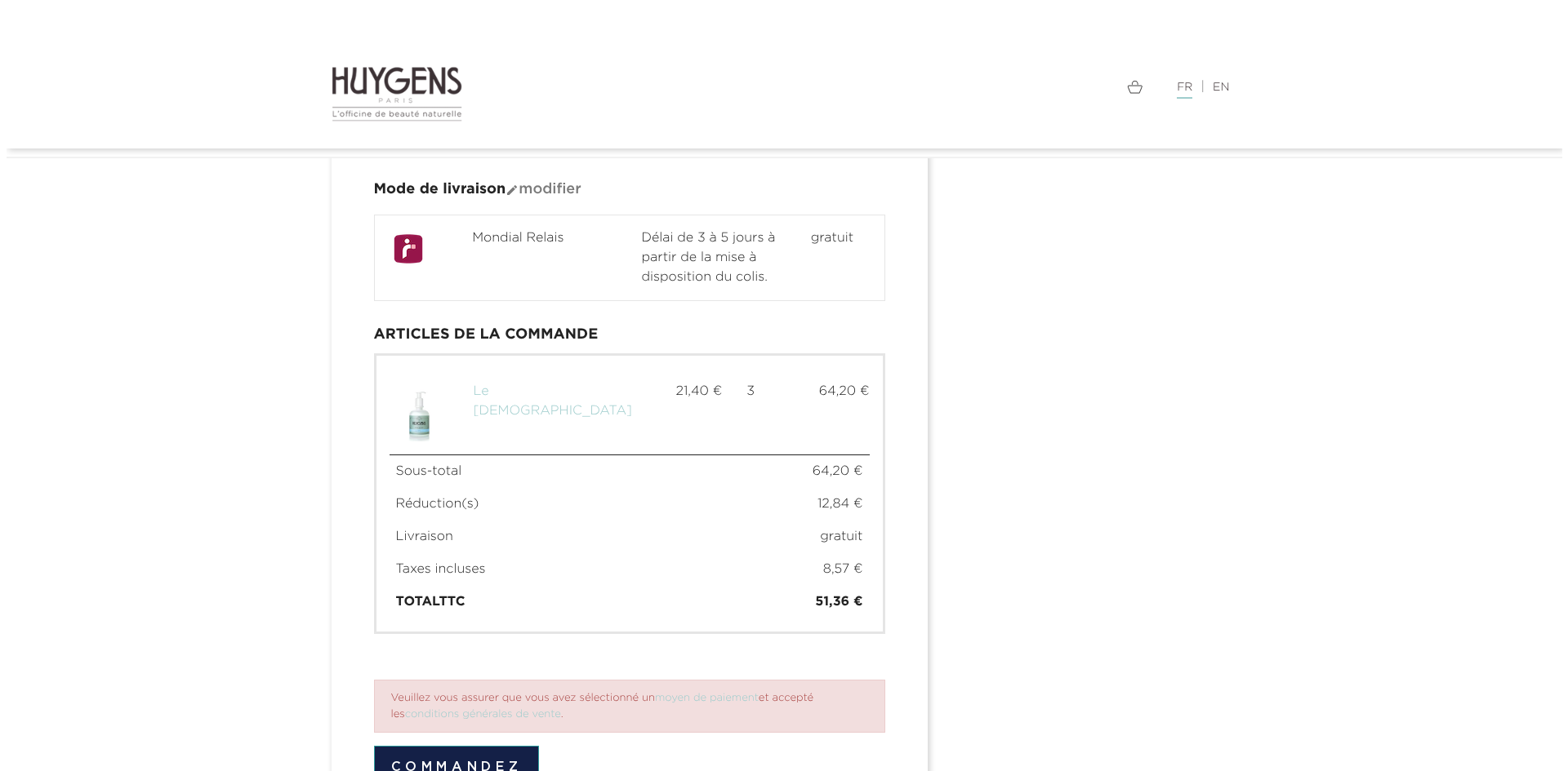
scroll to position [1076, 0]
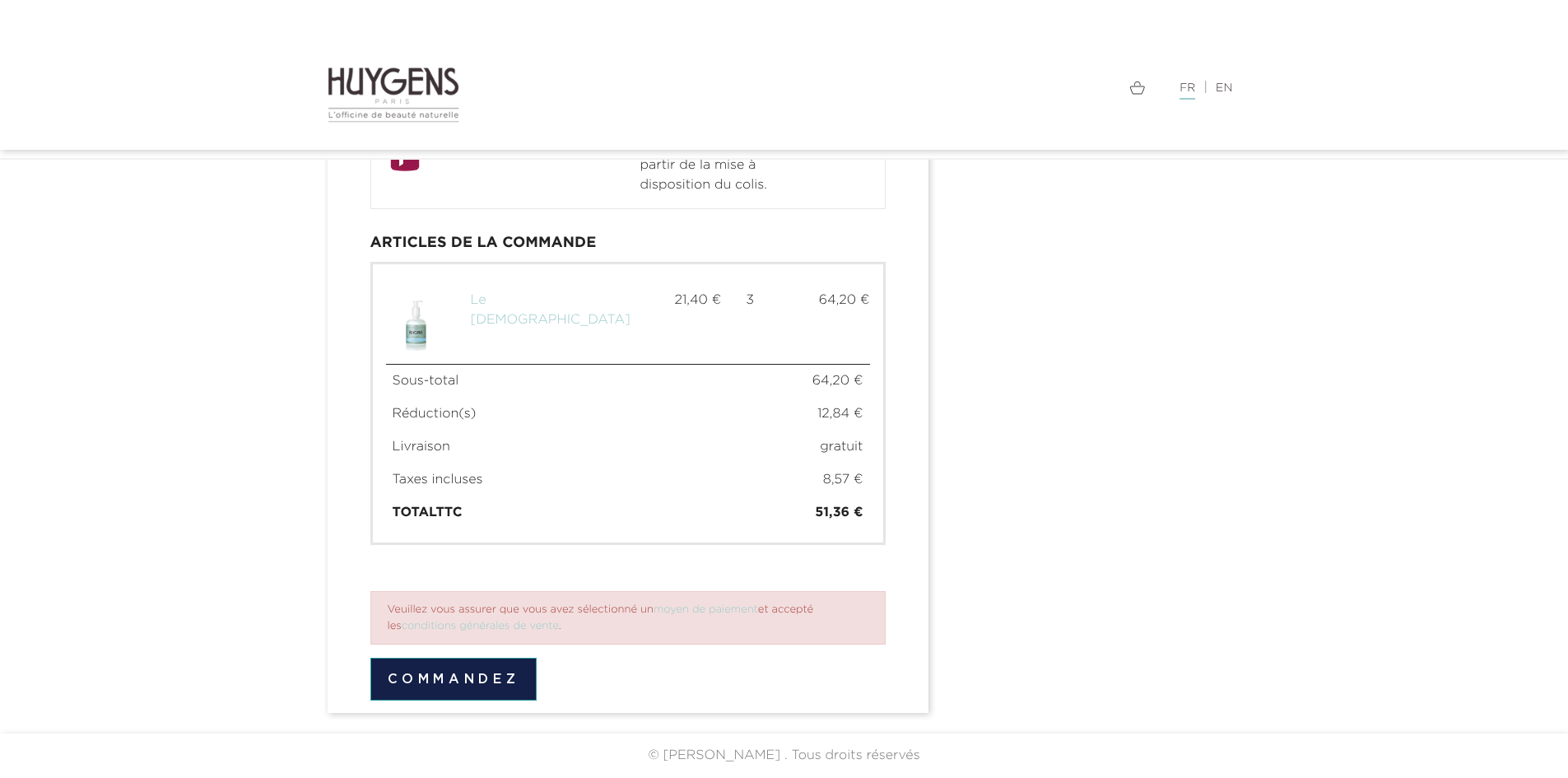
click at [460, 682] on button "Commandez" at bounding box center [454, 680] width 167 height 43
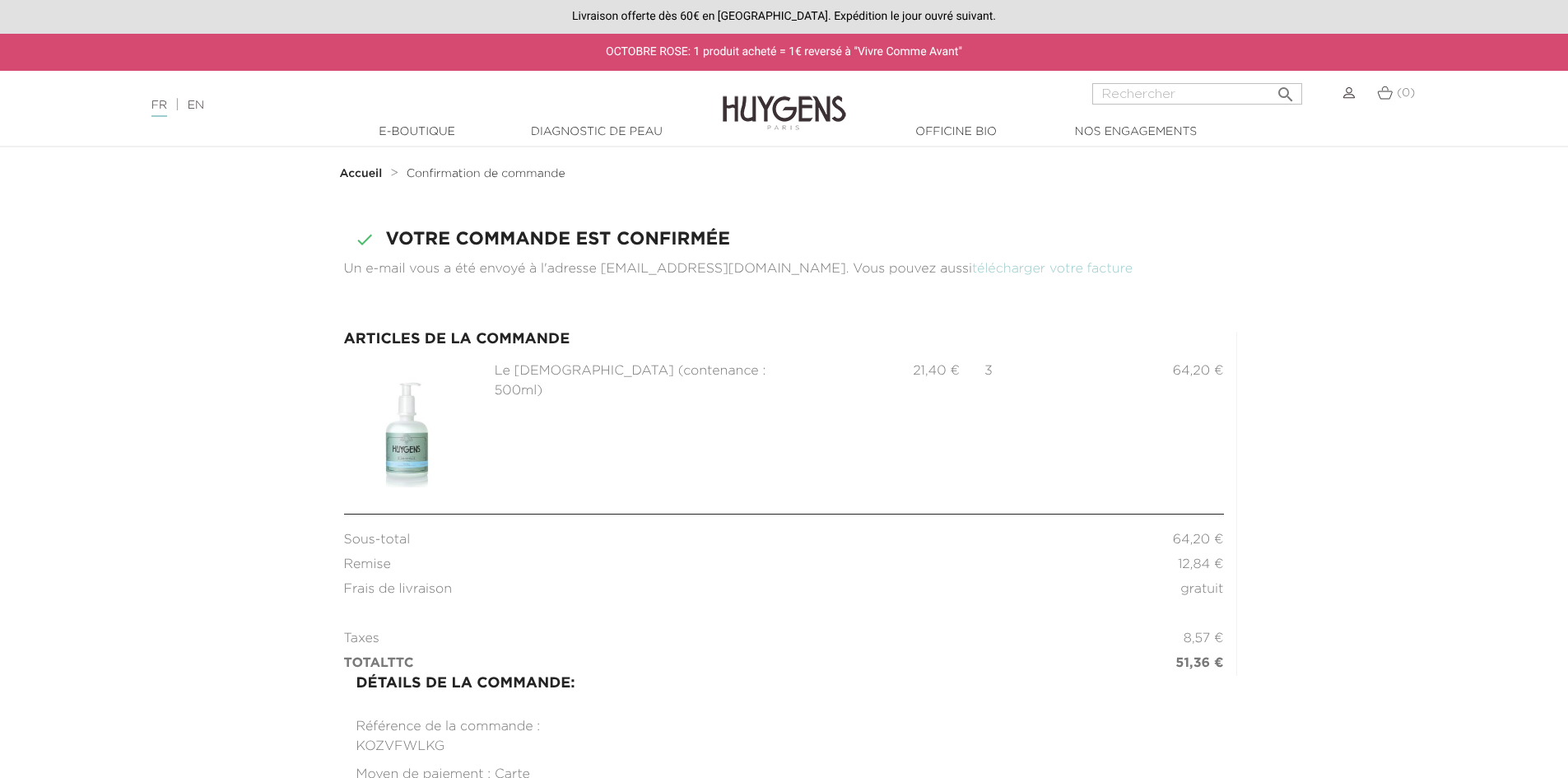
click at [1344, 95] on img at bounding box center [1349, 93] width 12 height 12
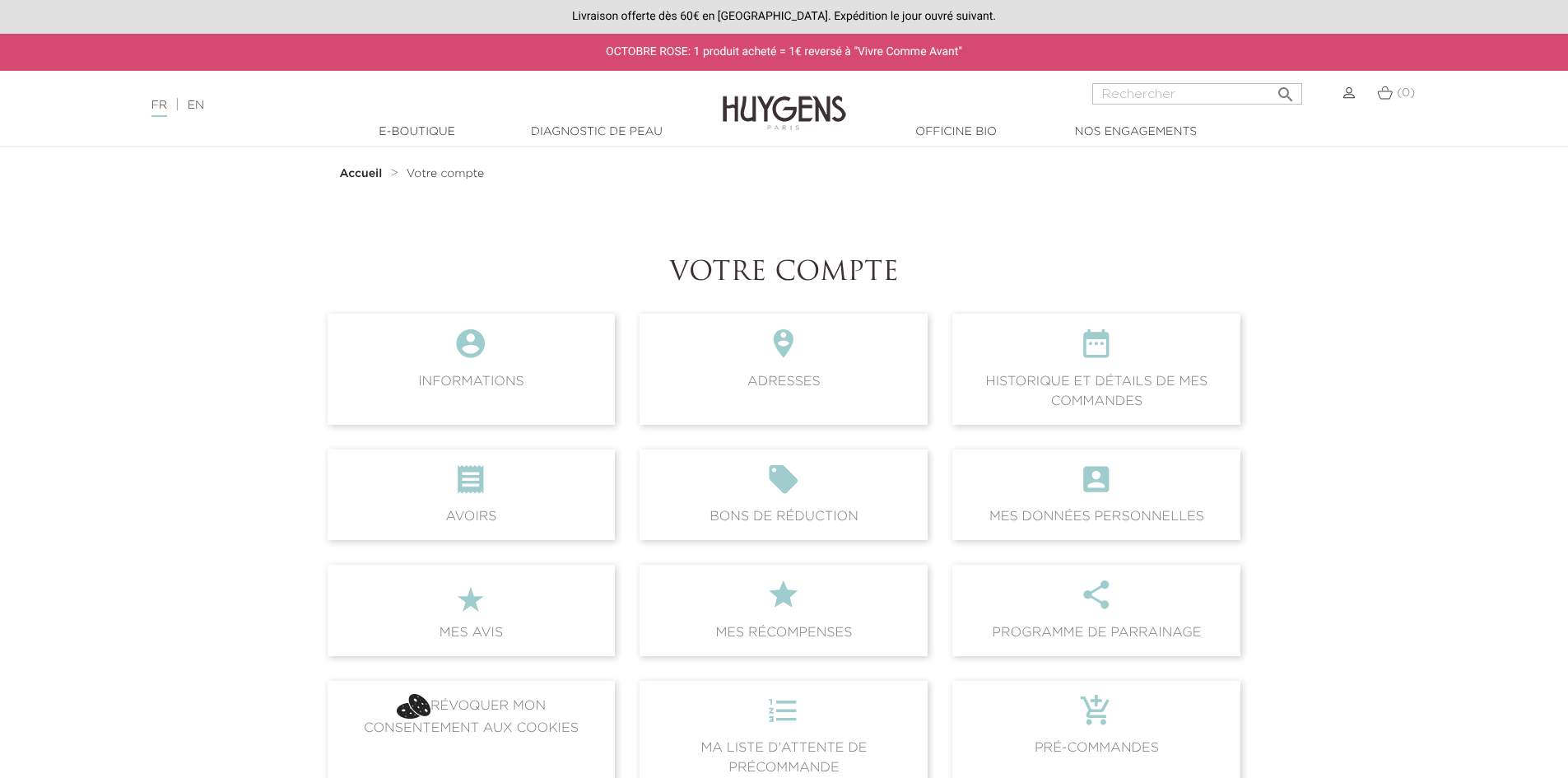
click at [1037, 387] on span " Historique et détails de mes commandes" at bounding box center [1097, 368] width 289 height 110
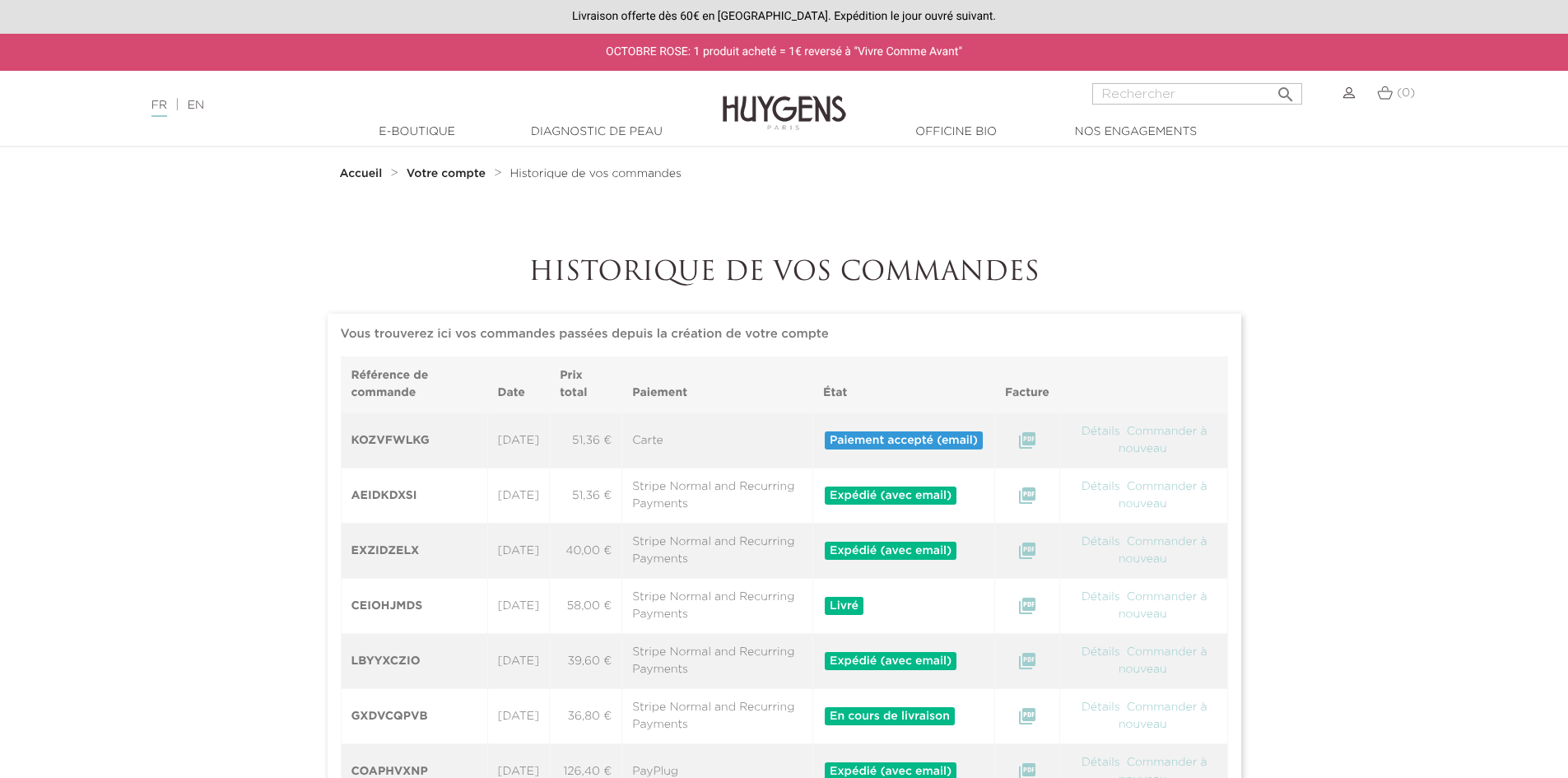
click at [1037, 440] on icon "" at bounding box center [1027, 440] width 20 height 20
